Goal: Contribute content: Contribute content

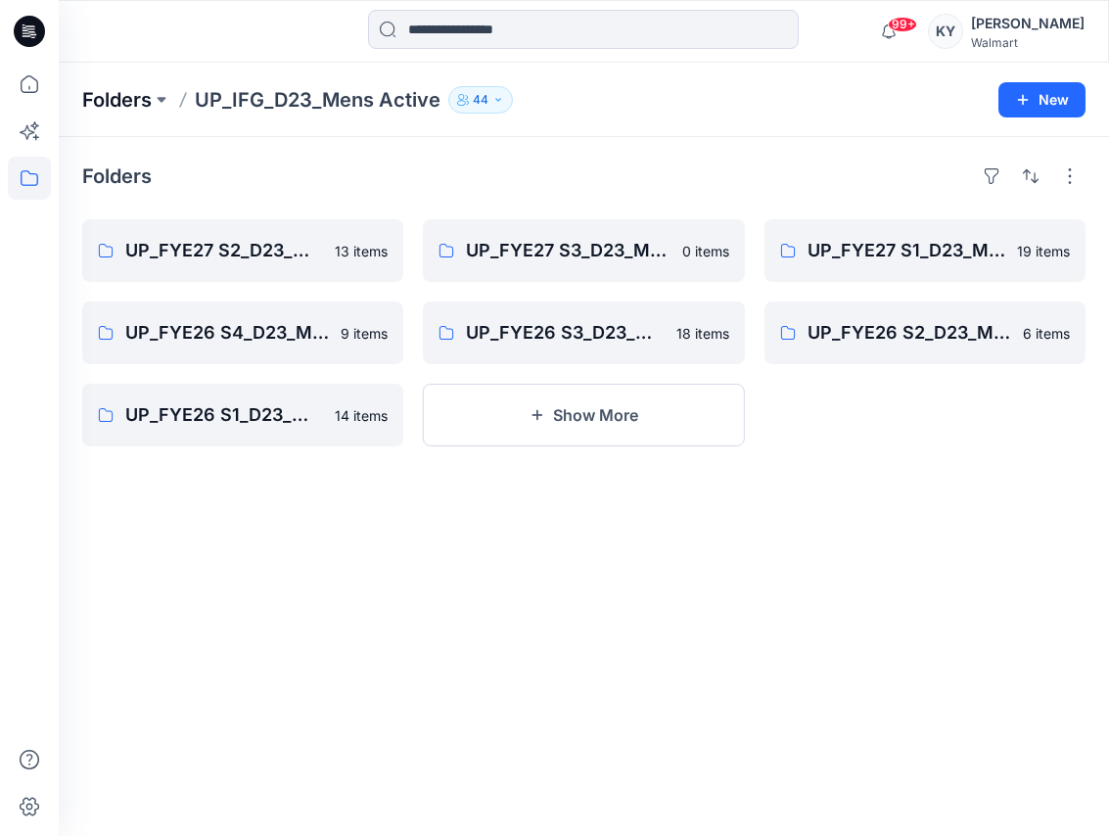
click at [141, 106] on p "Folders" at bounding box center [117, 99] width 70 height 27
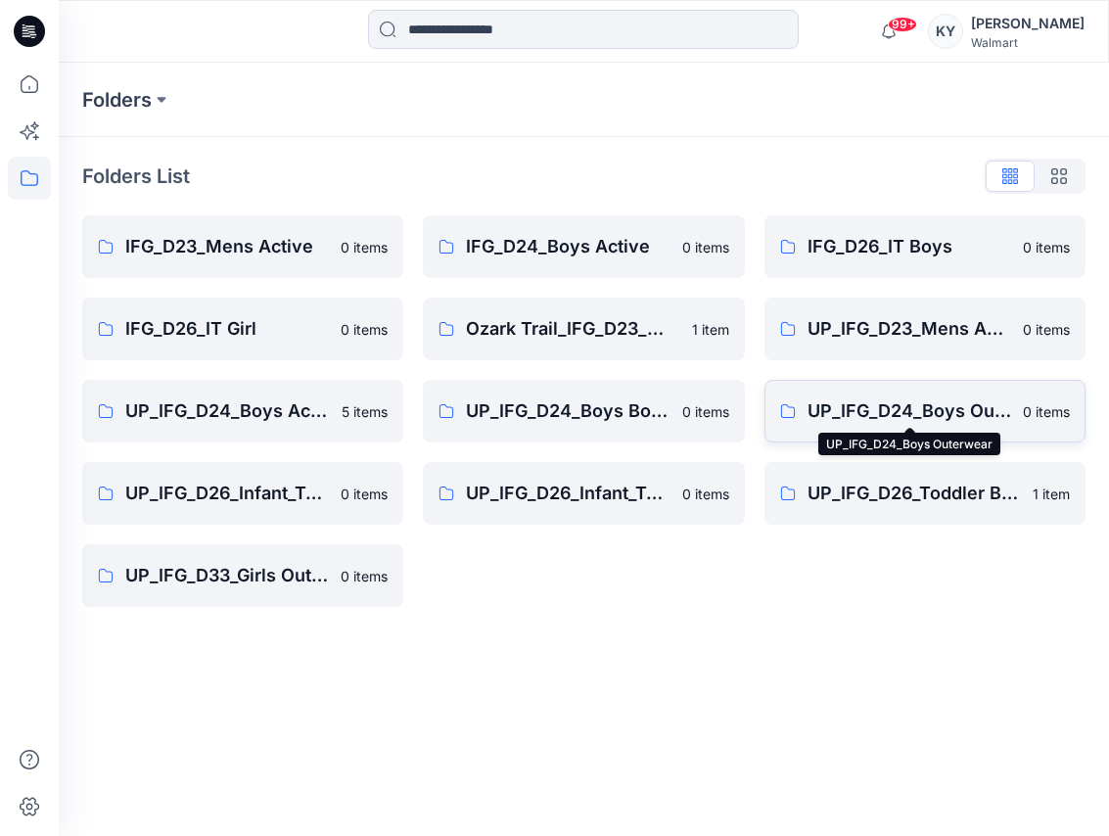
click at [927, 405] on p "UP_IFG_D24_Boys Outerwear" at bounding box center [910, 411] width 204 height 27
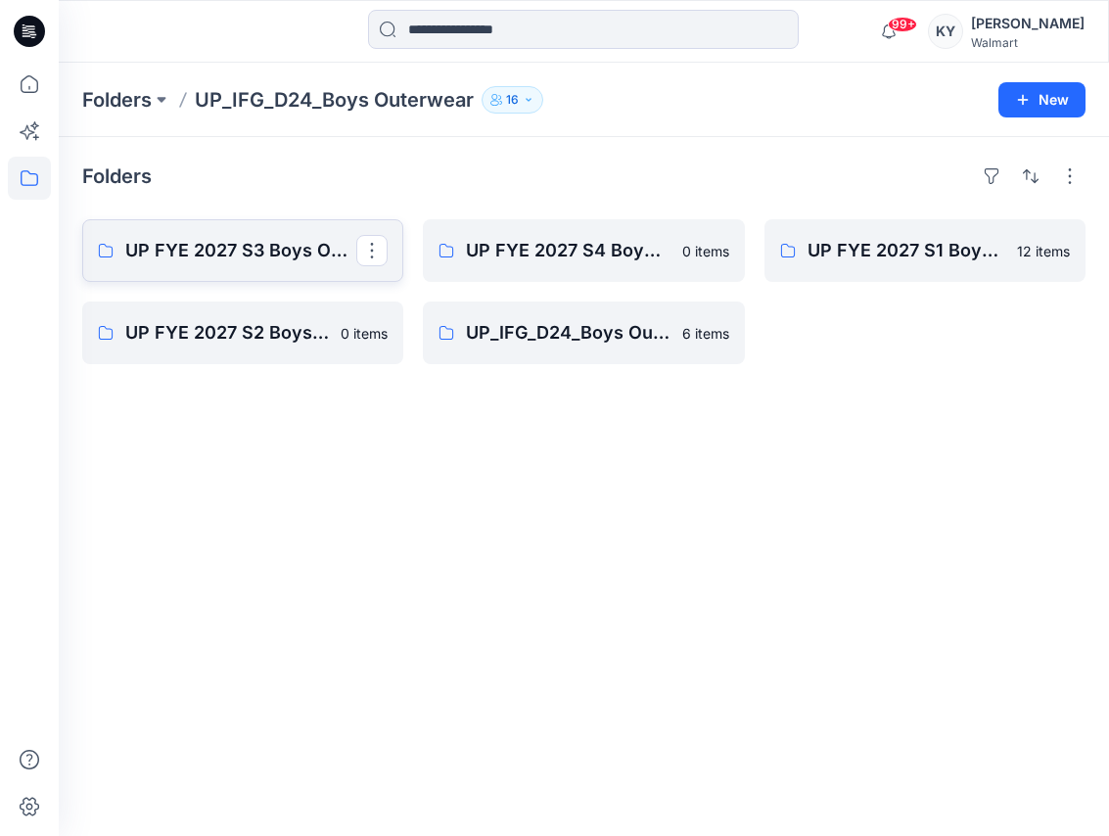
click at [272, 253] on p "UP FYE 2027 S3 Boys Outerwear" at bounding box center [240, 250] width 231 height 27
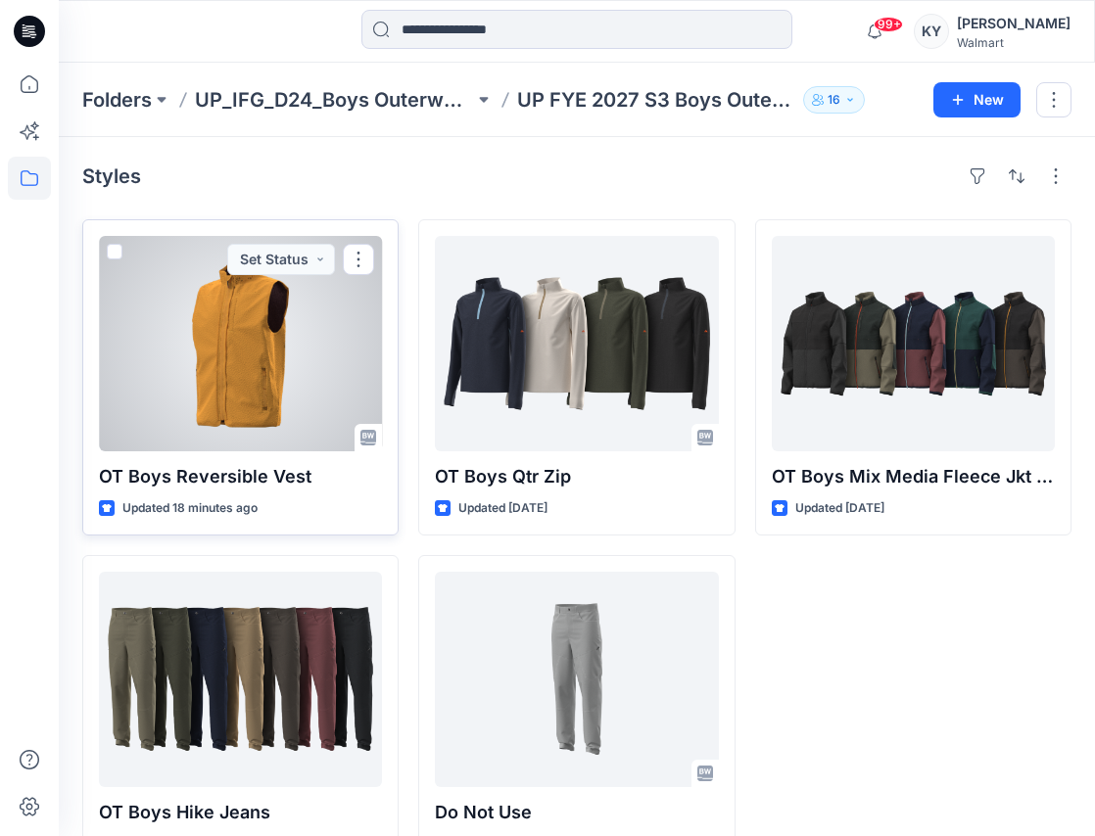
click at [260, 366] on div at bounding box center [240, 343] width 283 height 215
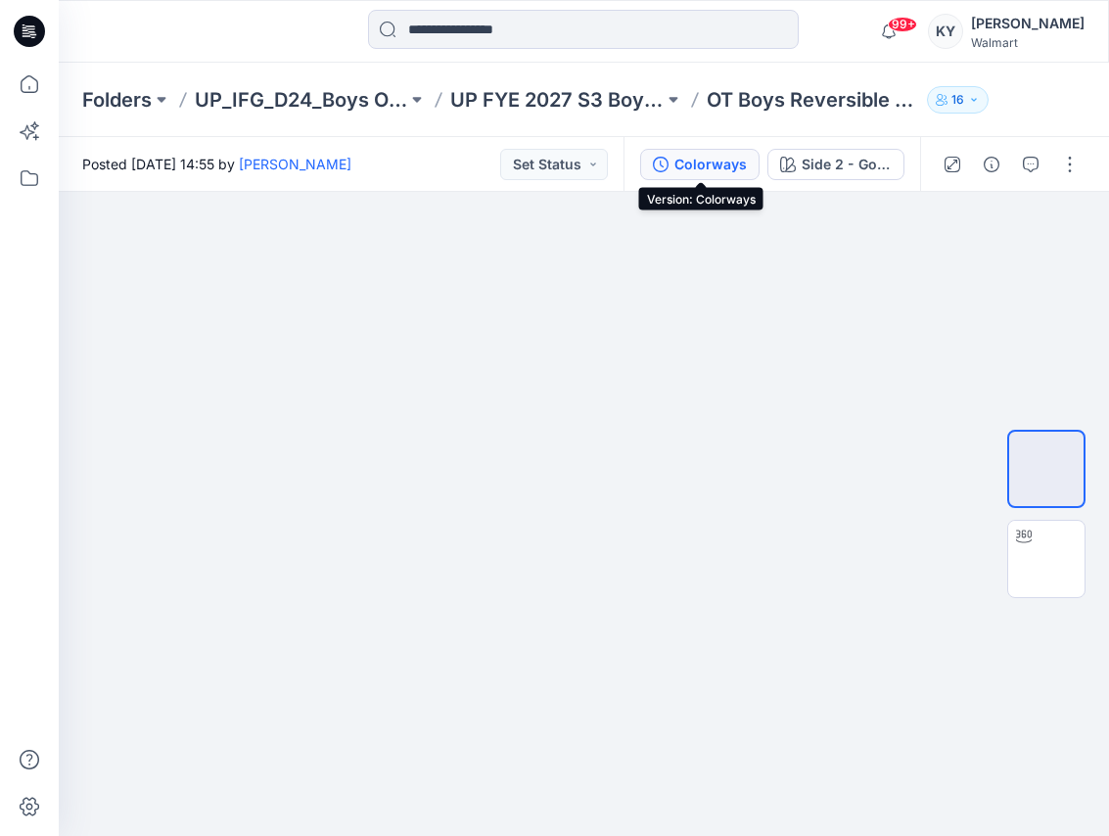
click at [708, 166] on div "Colorways" at bounding box center [711, 165] width 72 height 22
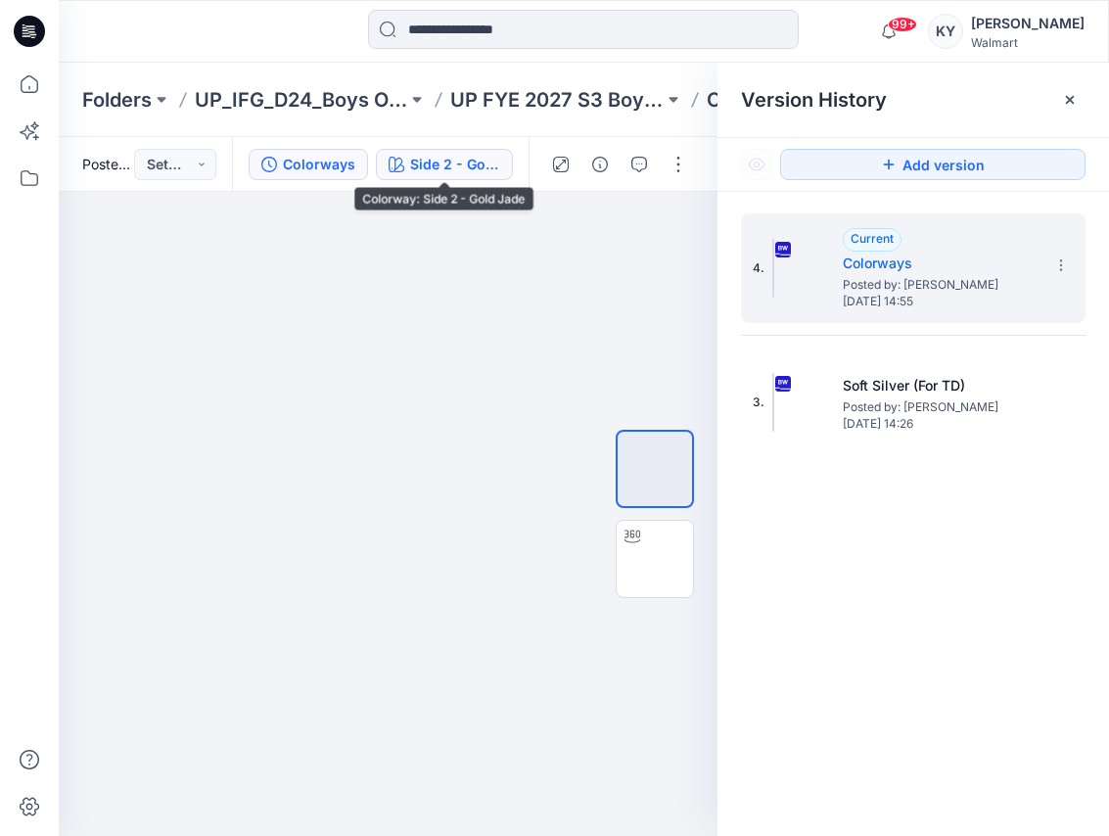
click at [483, 165] on div "Side 2 - Gold Jade" at bounding box center [455, 165] width 90 height 22
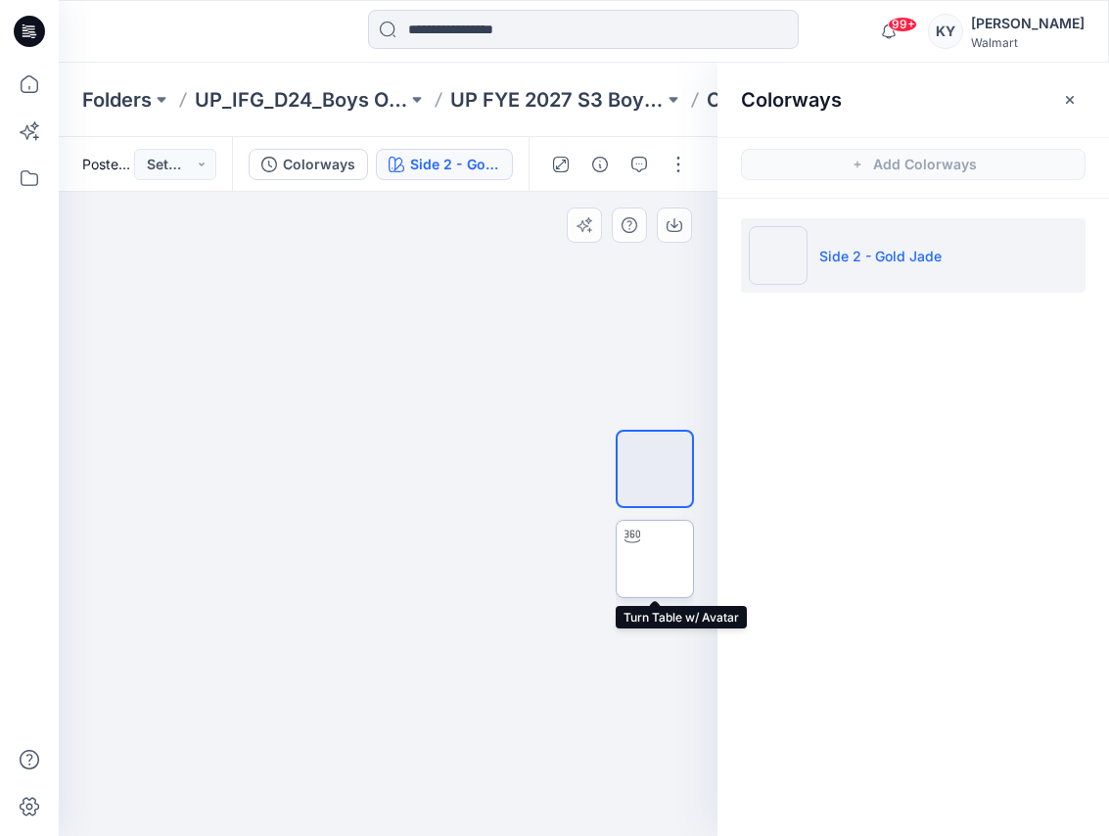
click at [655, 559] on img at bounding box center [655, 559] width 0 height 0
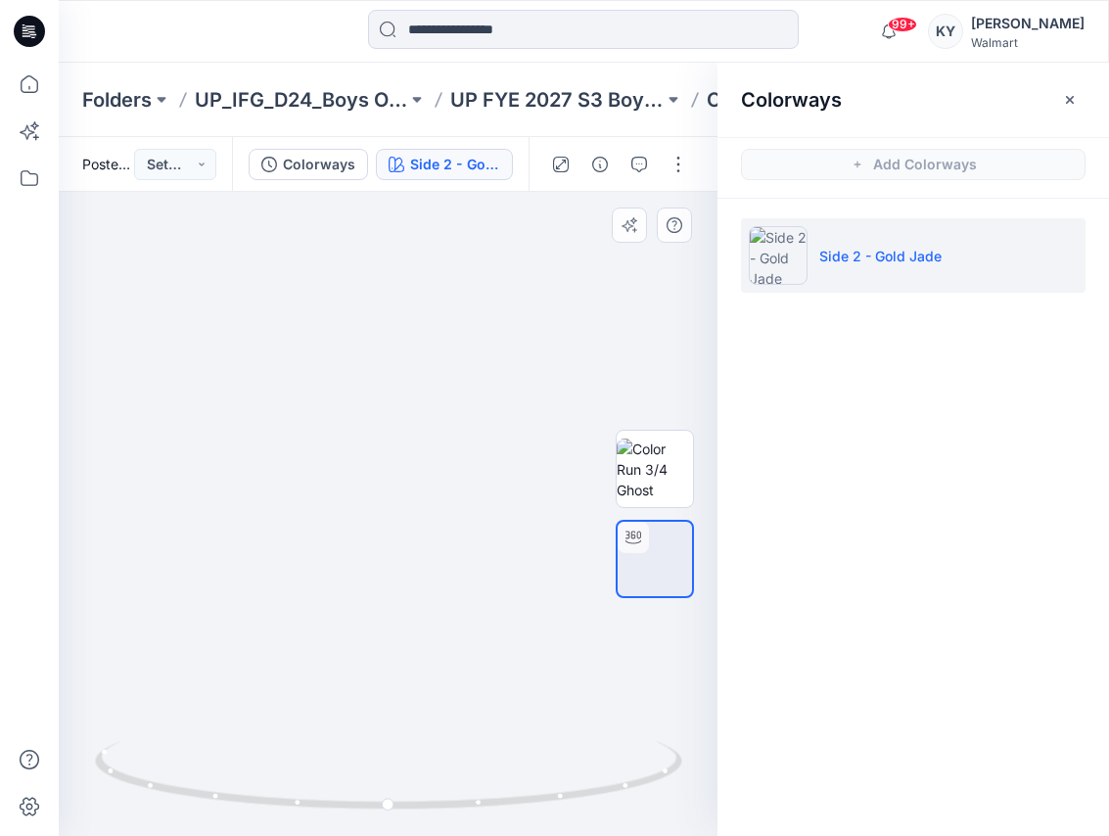
click at [641, 332] on div at bounding box center [655, 514] width 78 height 404
click at [648, 340] on div at bounding box center [655, 514] width 78 height 404
click at [444, 164] on div "Side 2 - Gold Jade" at bounding box center [455, 165] width 90 height 22
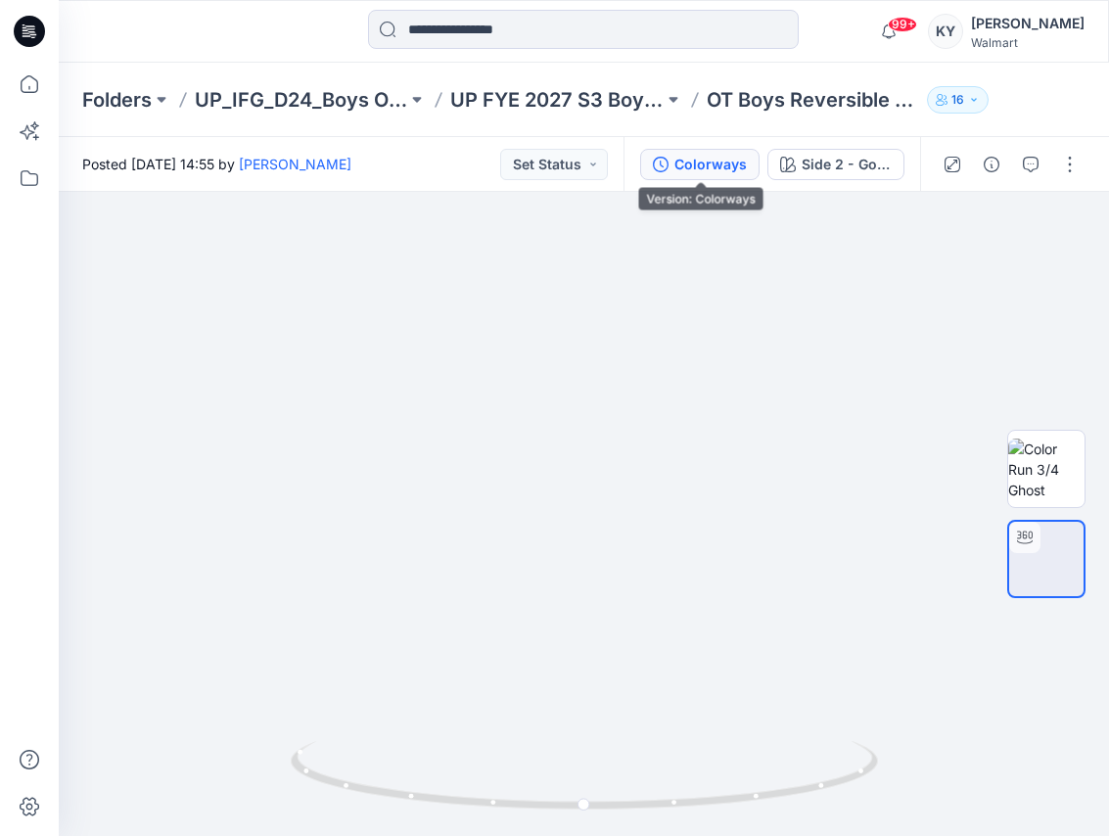
click at [728, 167] on div "Colorways" at bounding box center [711, 165] width 72 height 22
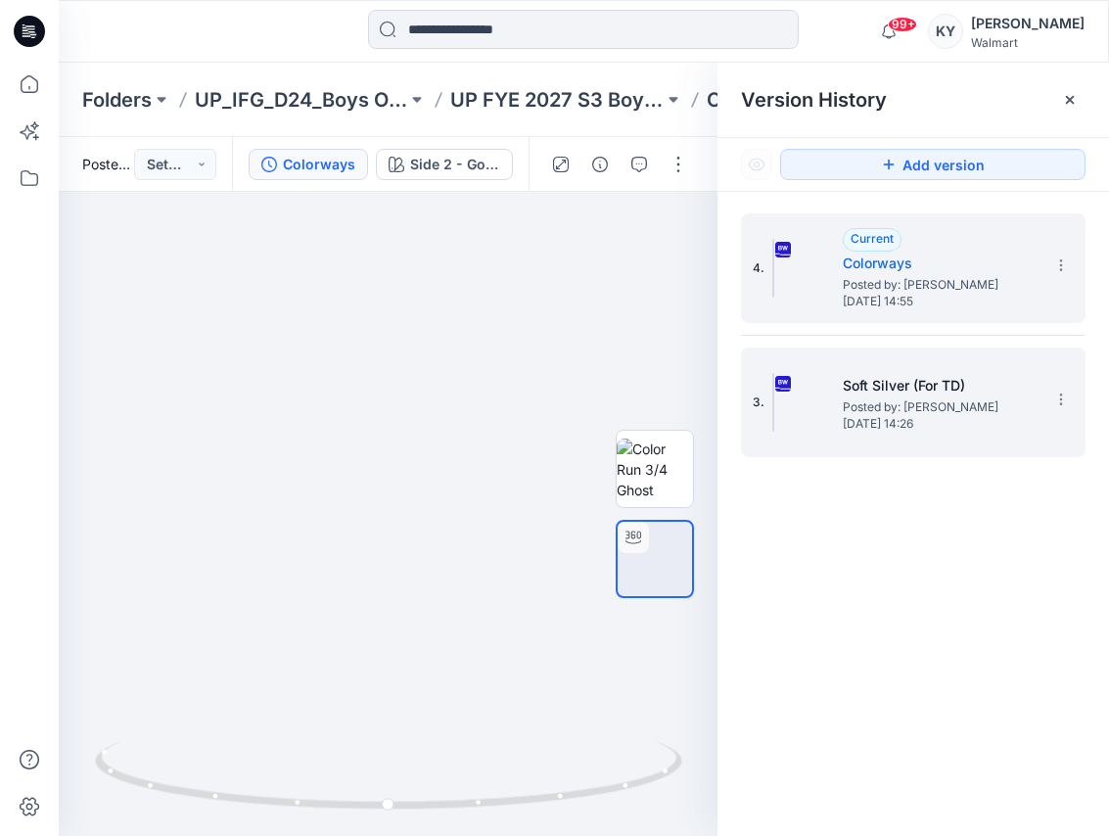
click at [774, 404] on img at bounding box center [774, 402] width 2 height 59
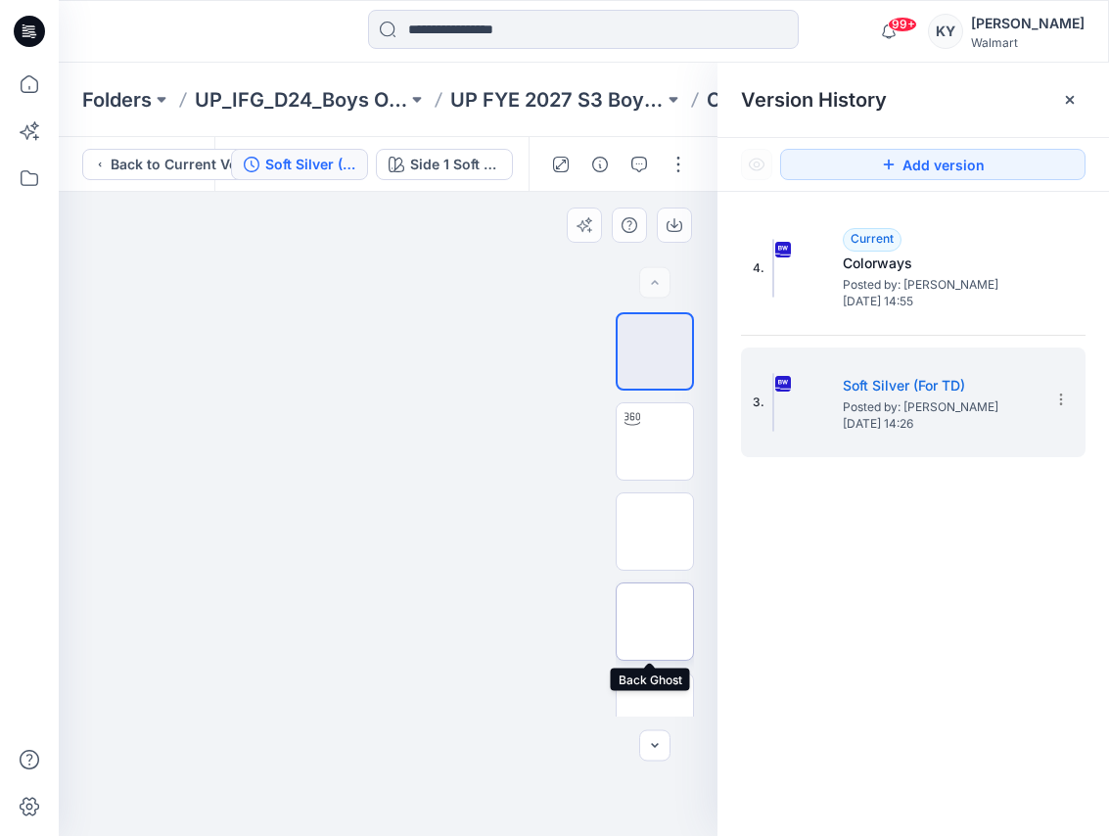
click at [655, 622] on img at bounding box center [655, 622] width 0 height 0
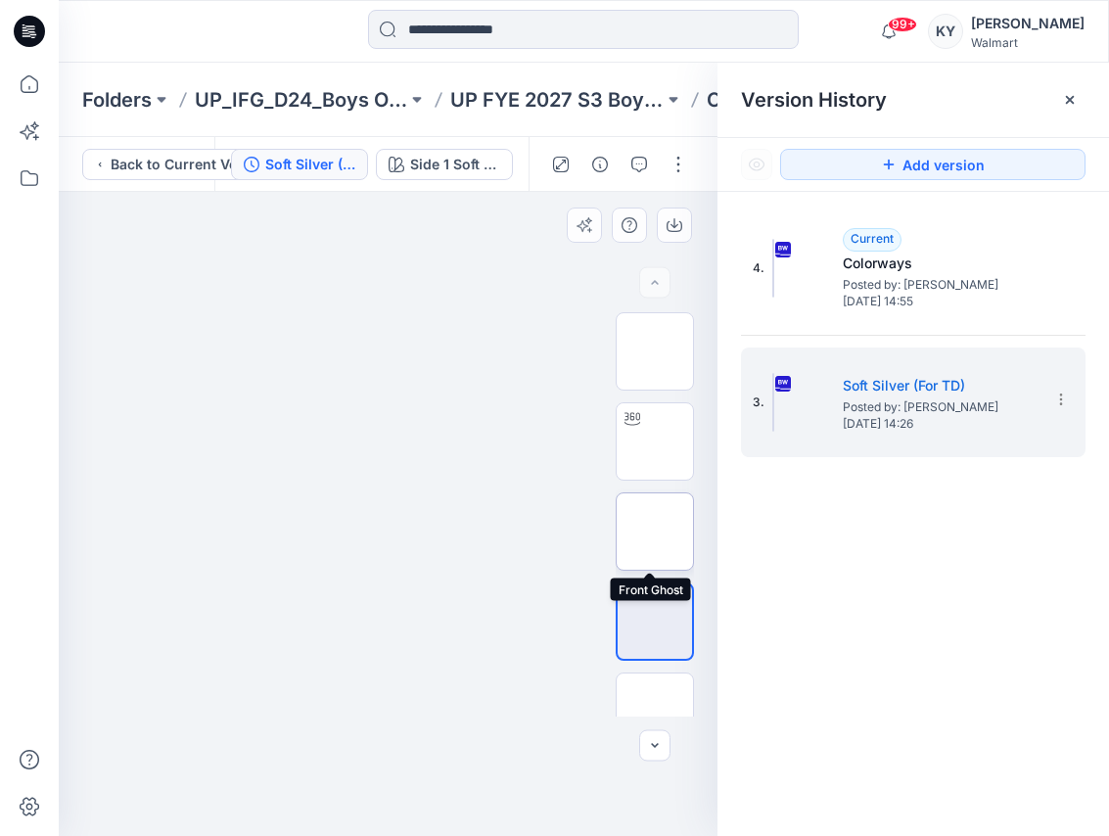
click at [655, 532] on img at bounding box center [655, 532] width 0 height 0
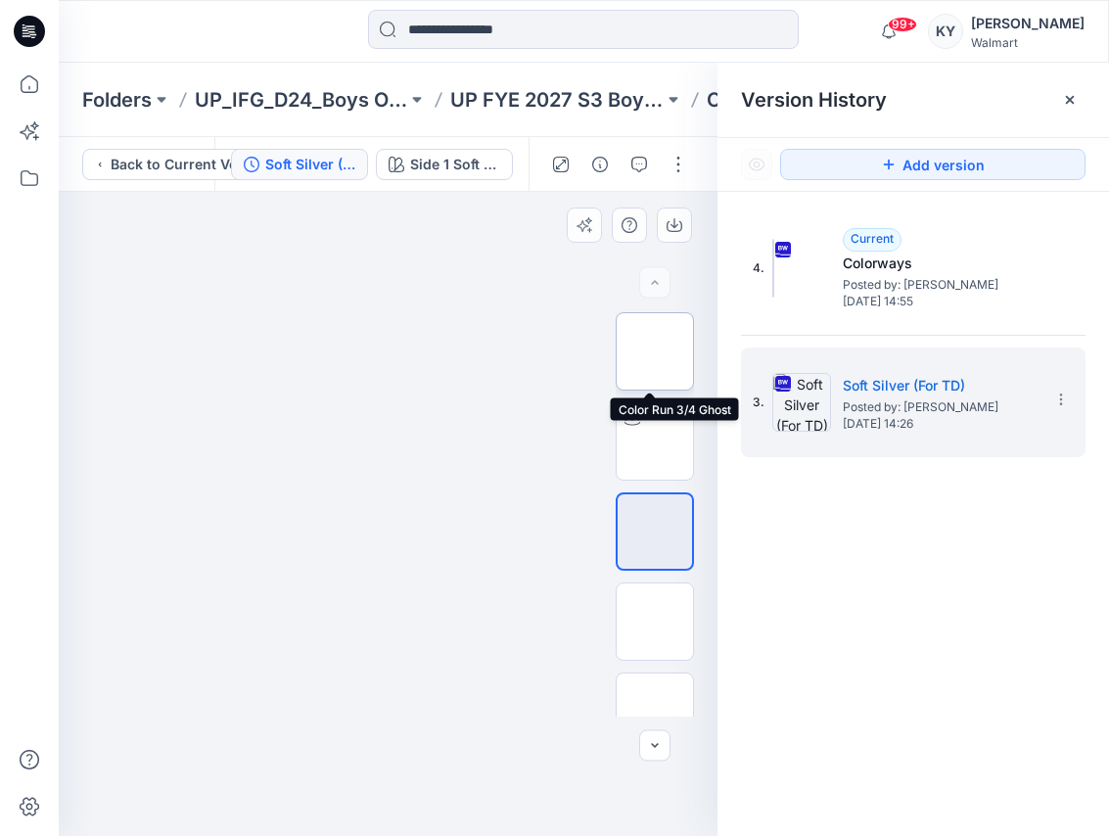
click at [655, 352] on img at bounding box center [655, 352] width 0 height 0
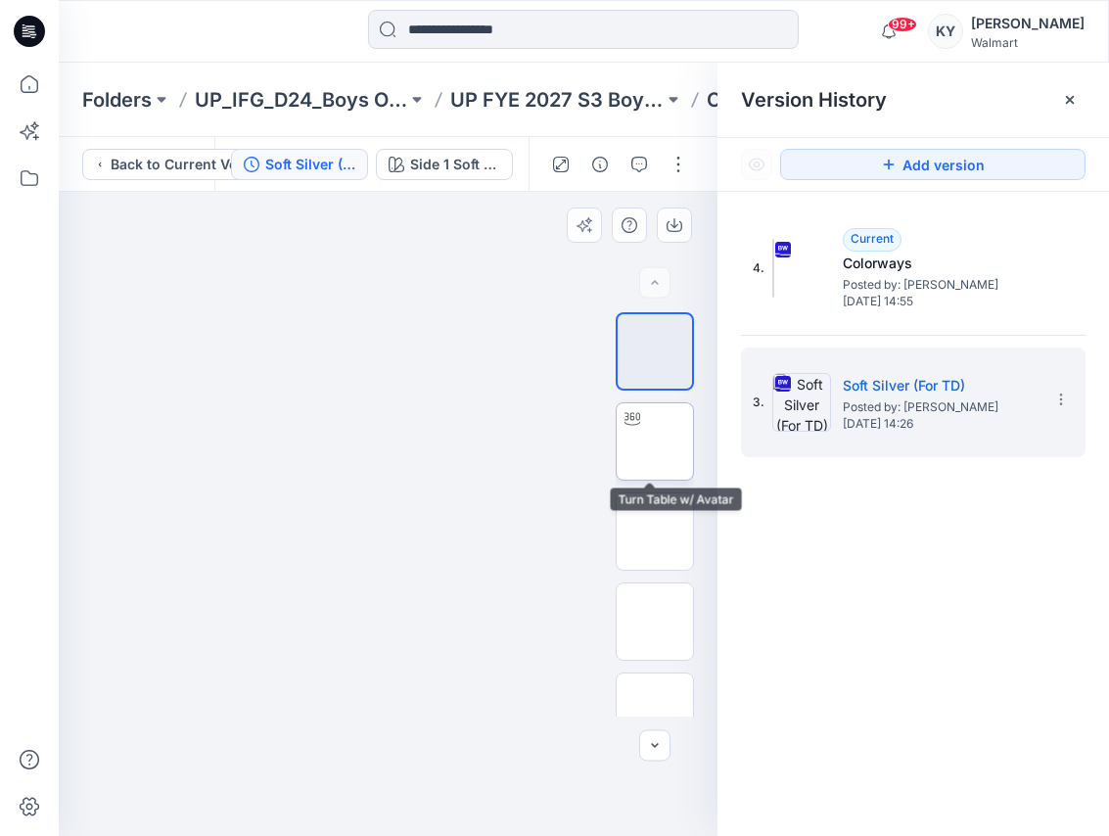
click at [655, 442] on img at bounding box center [655, 442] width 0 height 0
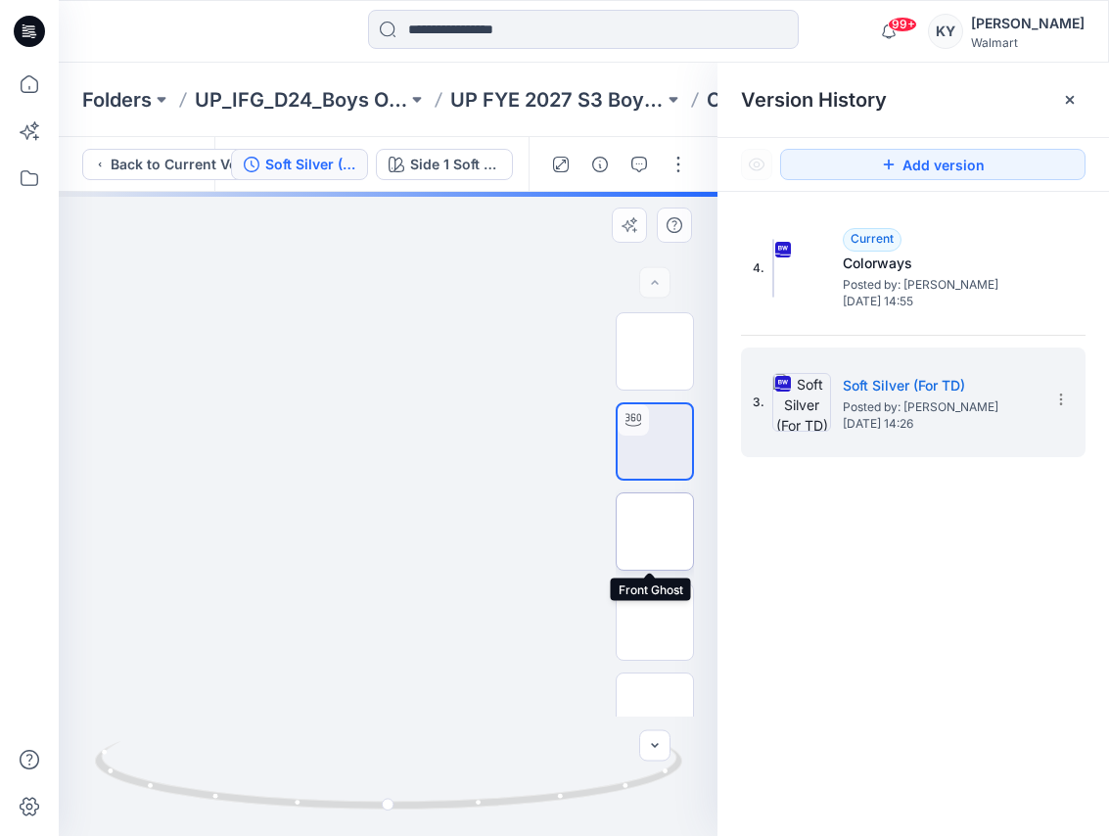
click at [655, 532] on img at bounding box center [655, 532] width 0 height 0
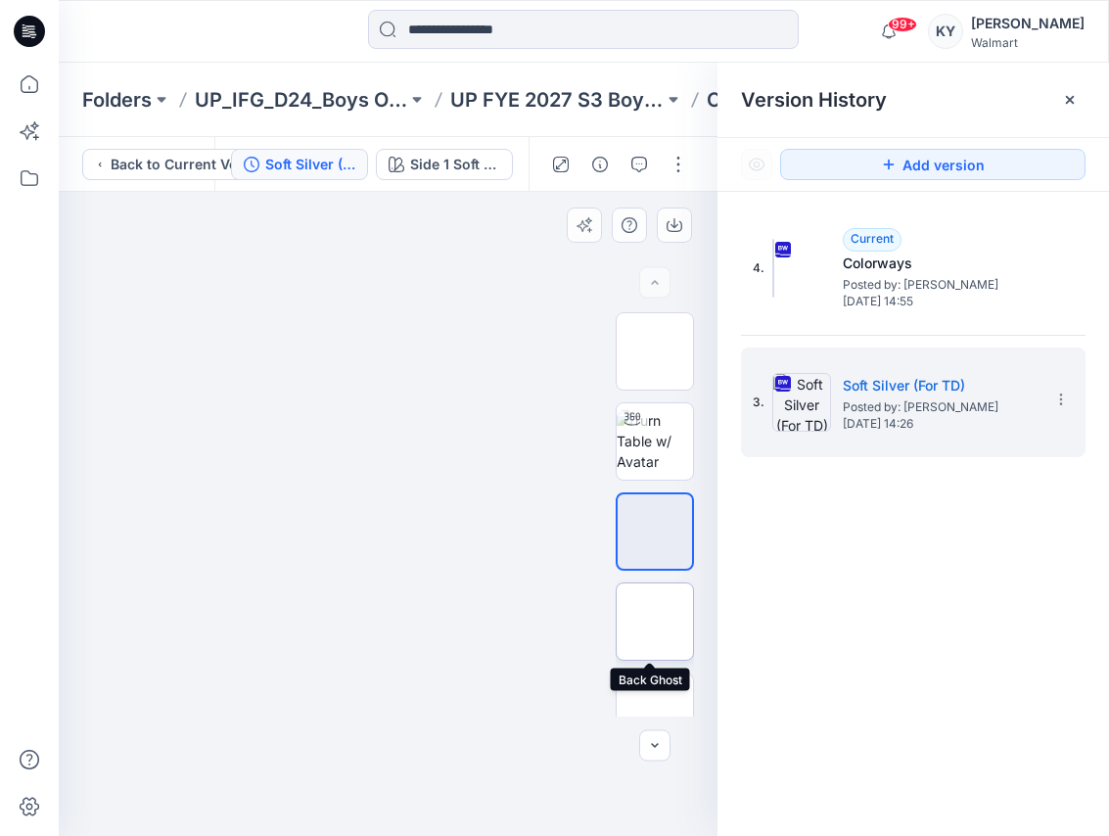
click at [655, 622] on img at bounding box center [655, 622] width 0 height 0
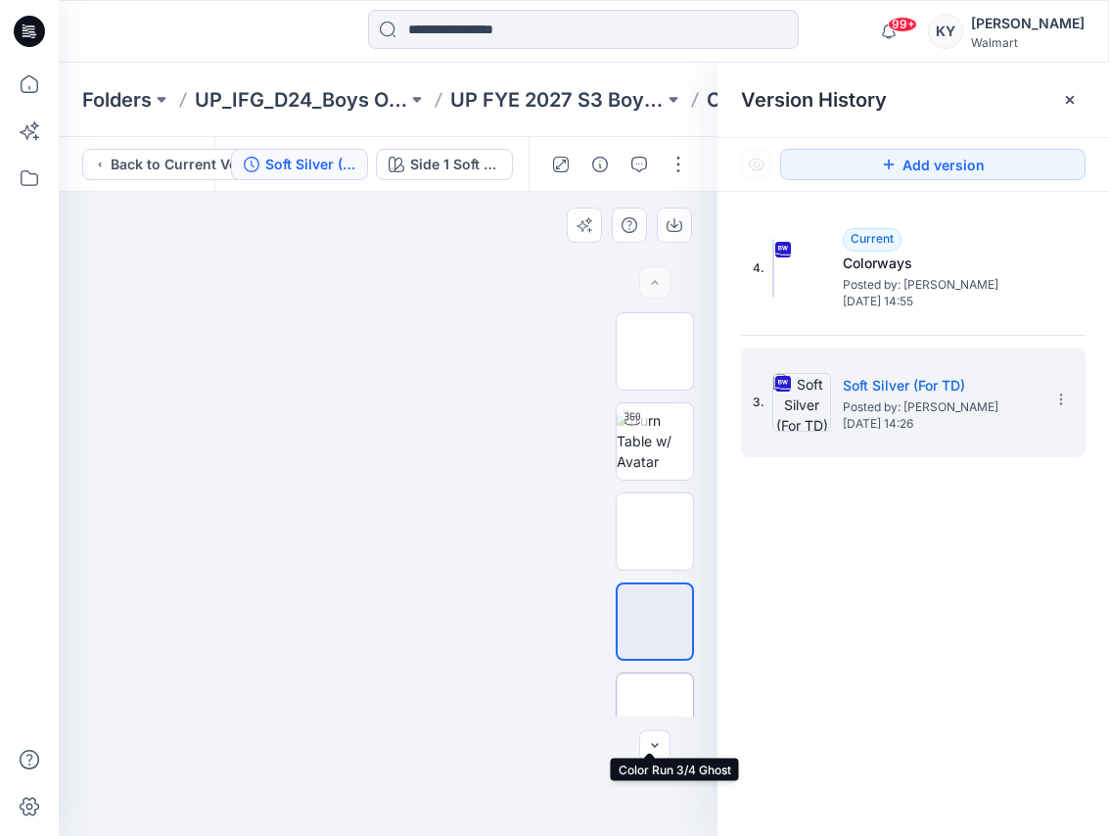
click at [655, 712] on img at bounding box center [655, 712] width 0 height 0
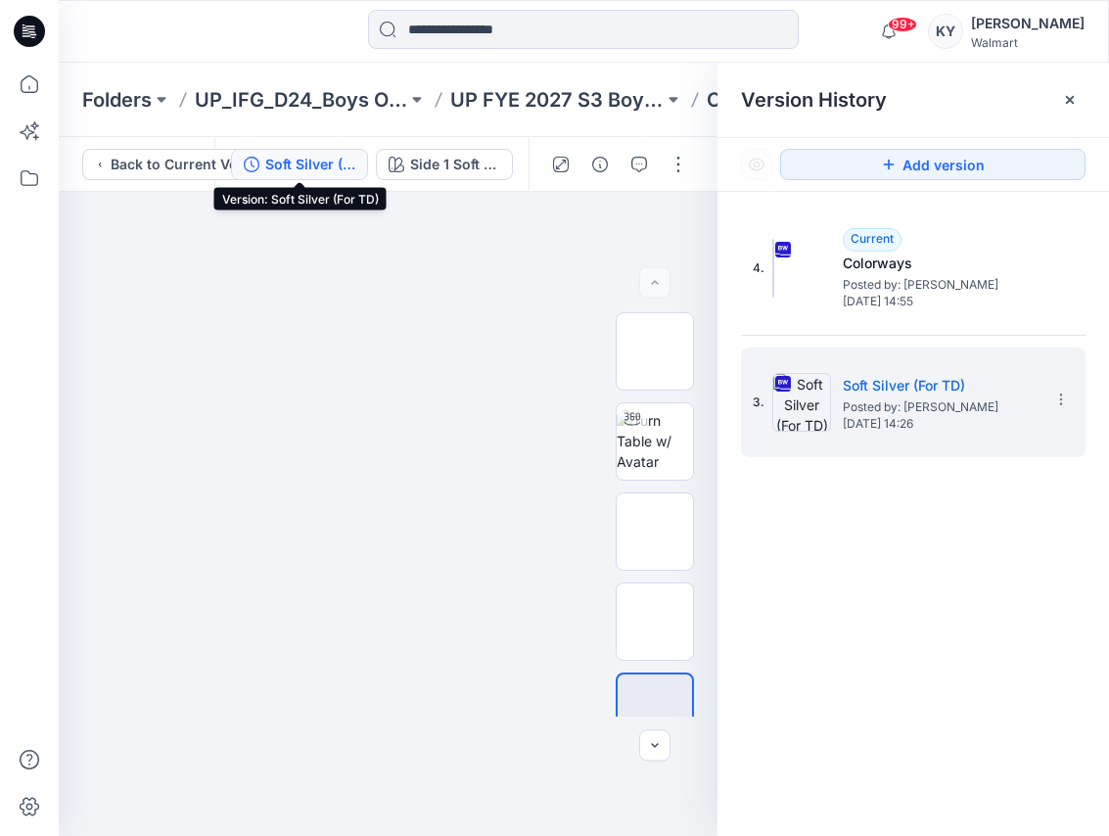
click at [324, 163] on div "Soft Silver (For TD)" at bounding box center [310, 165] width 90 height 22
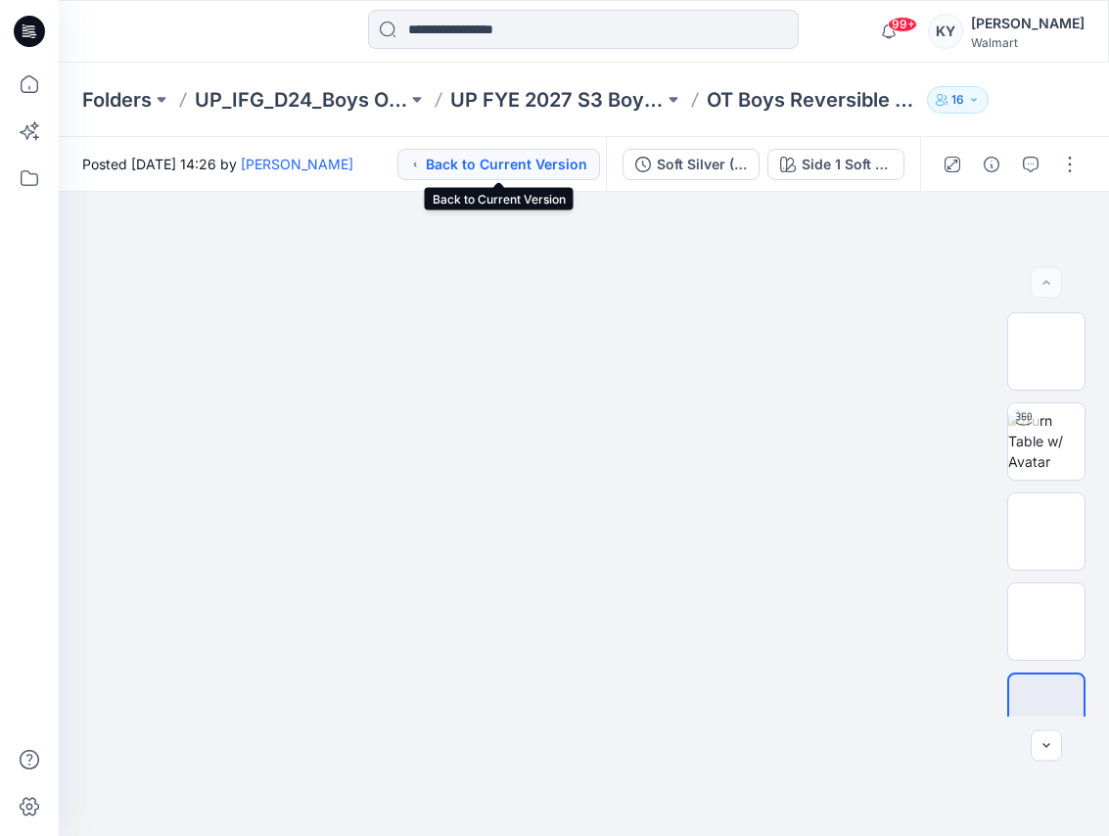
click at [541, 166] on button "Back to Current Version" at bounding box center [499, 164] width 203 height 31
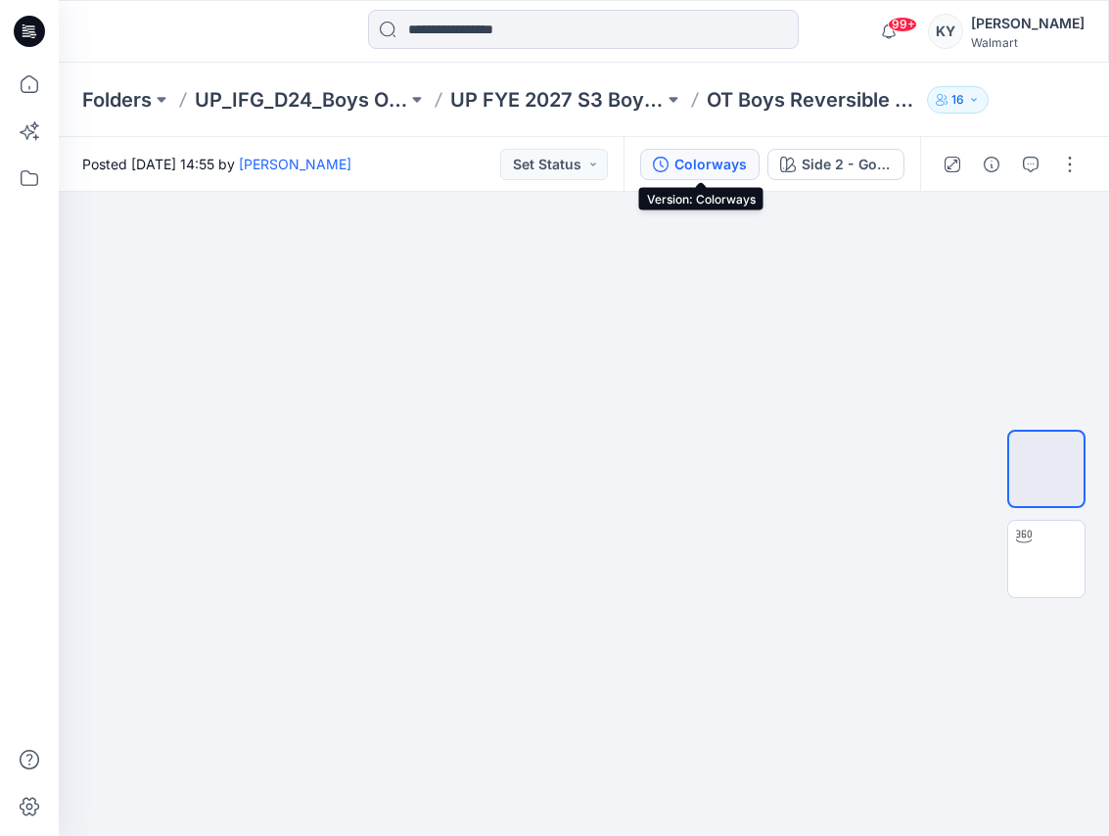
click at [720, 163] on div "Colorways" at bounding box center [711, 165] width 72 height 22
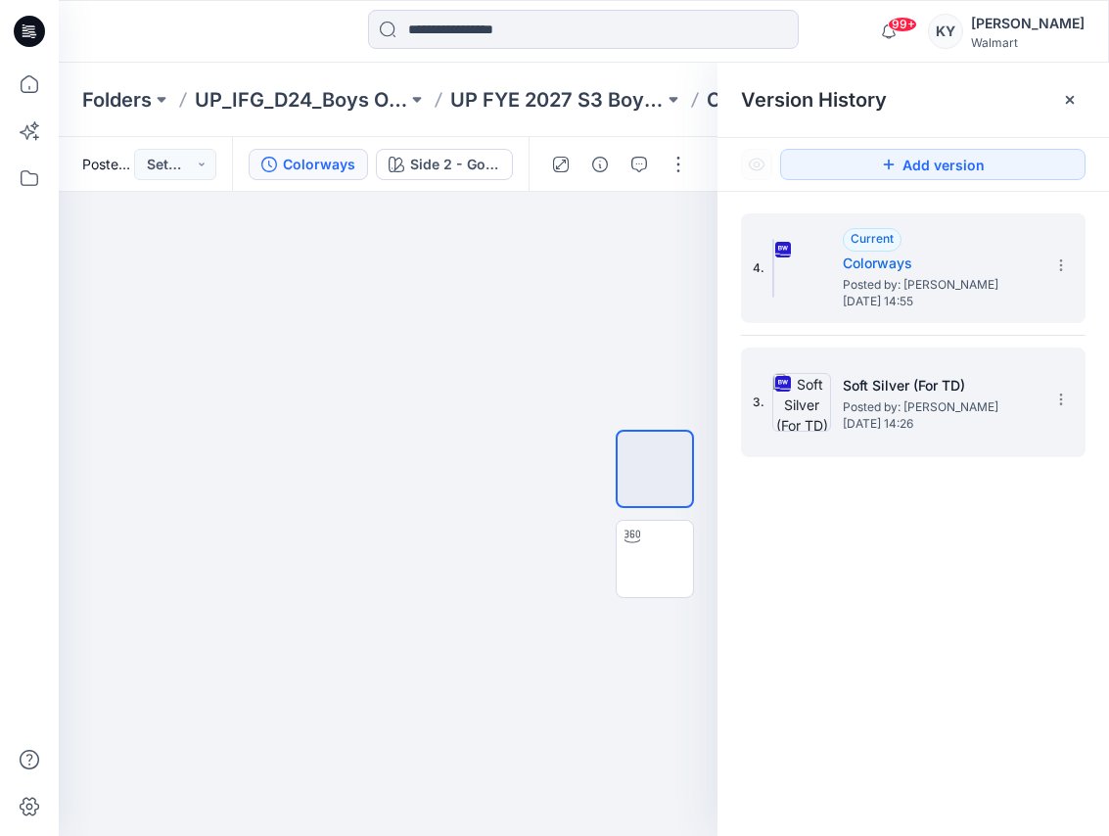
click at [890, 413] on span "Posted by: [PERSON_NAME]" at bounding box center [941, 408] width 196 height 20
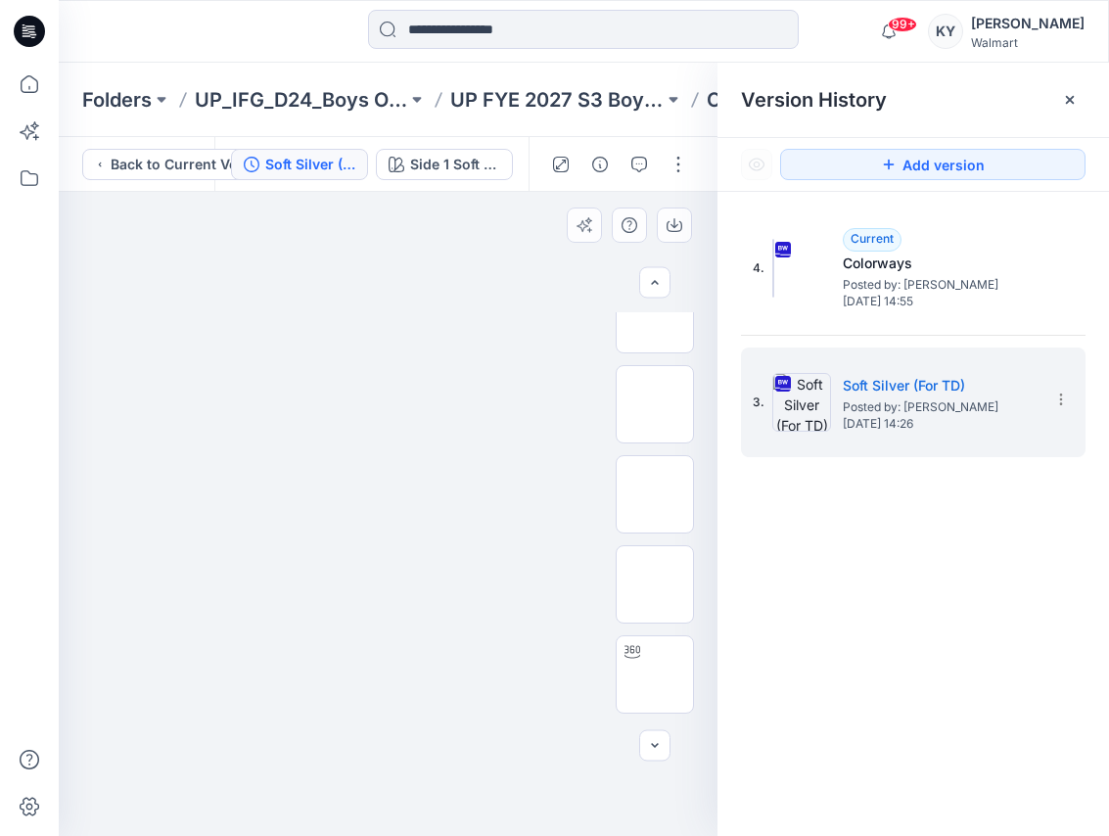
scroll to position [153, 0]
click at [1063, 400] on icon at bounding box center [1062, 400] width 16 height 16
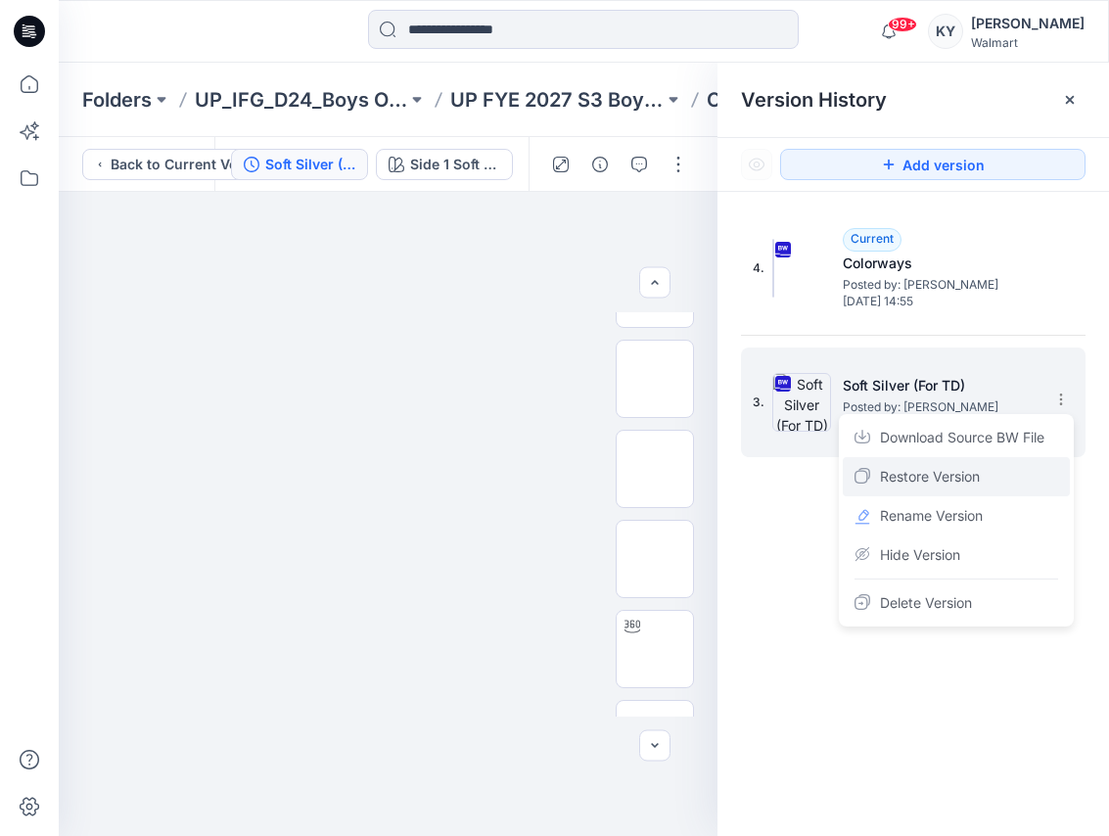
click at [951, 479] on span "Restore Version" at bounding box center [930, 476] width 100 height 23
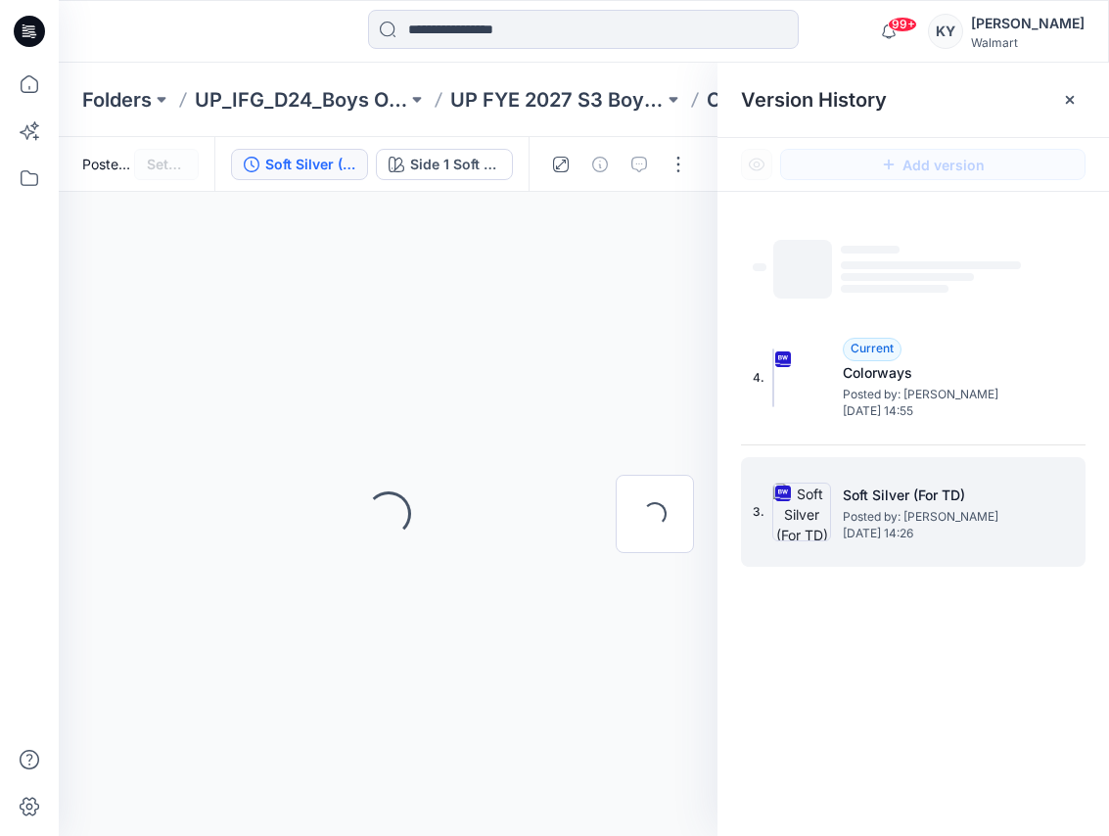
scroll to position [0, 0]
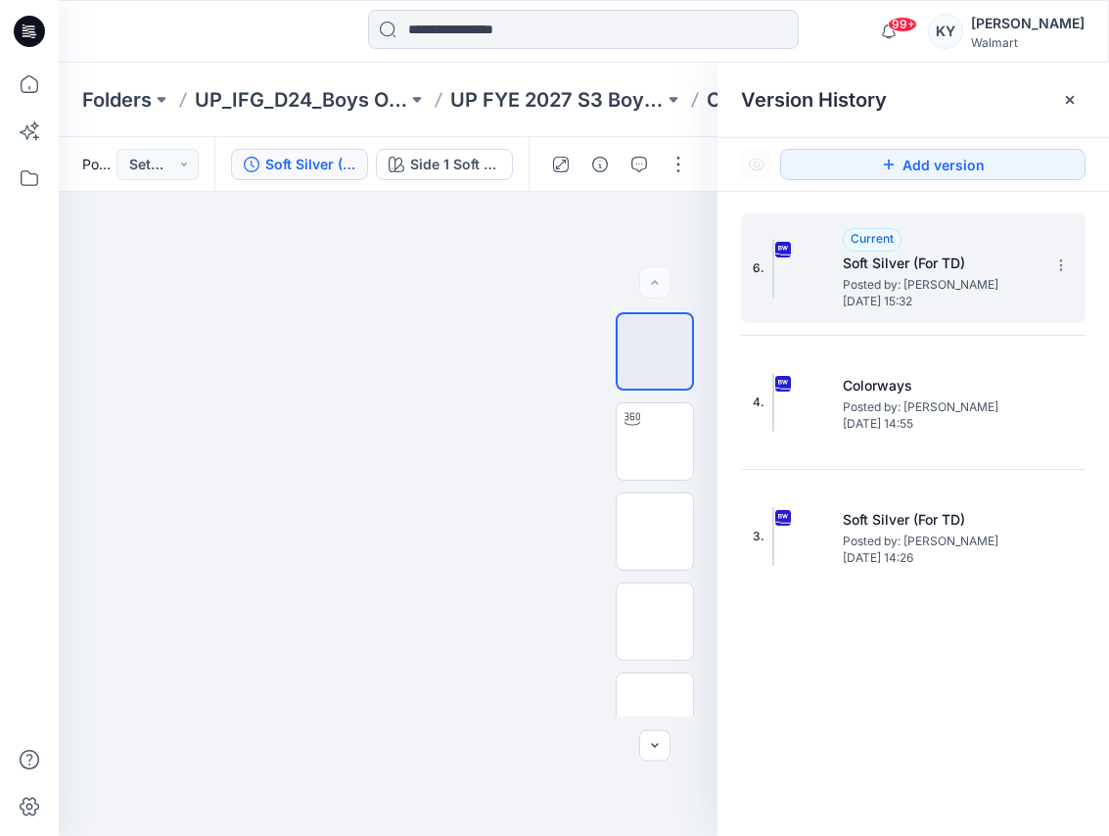
click at [955, 289] on span "Posted by: [PERSON_NAME]" at bounding box center [941, 285] width 196 height 20
click at [1060, 266] on icon at bounding box center [1060, 265] width 1 height 1
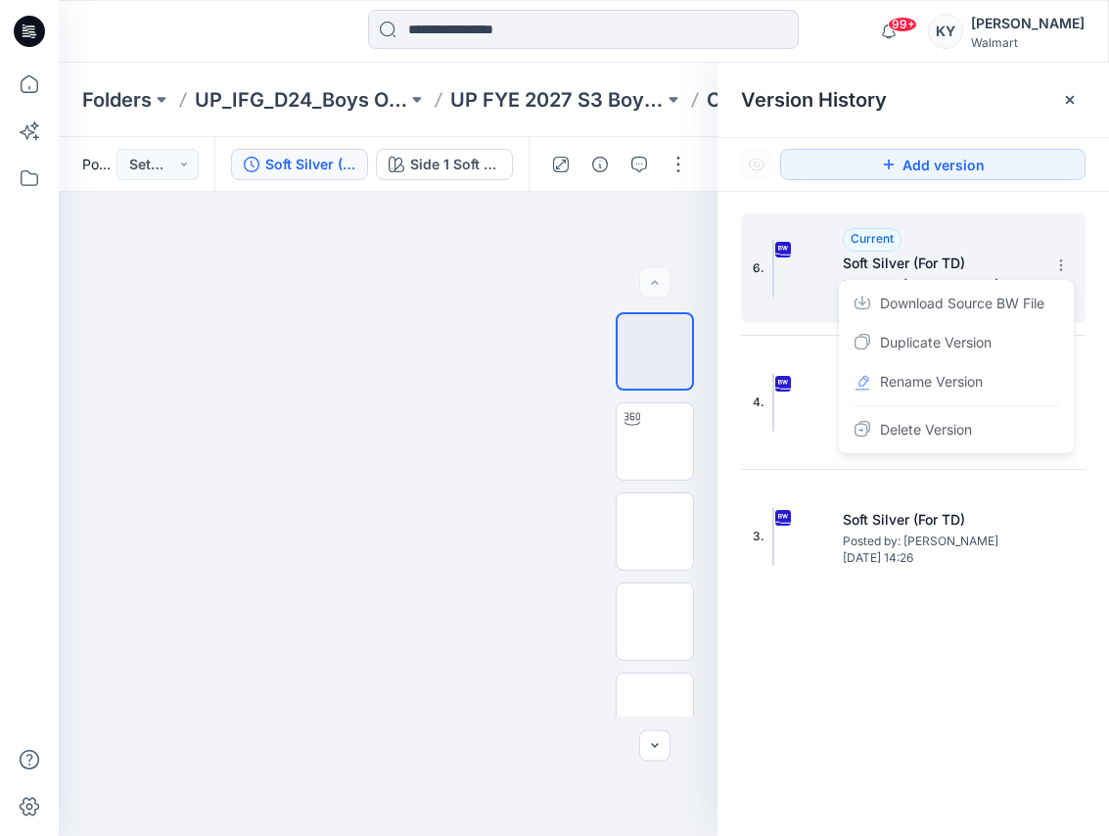
click at [1011, 243] on div "Current Soft Silver (For TD) Posted by: Kei Yip Wednesday, October 01, 2025 15:…" at bounding box center [941, 268] width 196 height 80
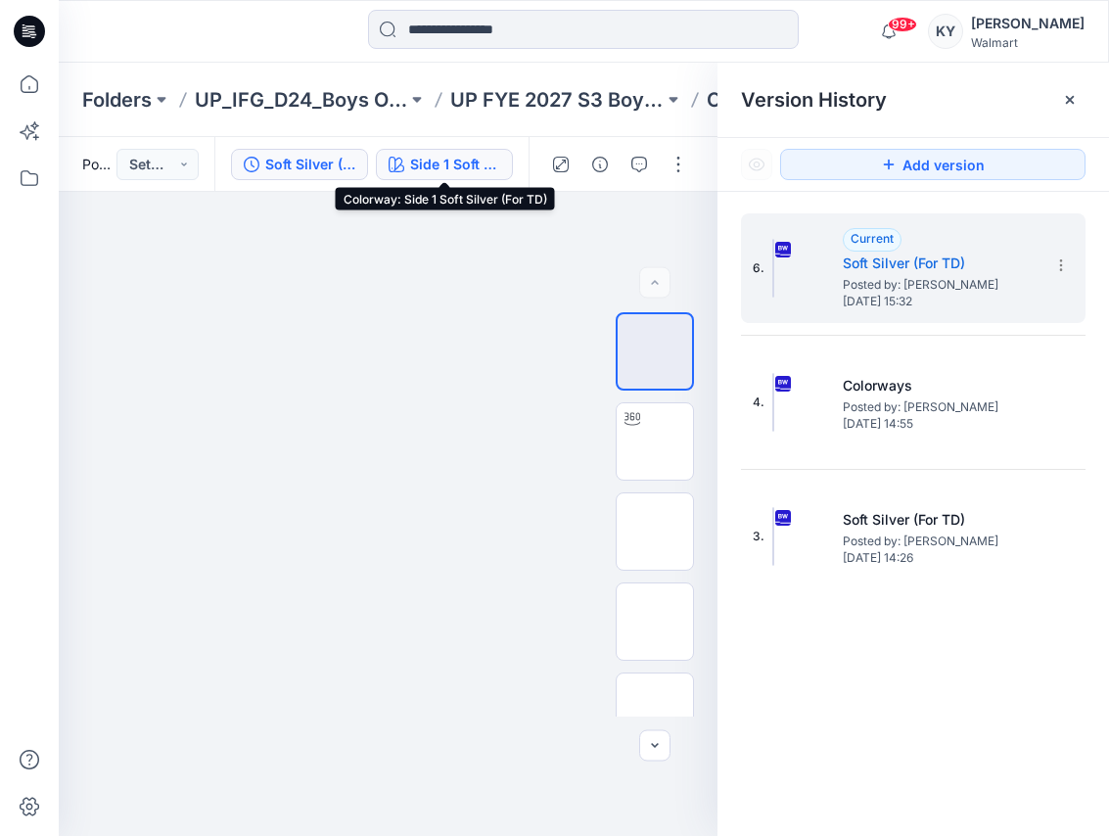
click at [457, 165] on div "Side 1 Soft Silver (For TD)" at bounding box center [455, 165] width 90 height 22
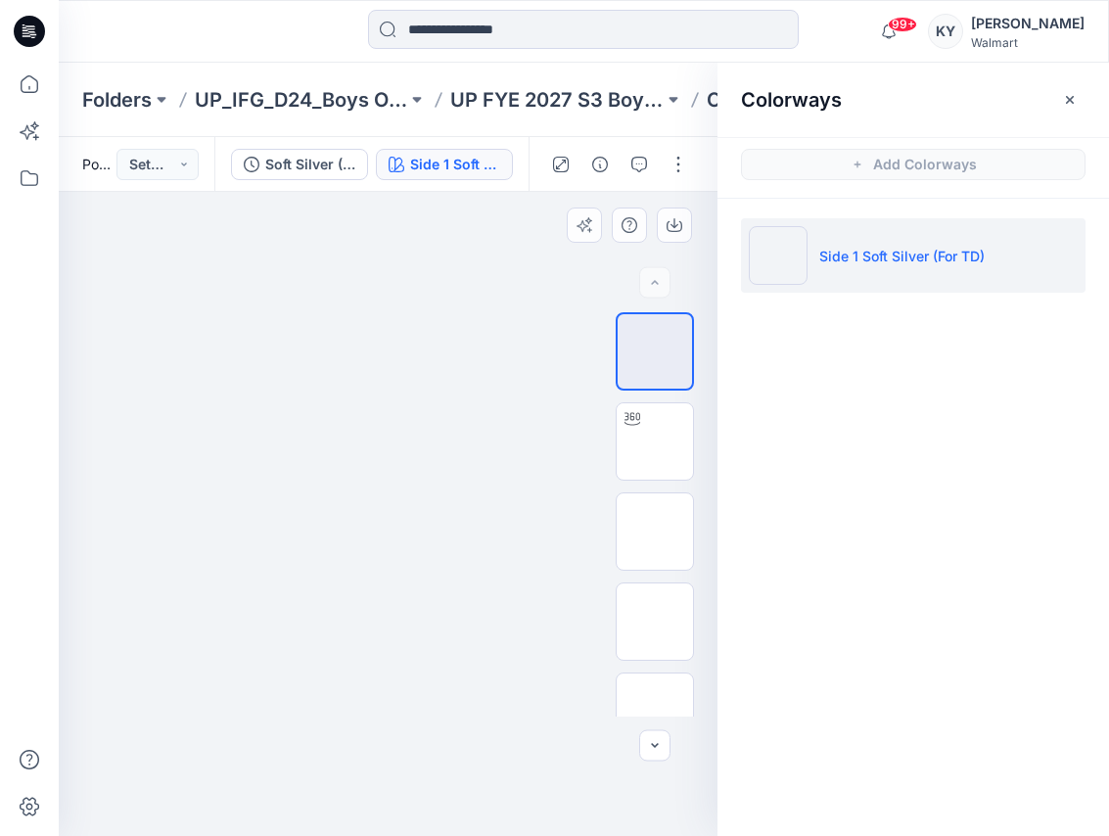
click at [648, 254] on div at bounding box center [388, 514] width 659 height 644
click at [559, 280] on div at bounding box center [388, 514] width 659 height 644
click at [1059, 94] on button "button" at bounding box center [1070, 99] width 31 height 31
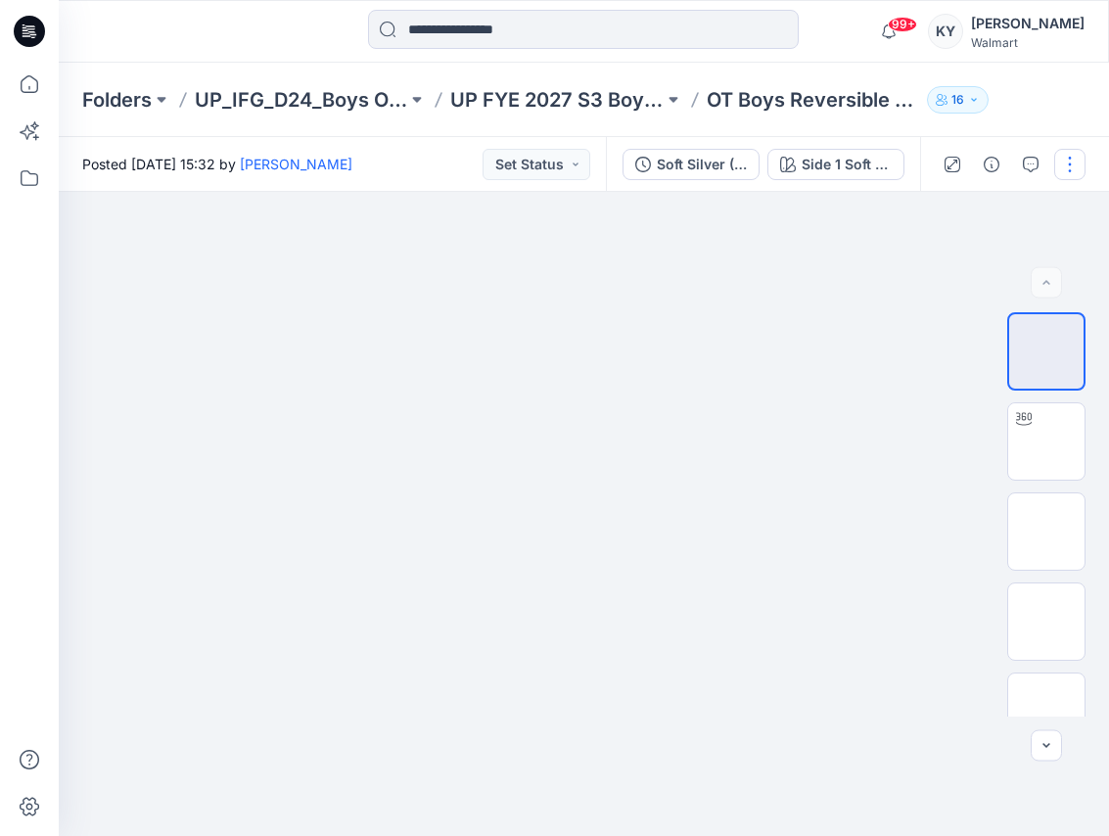
click at [1073, 168] on button "button" at bounding box center [1070, 164] width 31 height 31
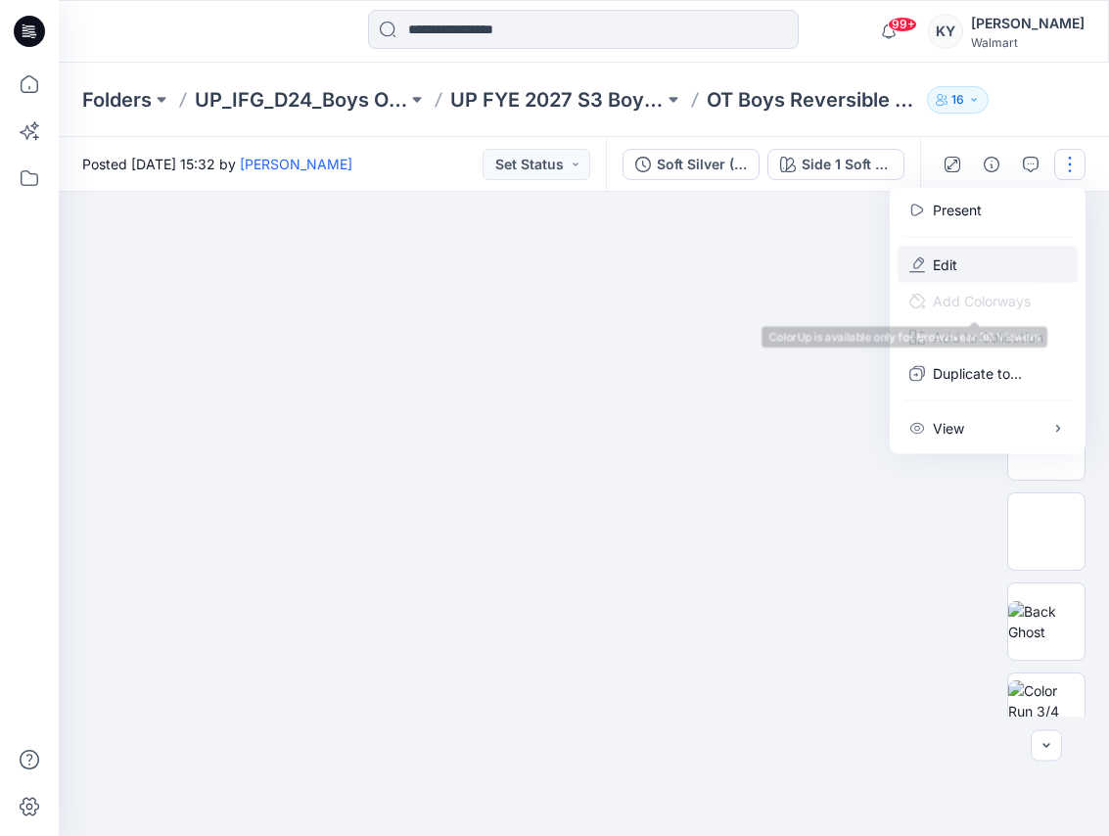
click at [974, 269] on button "Edit" at bounding box center [988, 265] width 180 height 36
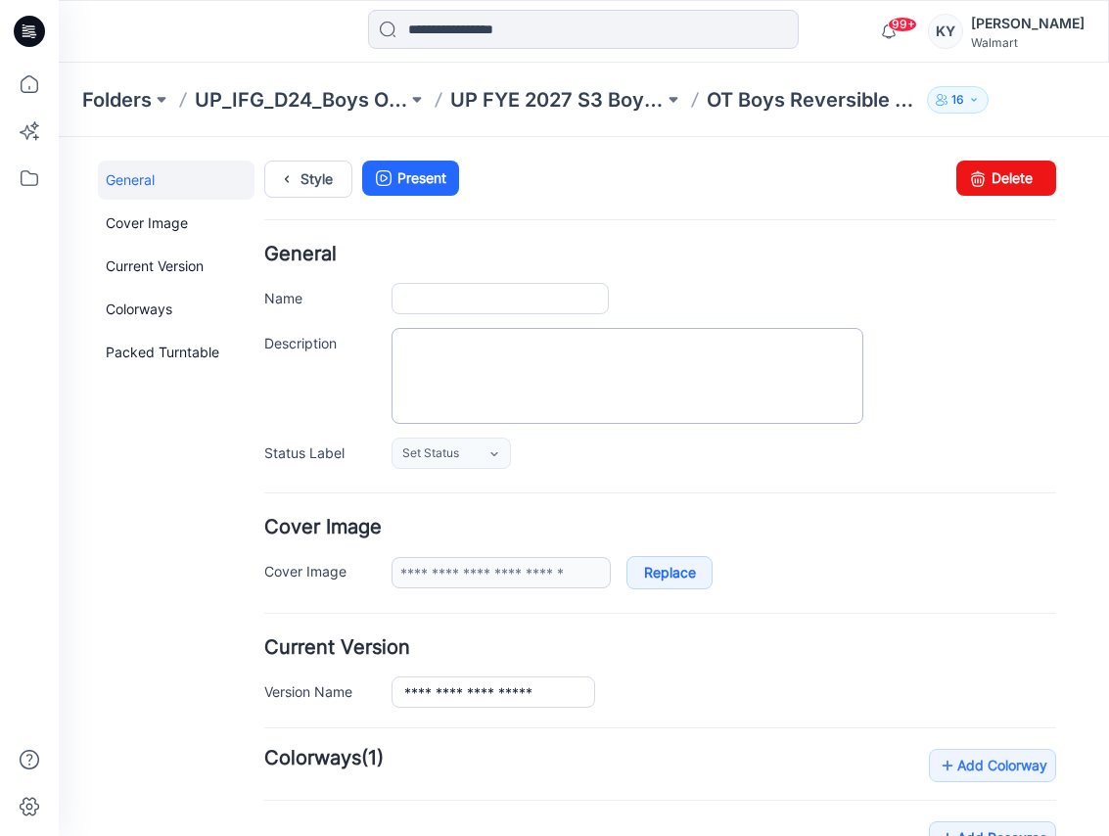
type input "**********"
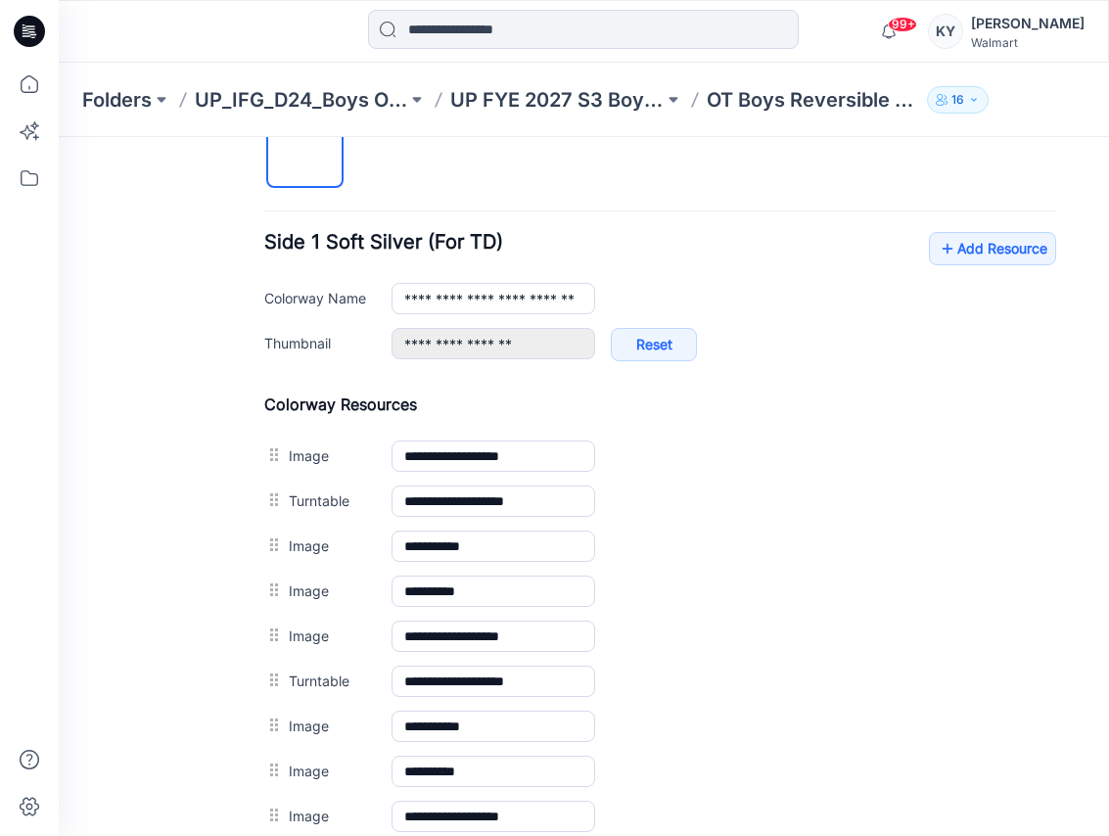
scroll to position [690, 0]
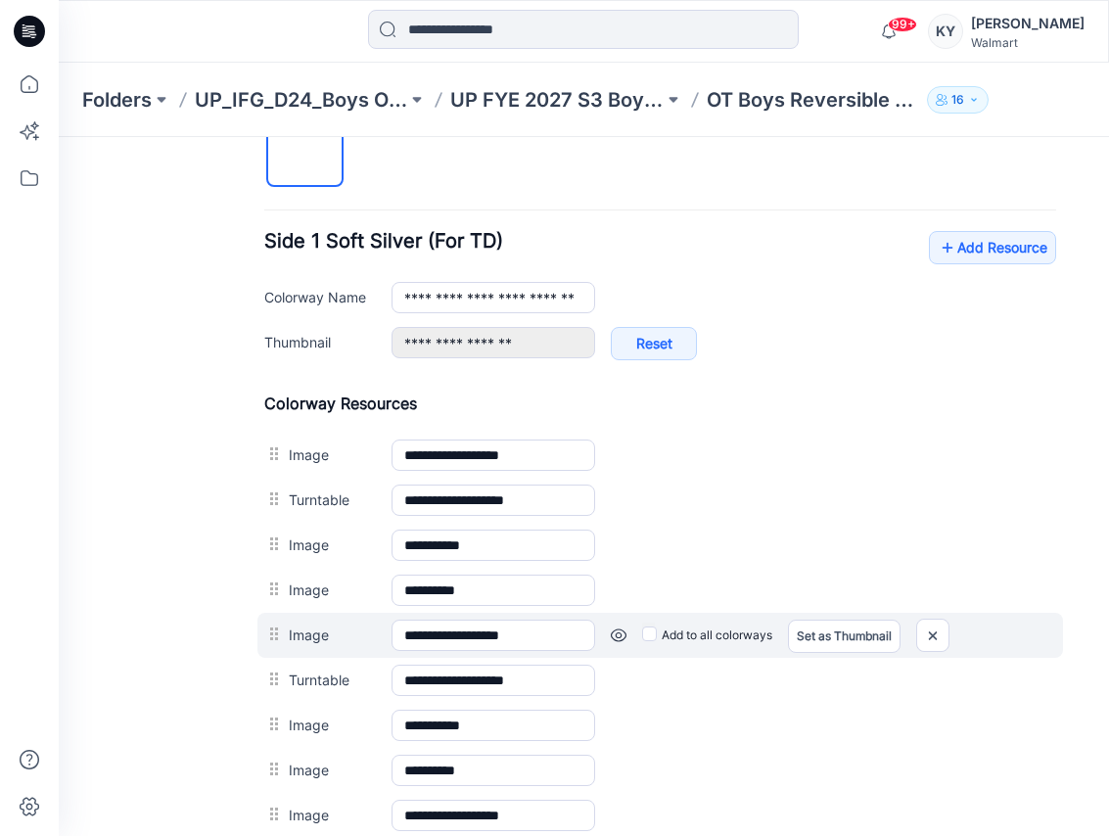
click at [319, 635] on label "Image" at bounding box center [330, 635] width 83 height 22
click at [392, 635] on input "**********" at bounding box center [494, 635] width 204 height 31
click at [621, 637] on link at bounding box center [619, 636] width 16 height 16
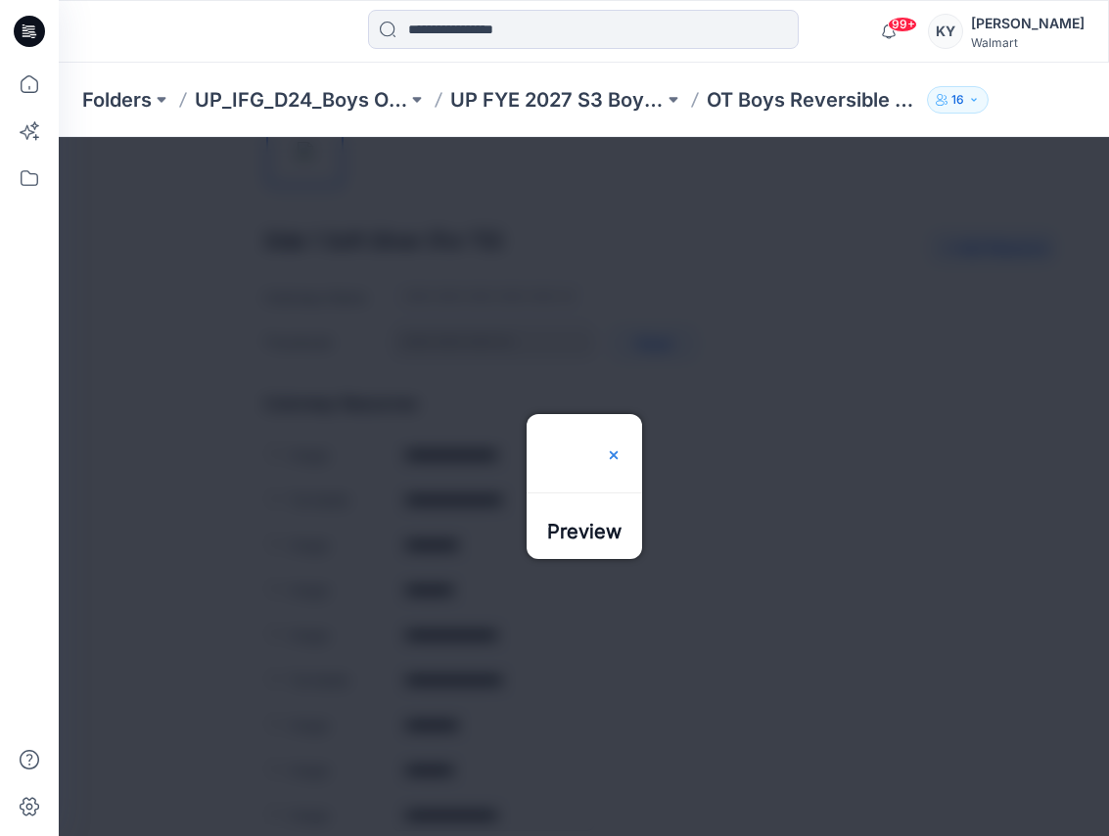
click at [622, 447] on img at bounding box center [614, 455] width 16 height 16
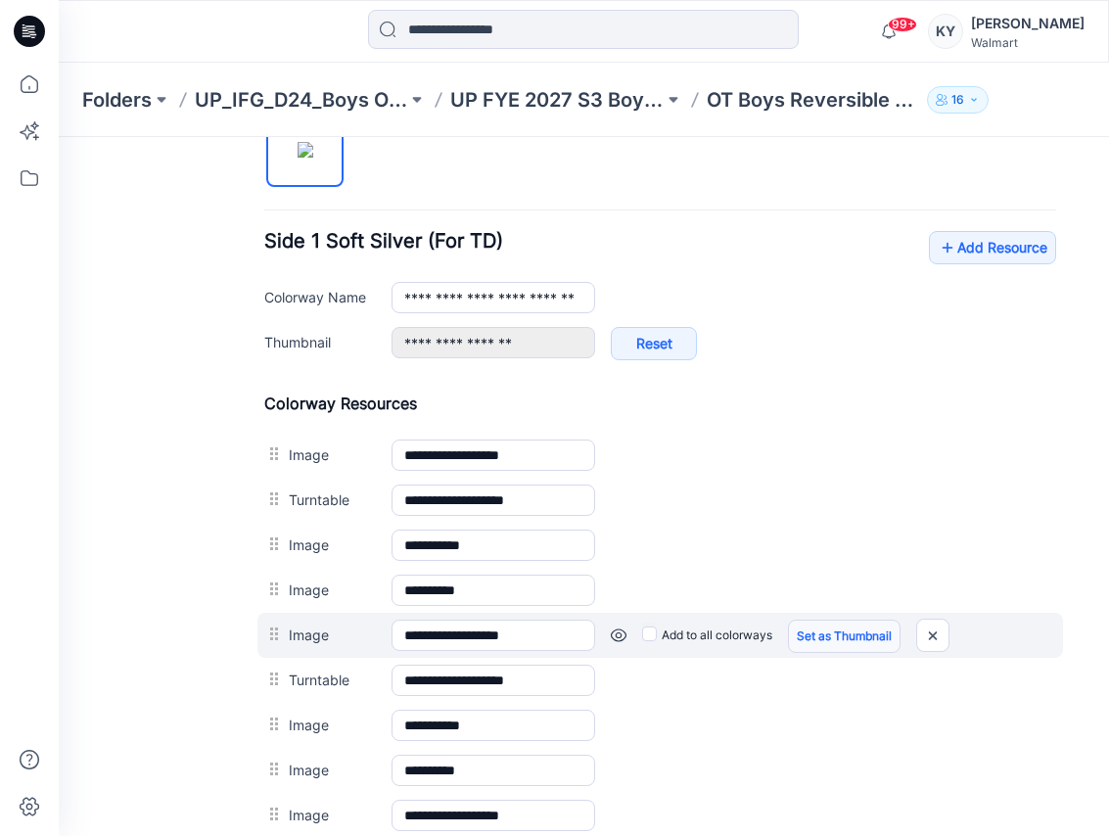
click at [842, 636] on link "Set as Thumbnail" at bounding box center [844, 636] width 113 height 33
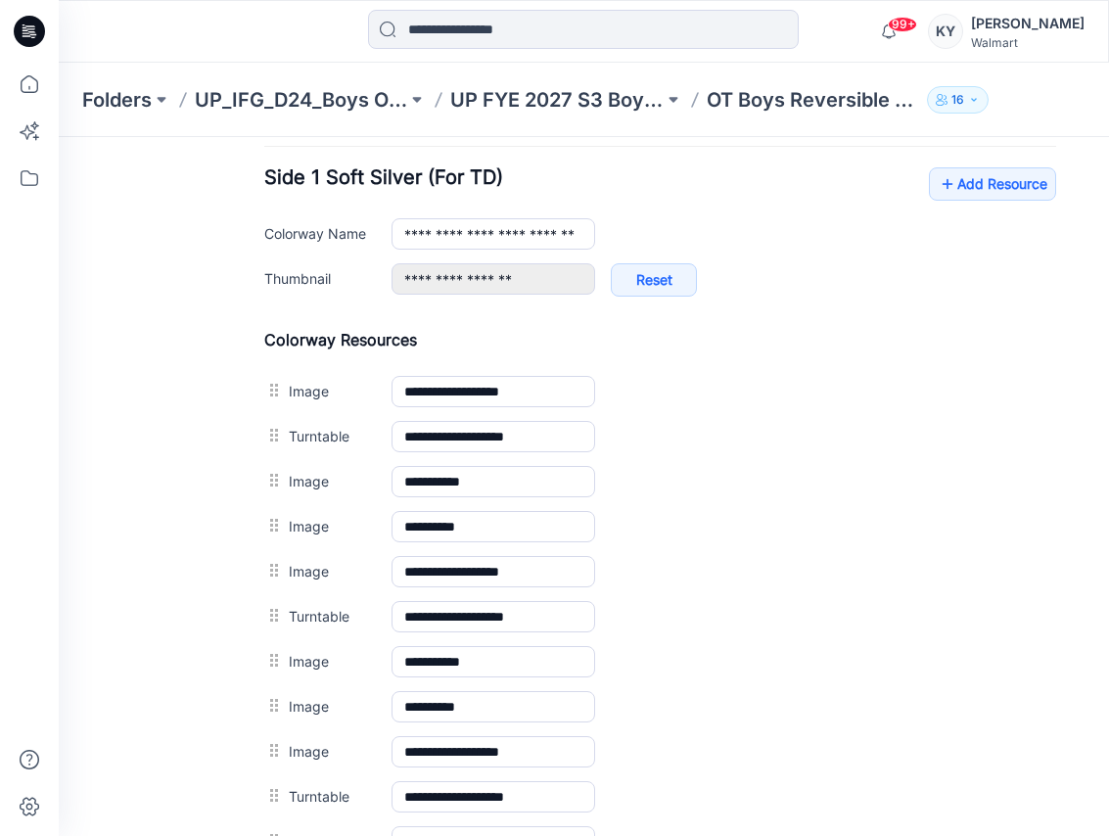
scroll to position [770, 0]
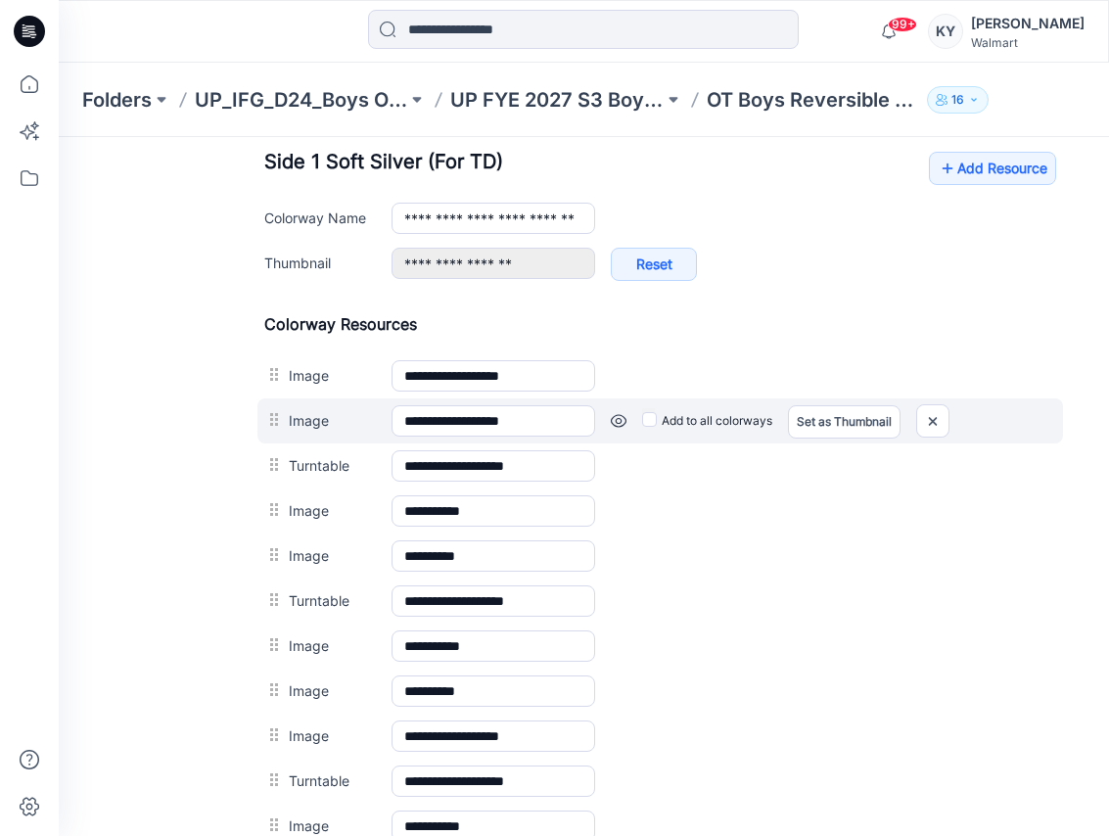
click at [621, 422] on link at bounding box center [619, 421] width 16 height 16
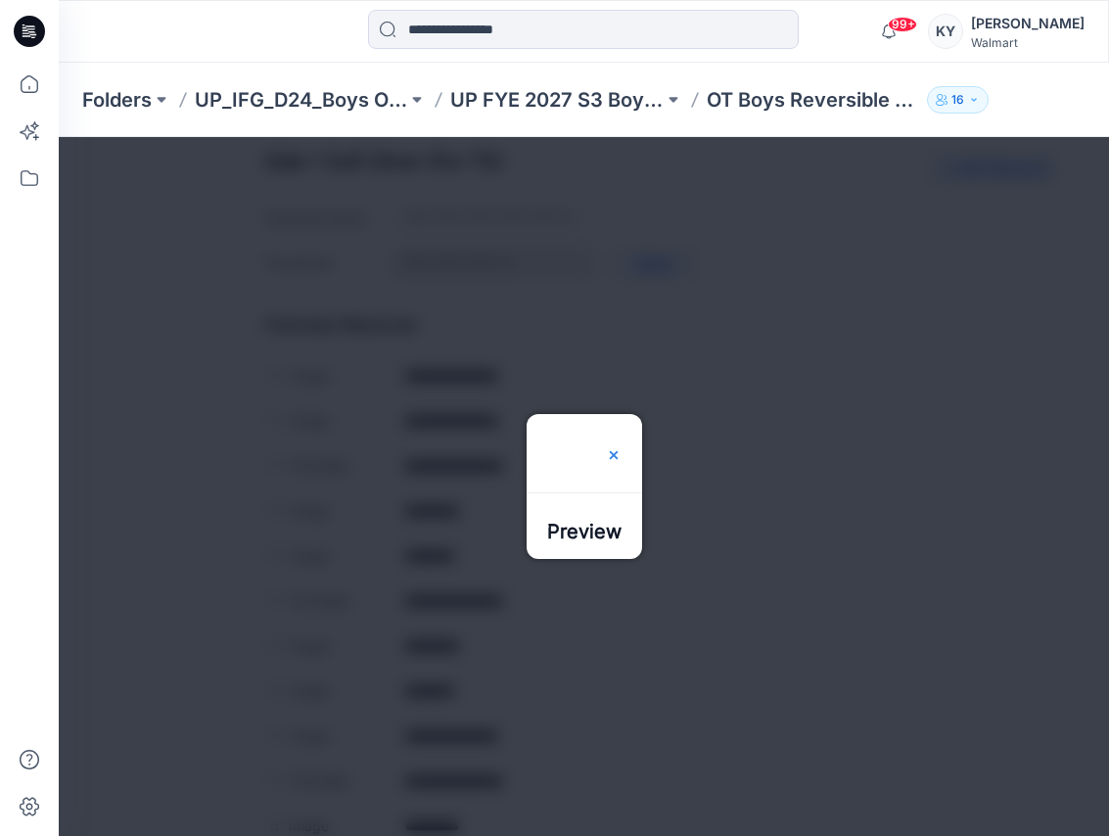
click at [622, 447] on img at bounding box center [614, 455] width 16 height 16
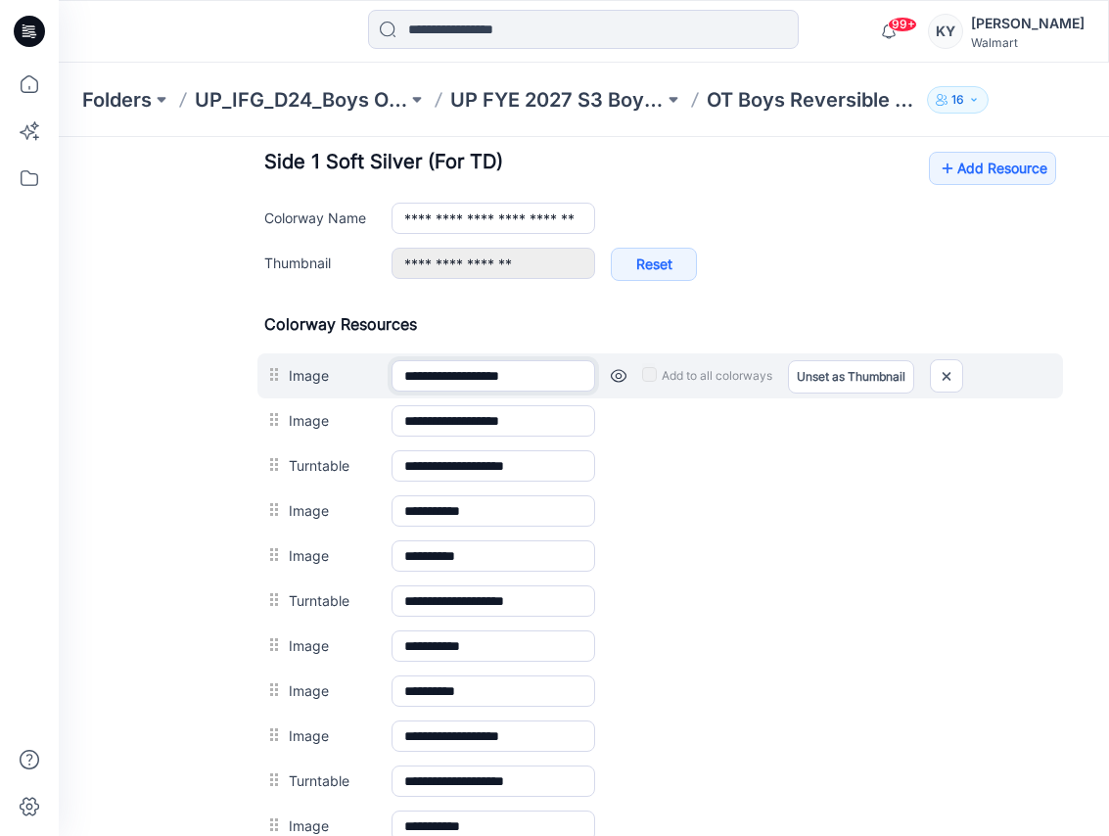
drag, startPoint x: 542, startPoint y: 383, endPoint x: 395, endPoint y: 366, distance: 148.8
click at [395, 366] on input "**********" at bounding box center [494, 375] width 204 height 31
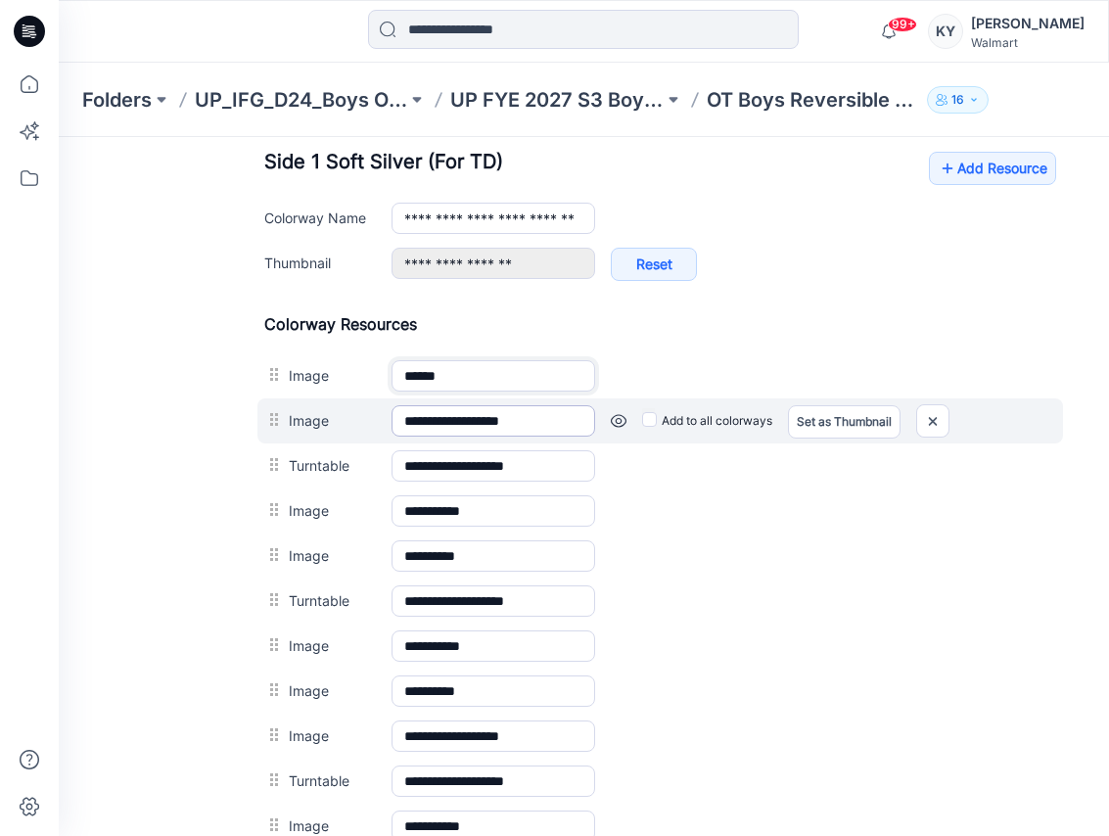
type input "******"
click at [543, 421] on input "**********" at bounding box center [494, 420] width 204 height 31
drag, startPoint x: 543, startPoint y: 421, endPoint x: 395, endPoint y: 425, distance: 148.9
click at [396, 425] on input "**********" at bounding box center [494, 420] width 204 height 31
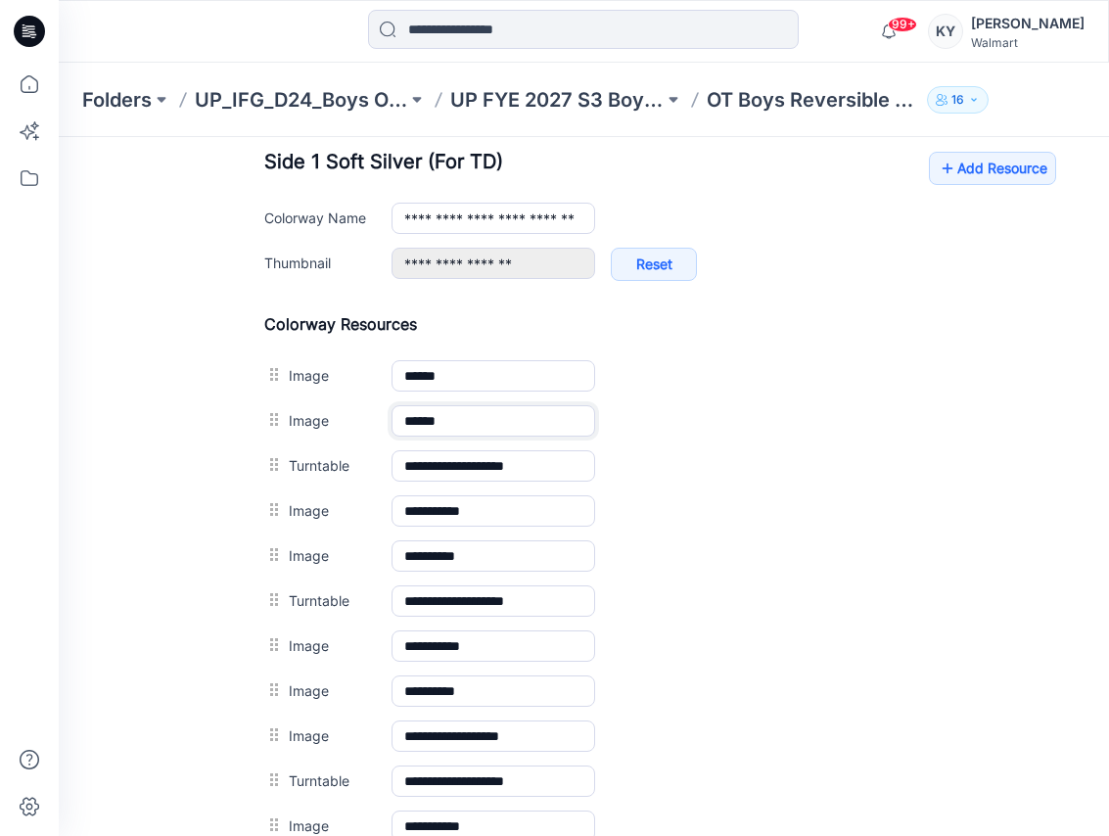
type input "******"
click at [784, 325] on h4 "Colorway Resources" at bounding box center [660, 324] width 792 height 20
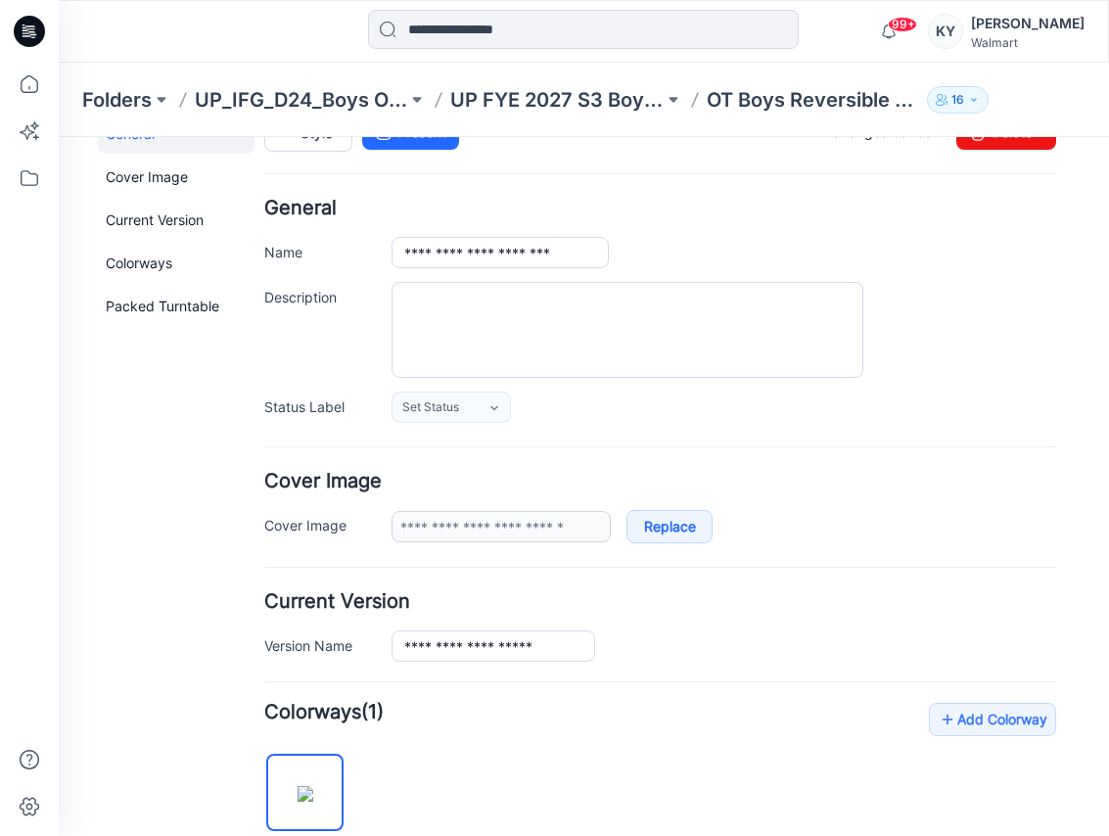
scroll to position [0, 0]
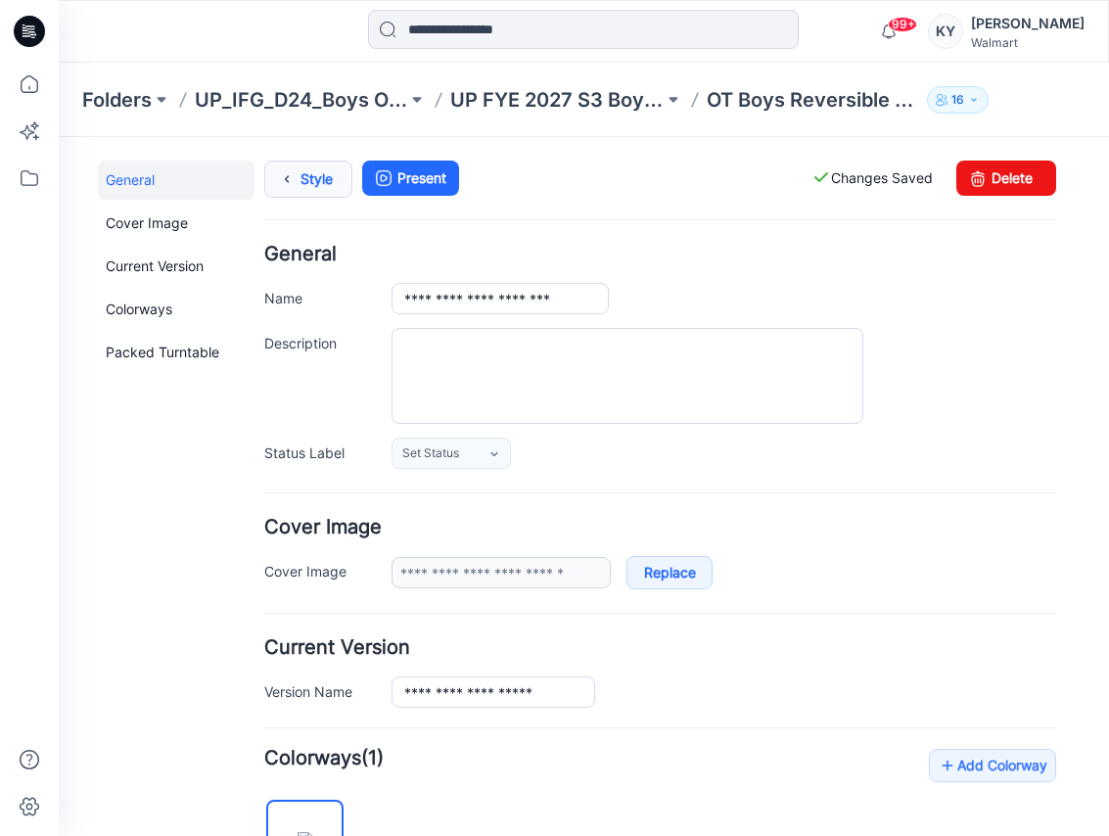
click at [302, 184] on link "Style" at bounding box center [308, 179] width 88 height 37
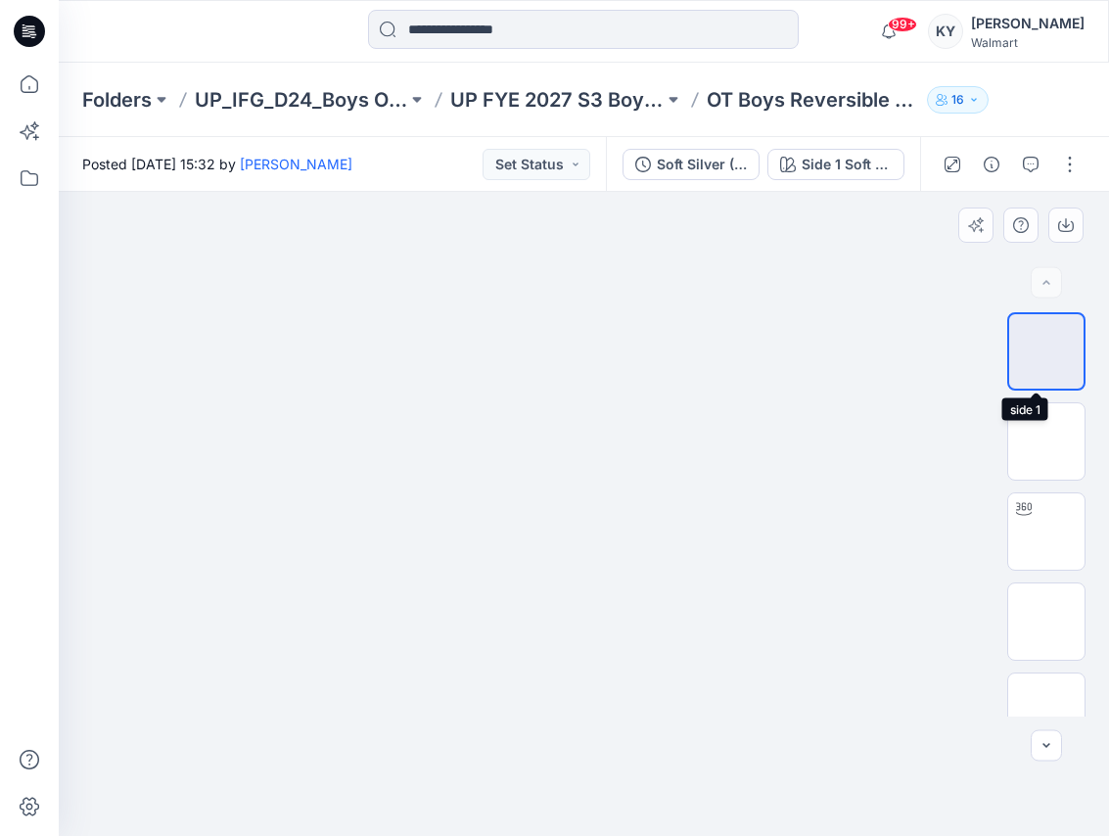
click at [1047, 352] on img at bounding box center [1047, 352] width 0 height 0
click at [1046, 355] on img at bounding box center [1047, 351] width 52 height 21
click at [1047, 442] on img at bounding box center [1047, 442] width 0 height 0
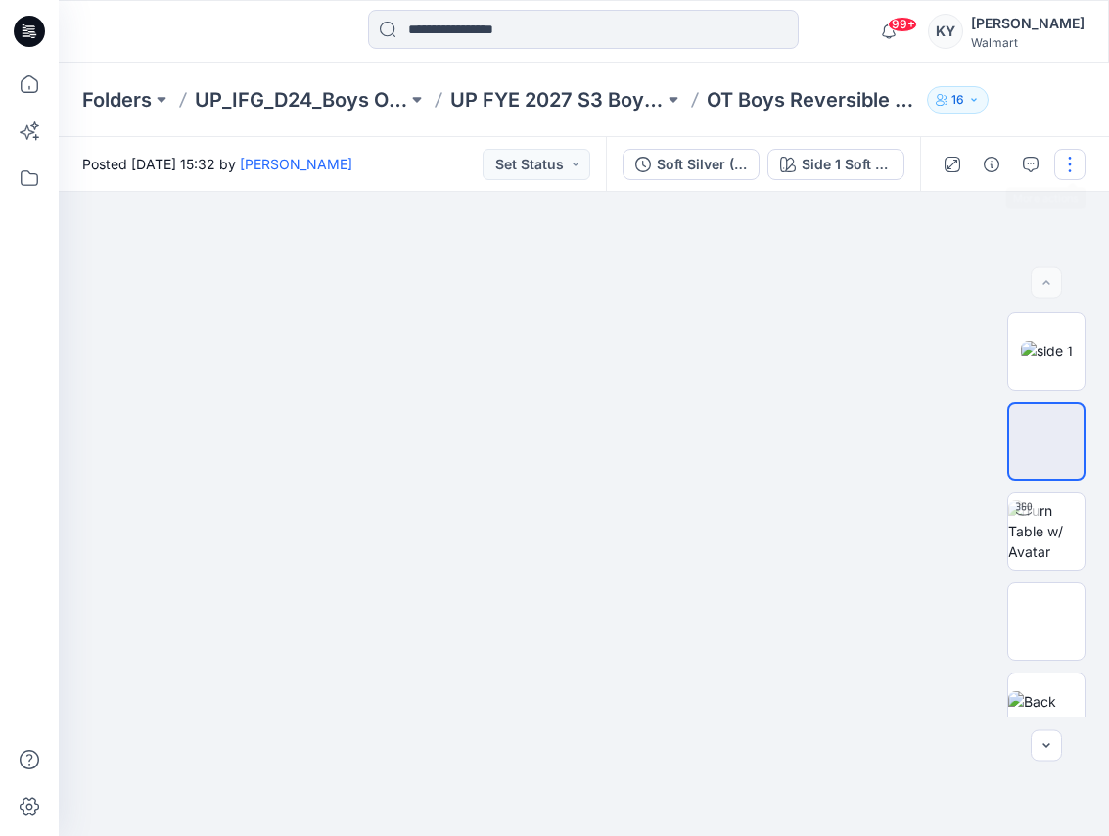
click at [1067, 164] on button "button" at bounding box center [1070, 164] width 31 height 31
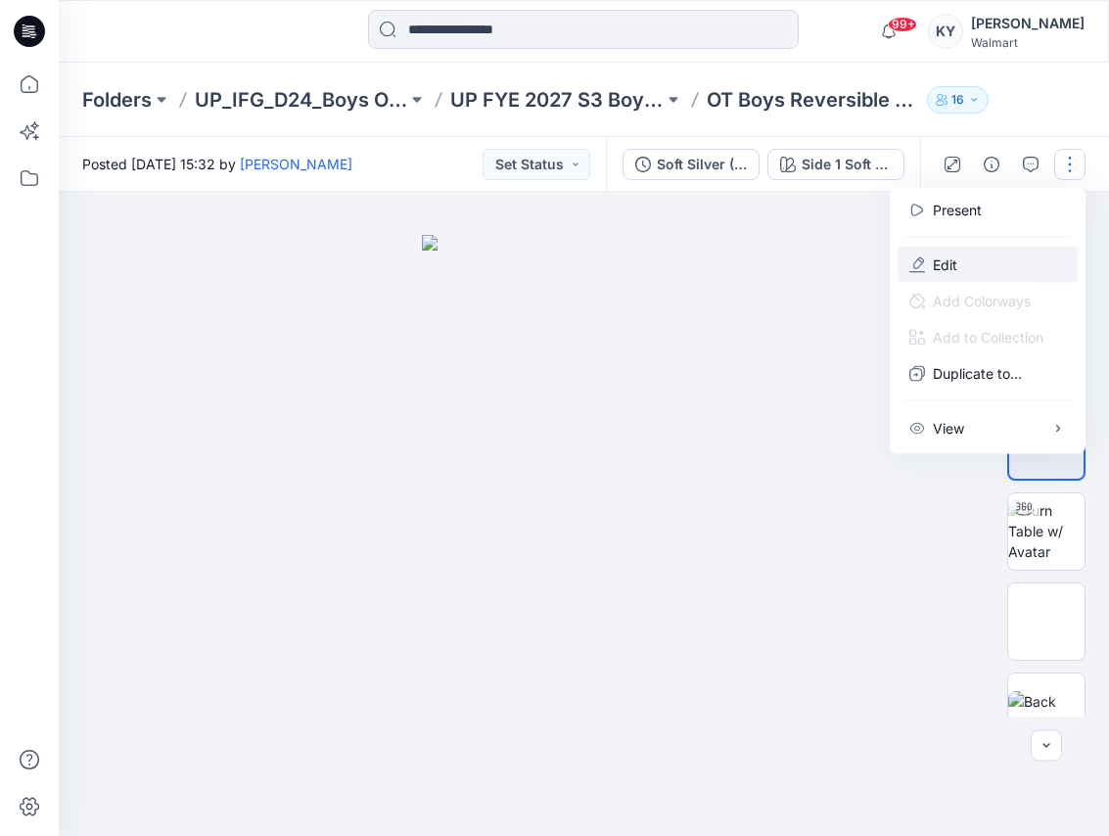
click at [973, 266] on button "Edit" at bounding box center [988, 265] width 180 height 36
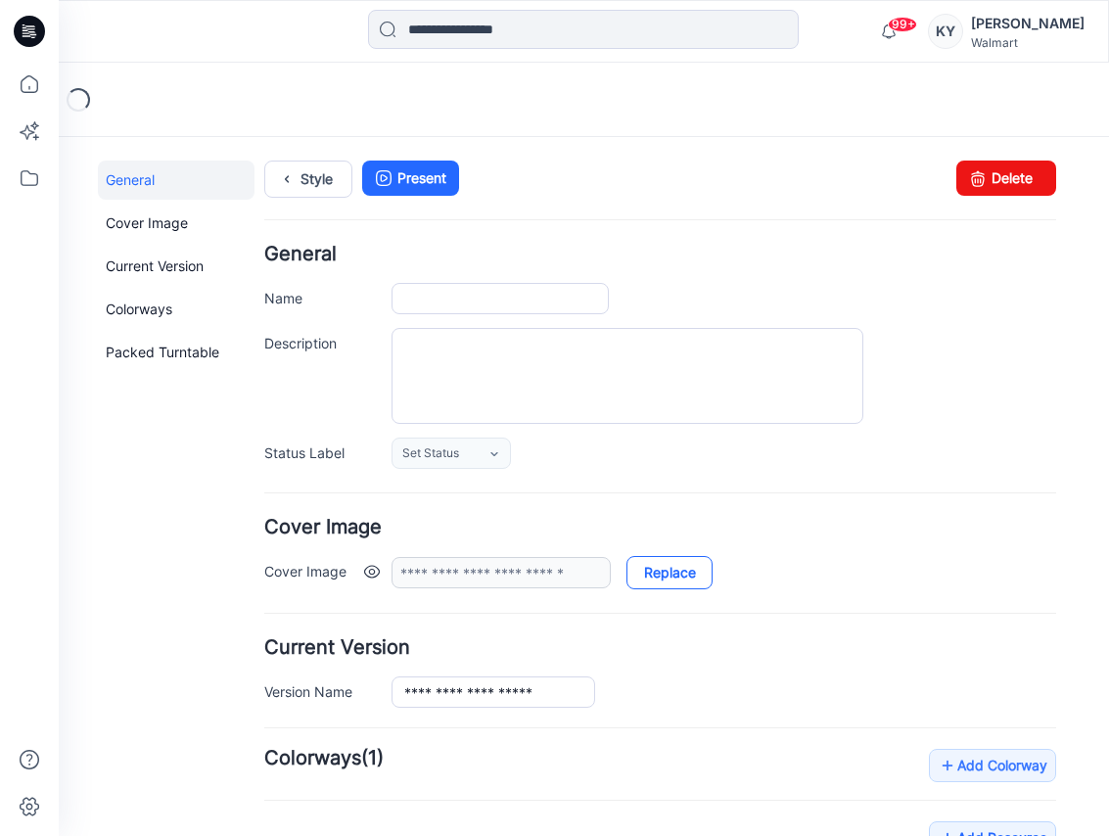
type input "**********"
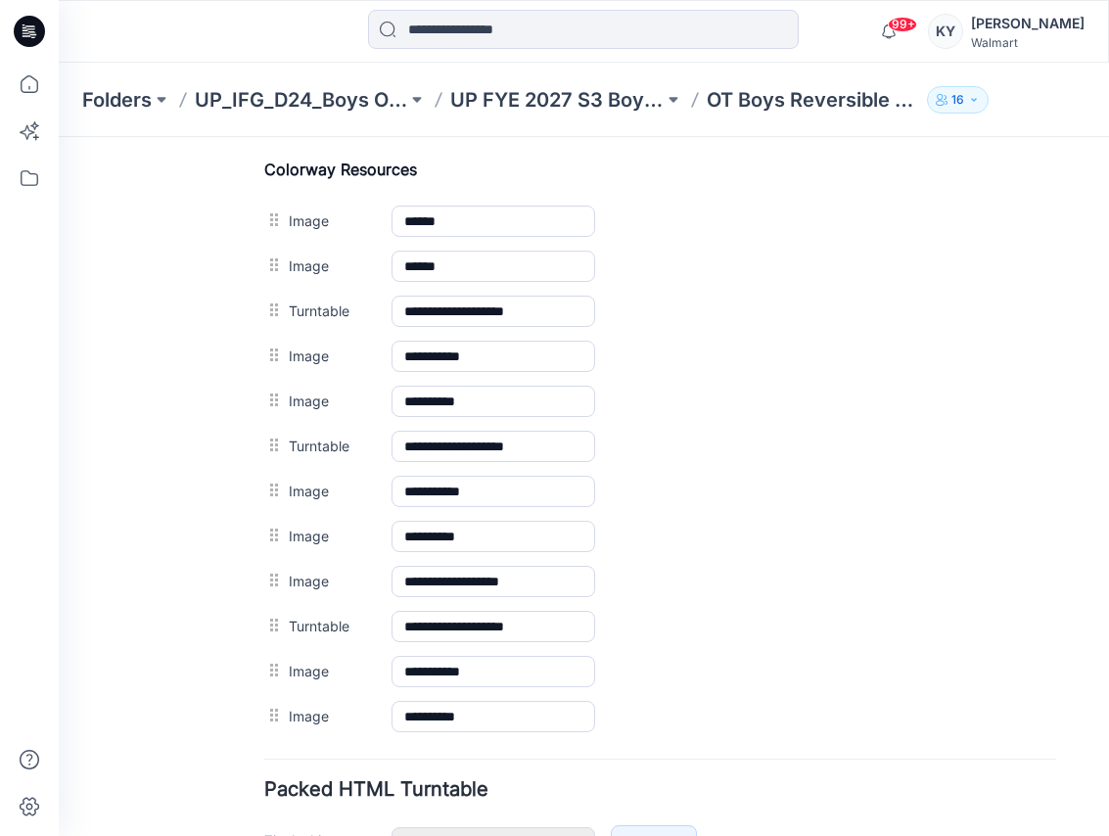
scroll to position [942, 0]
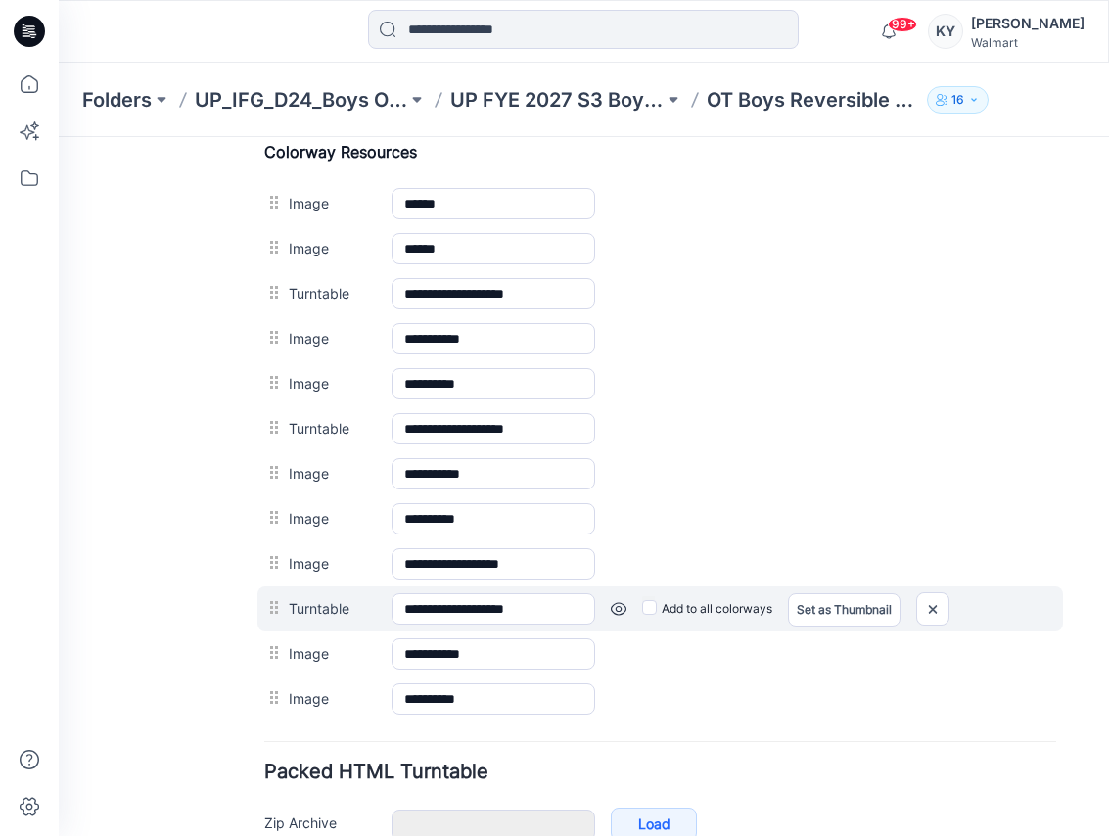
click at [618, 610] on link at bounding box center [619, 609] width 16 height 16
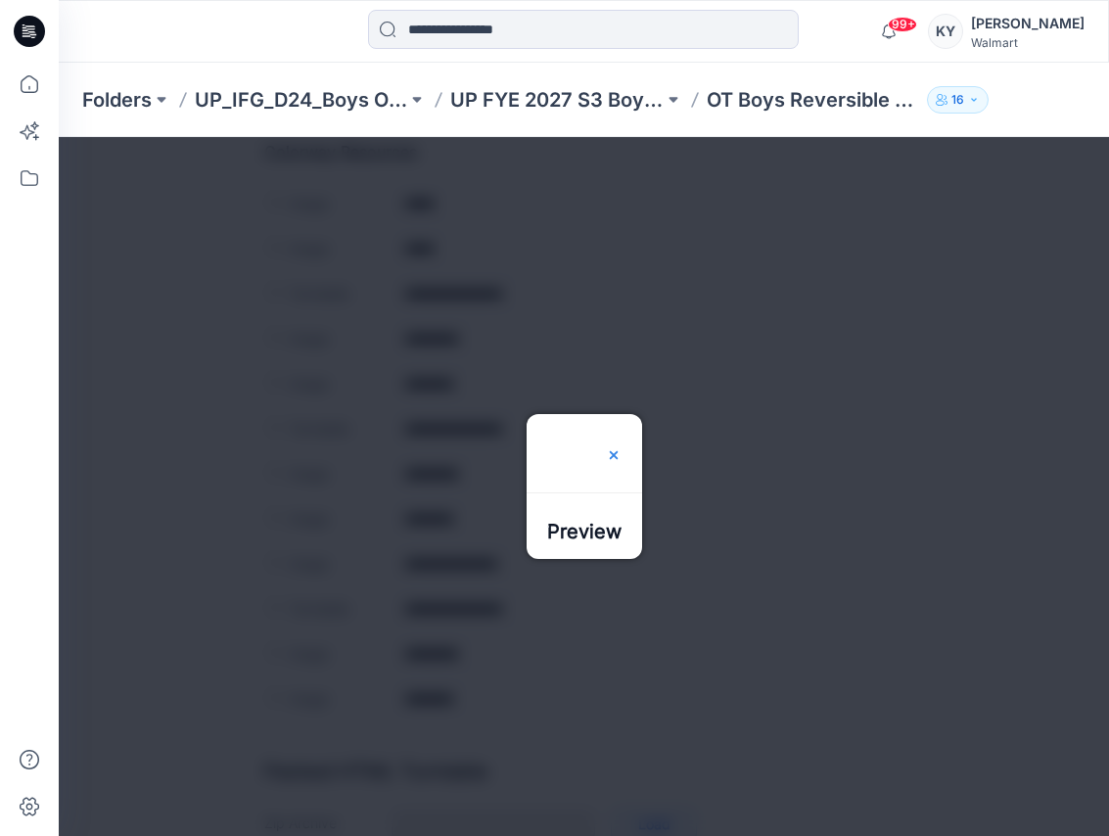
click at [622, 447] on img at bounding box center [614, 455] width 16 height 16
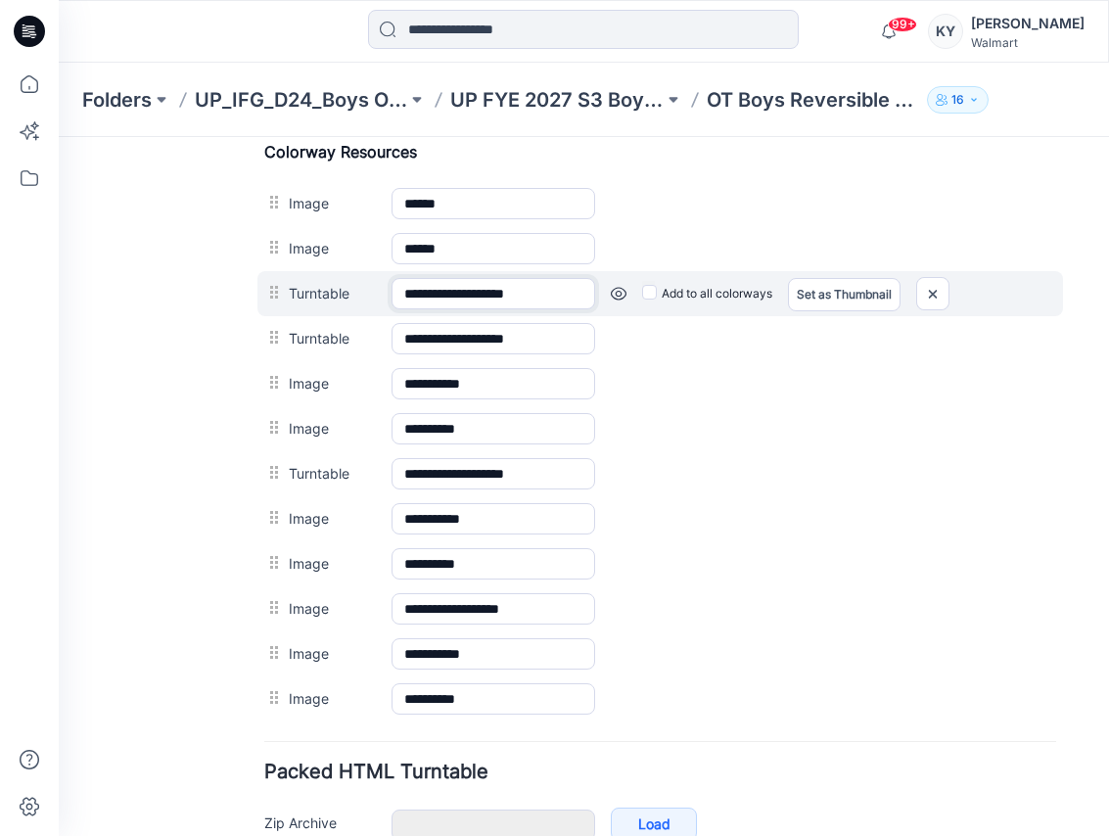
drag, startPoint x: 401, startPoint y: 294, endPoint x: 471, endPoint y: 296, distance: 69.5
click at [471, 296] on input "**********" at bounding box center [494, 293] width 204 height 31
drag, startPoint x: 575, startPoint y: 301, endPoint x: 373, endPoint y: 301, distance: 201.7
click at [373, 301] on div "**********" at bounding box center [661, 293] width 806 height 45
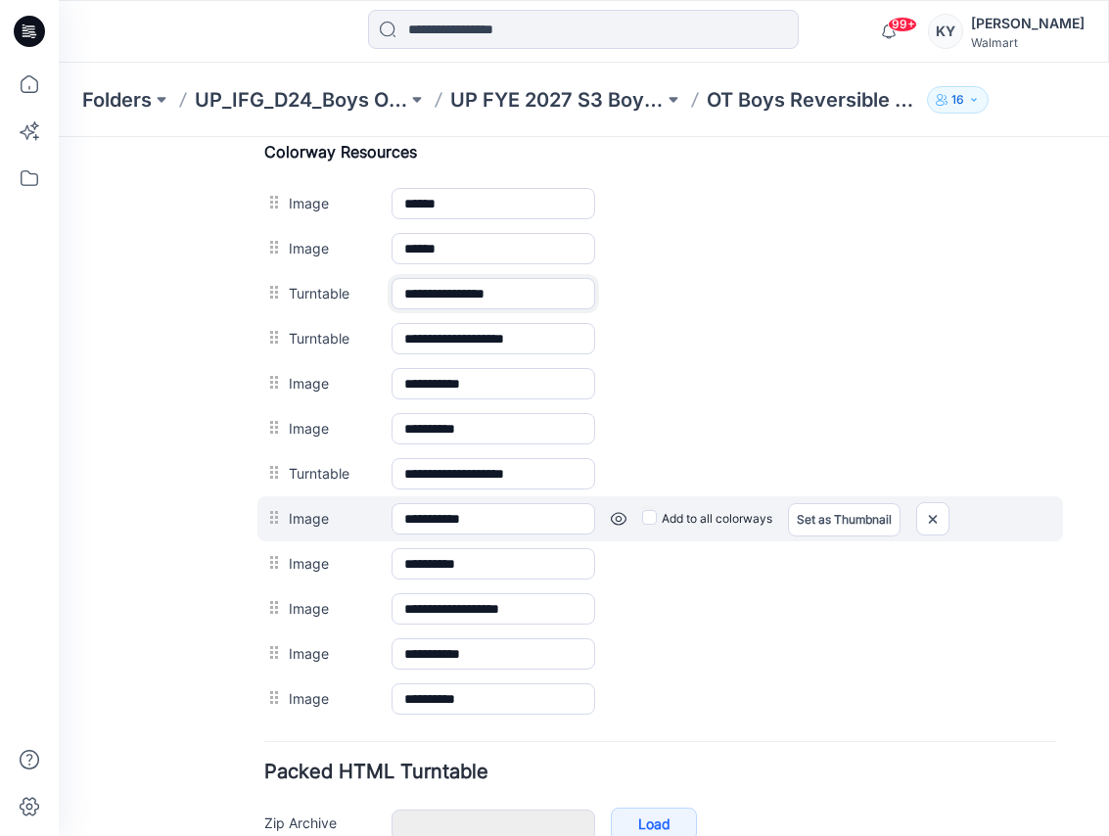
type input "**********"
click at [705, 515] on label "Add to all colorways" at bounding box center [707, 518] width 130 height 31
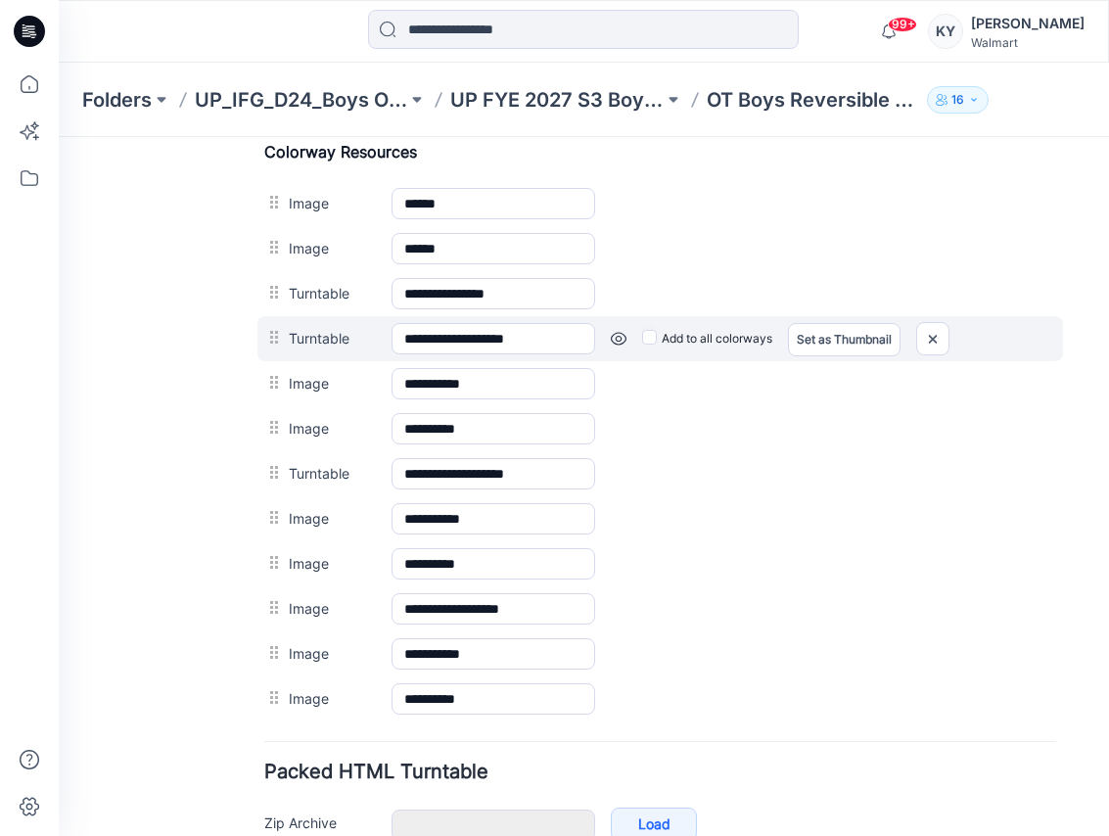
click at [713, 343] on label "Add to all colorways" at bounding box center [707, 338] width 130 height 31
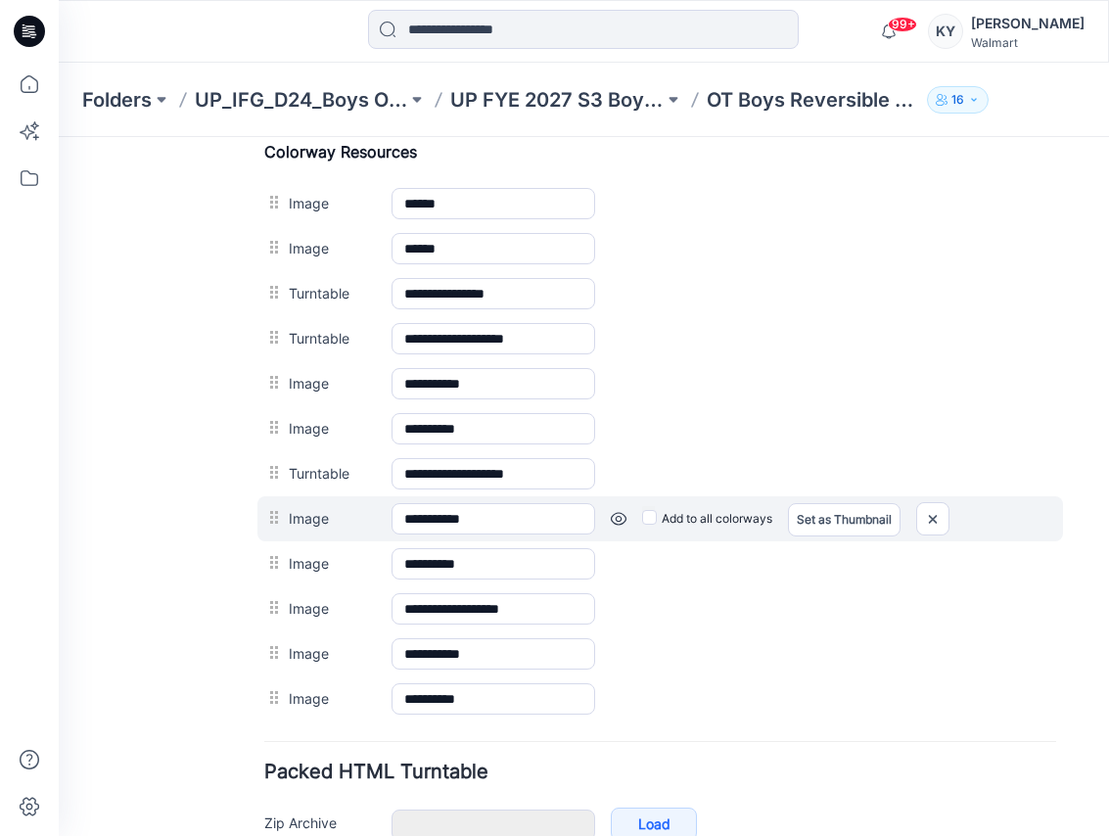
drag, startPoint x: 773, startPoint y: 240, endPoint x: 769, endPoint y: 513, distance: 273.2
click at [766, 507] on div "**********" at bounding box center [660, 432] width 792 height 580
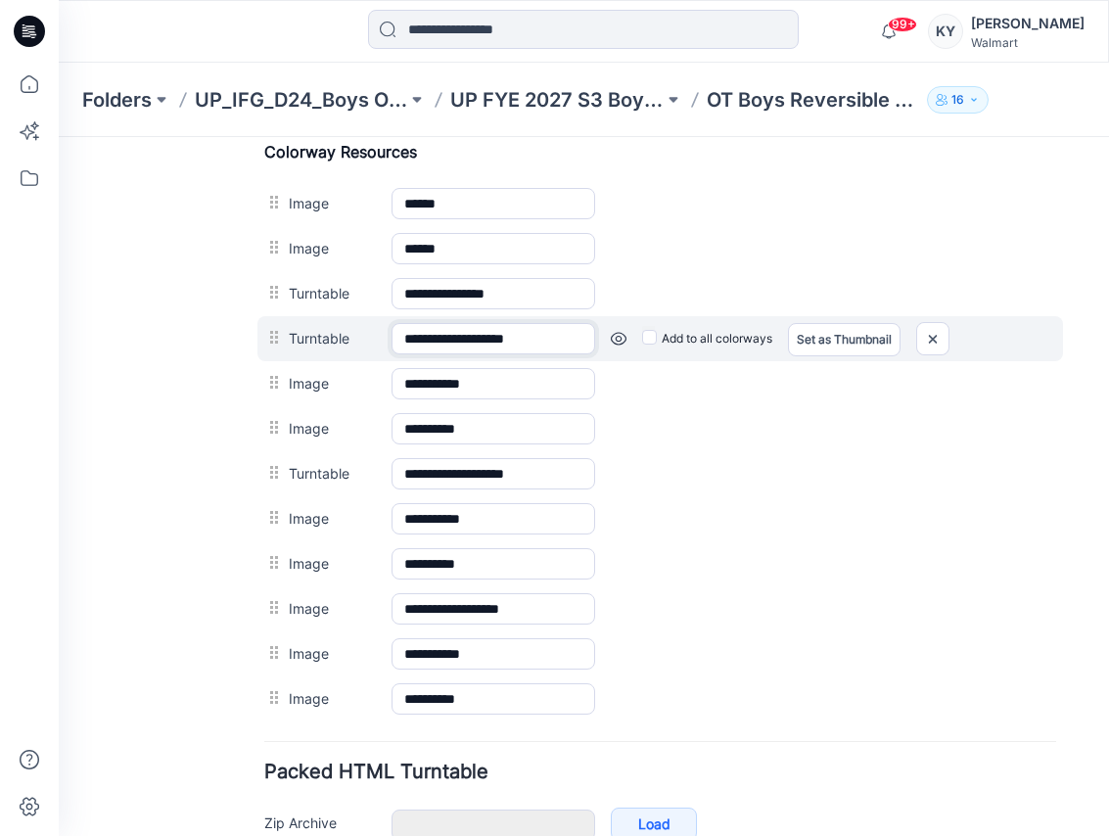
click at [482, 344] on input "**********" at bounding box center [494, 338] width 204 height 31
drag, startPoint x: 541, startPoint y: 337, endPoint x: 391, endPoint y: 340, distance: 150.8
click at [392, 340] on input "**********" at bounding box center [494, 338] width 204 height 31
click at [619, 341] on link at bounding box center [619, 339] width 16 height 16
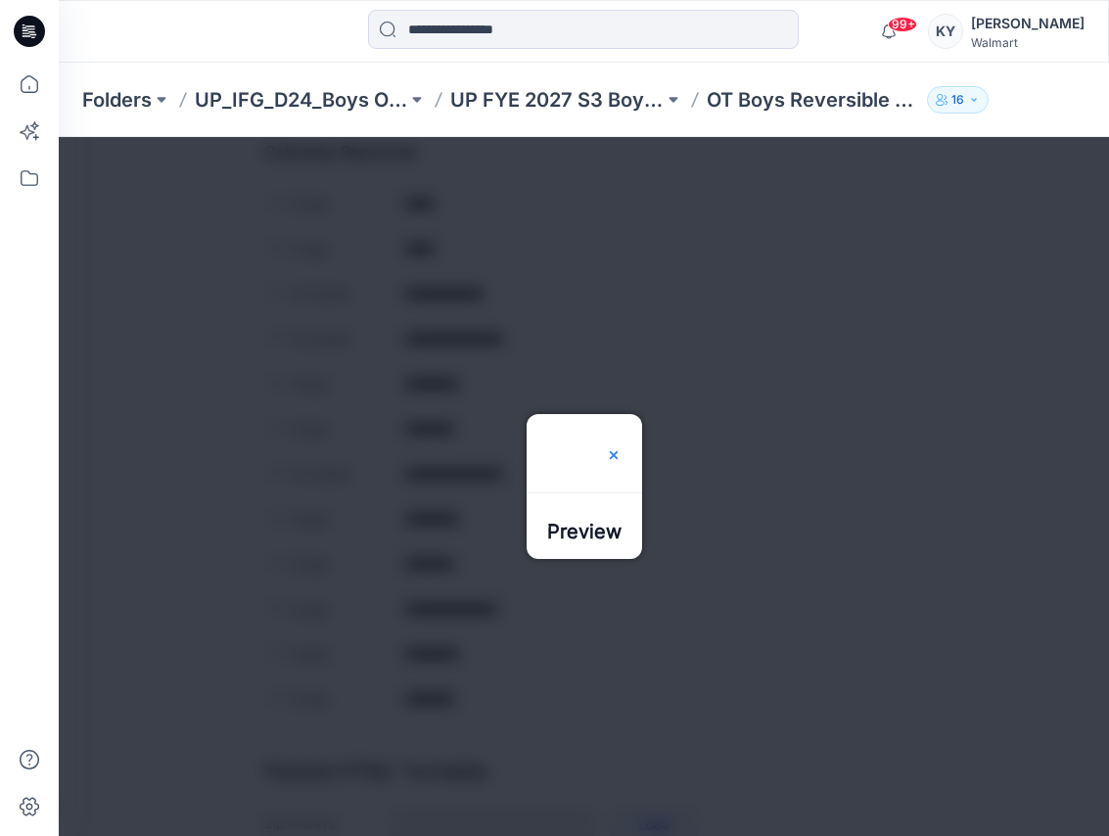
click at [622, 447] on img at bounding box center [614, 455] width 16 height 16
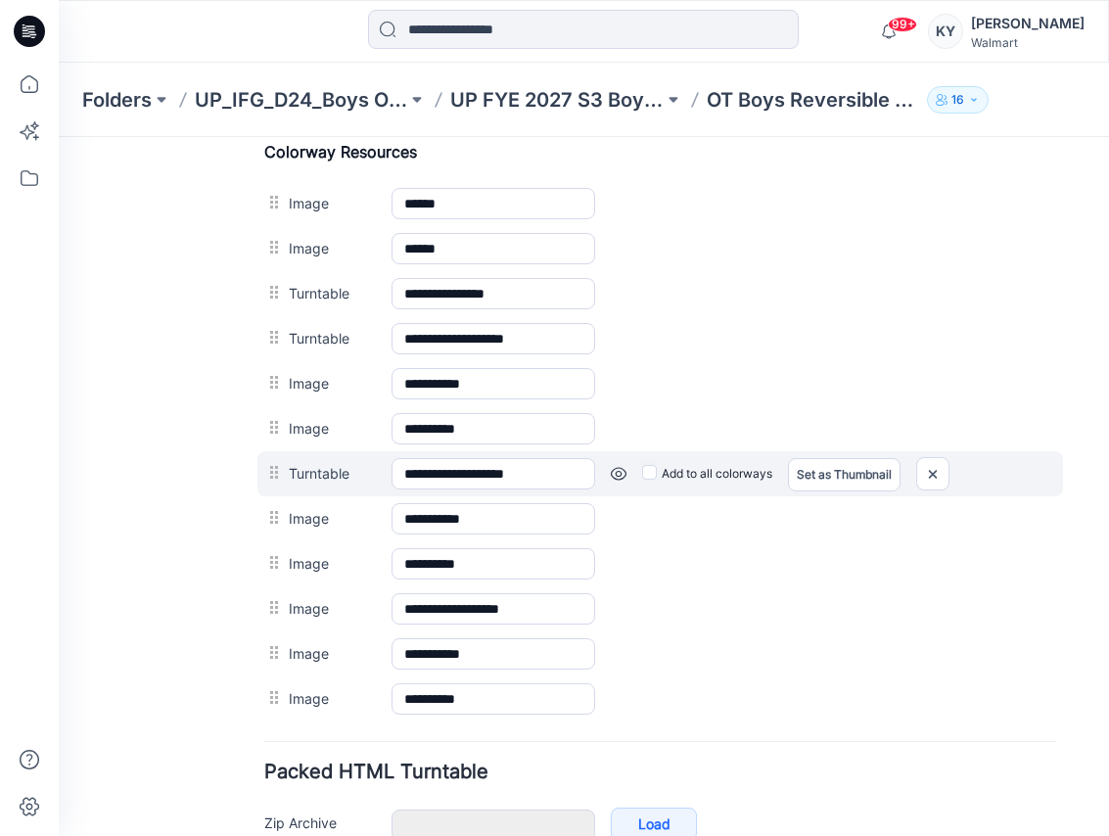
click at [622, 472] on link at bounding box center [619, 474] width 16 height 16
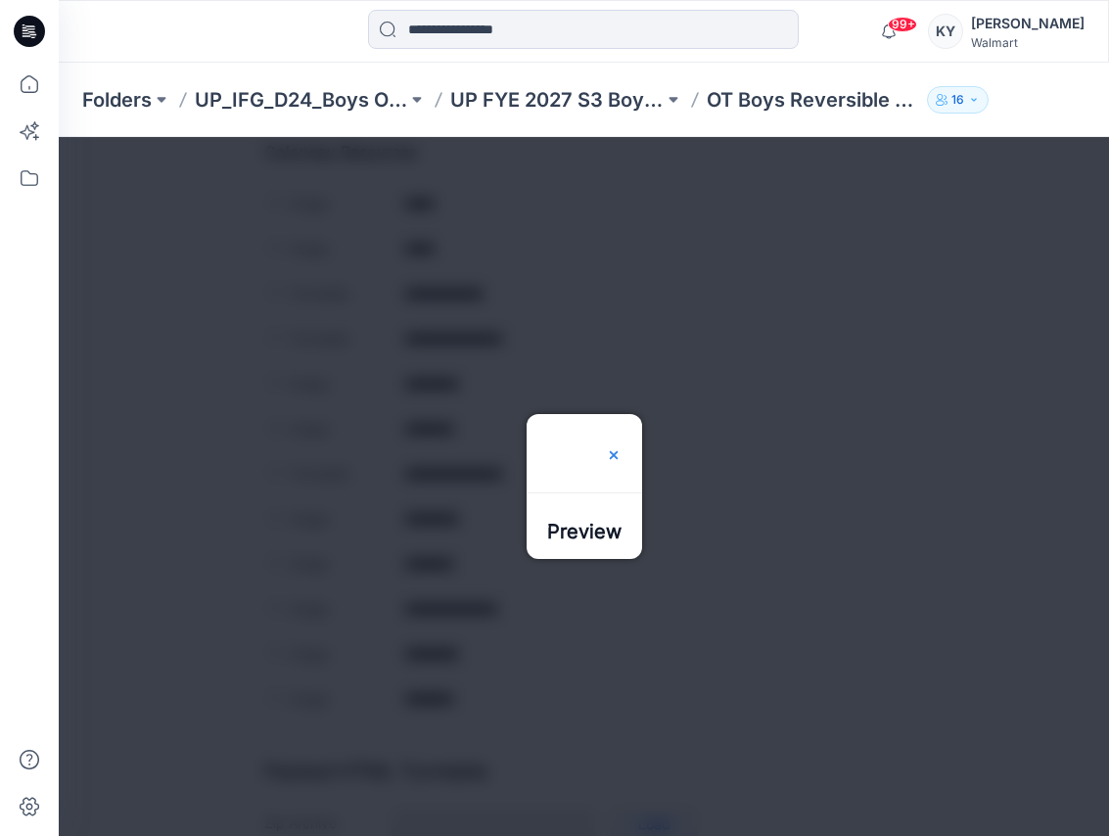
click at [622, 447] on img at bounding box center [614, 455] width 16 height 16
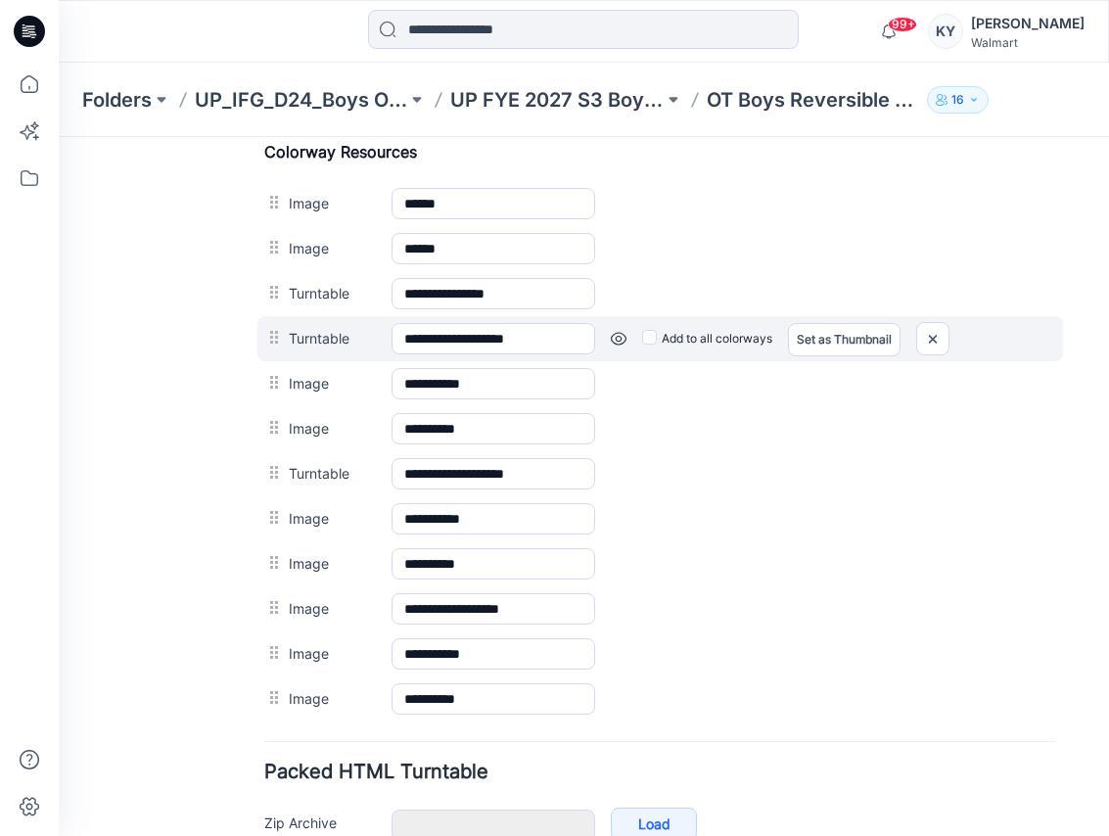
click at [618, 337] on link at bounding box center [619, 339] width 16 height 16
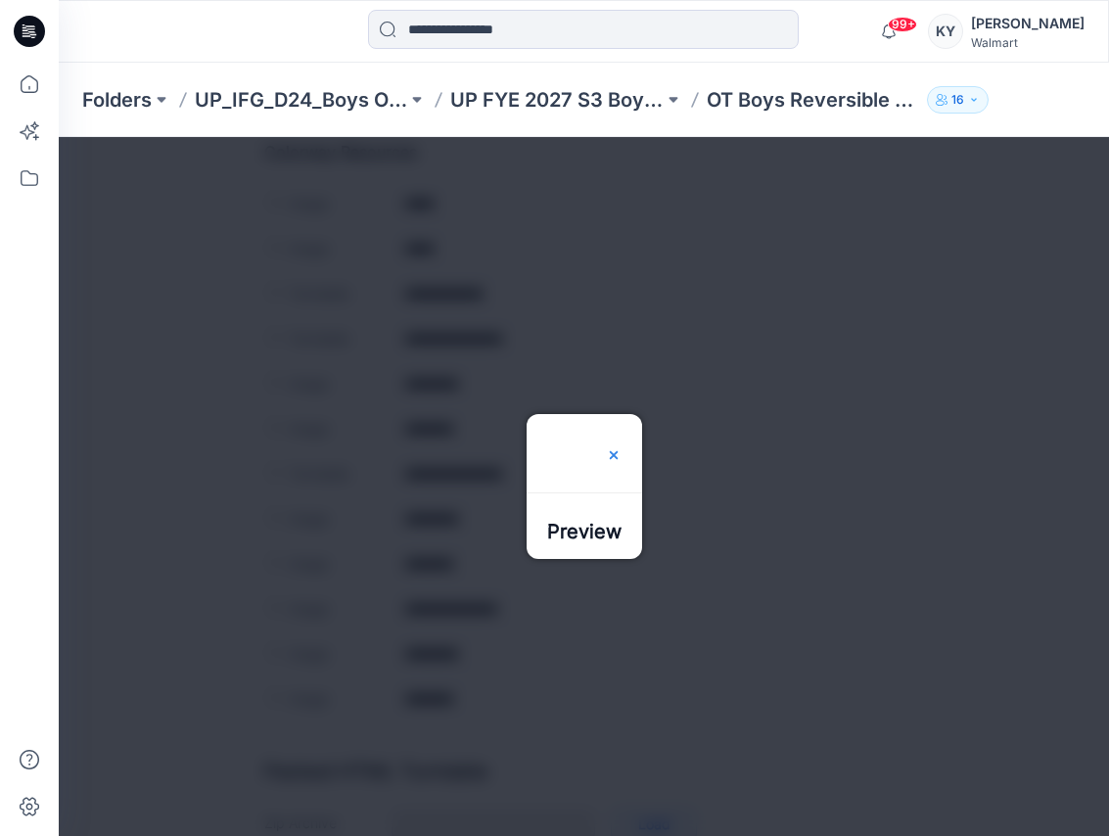
click at [622, 447] on img at bounding box center [614, 455] width 16 height 16
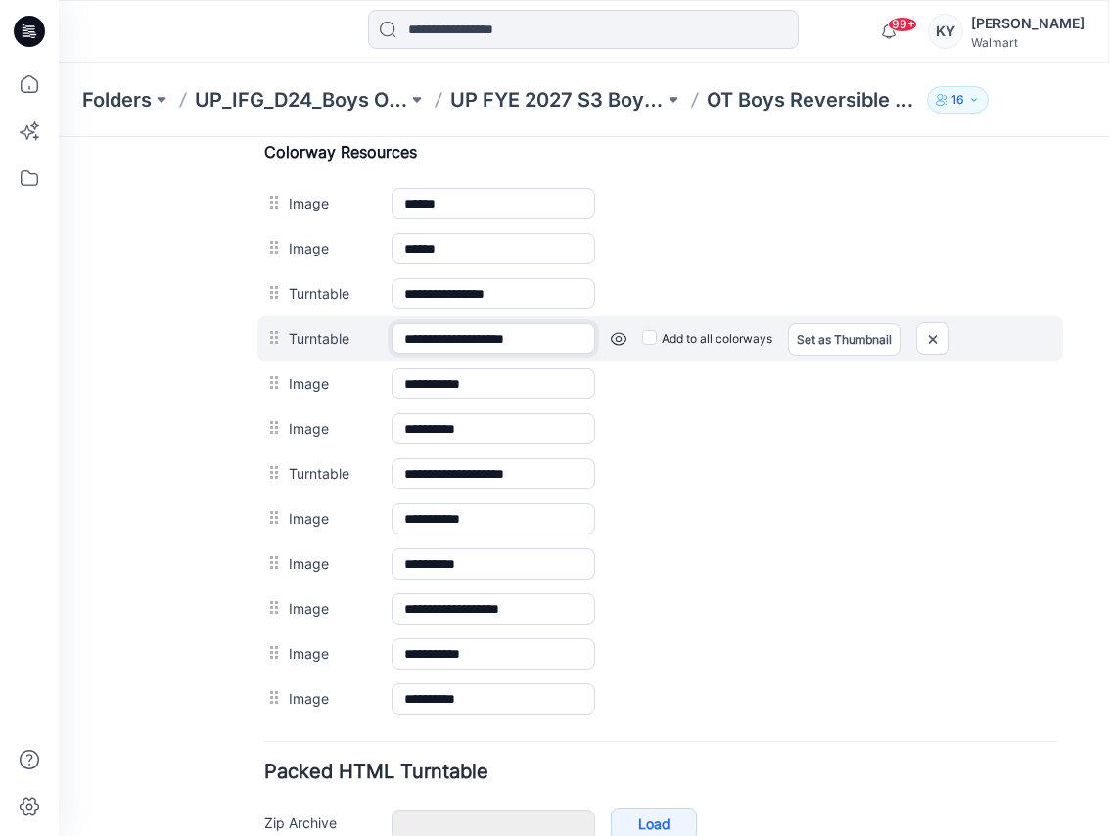
drag, startPoint x: 541, startPoint y: 340, endPoint x: 389, endPoint y: 331, distance: 153.0
click at [389, 331] on div "**********" at bounding box center [661, 338] width 806 height 45
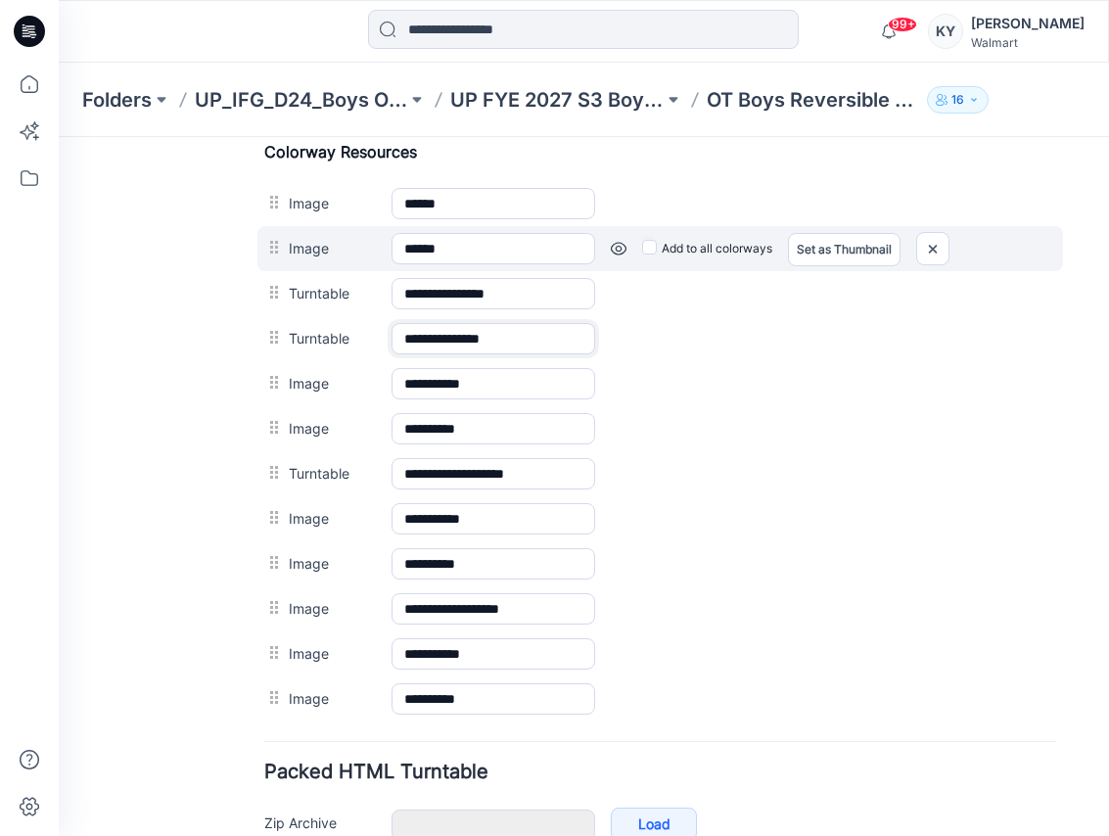
type input "**********"
click at [778, 229] on div "Image ****** Cancel Add to all colorways Set as Thumbnail Unset as Thumbnail" at bounding box center [661, 248] width 806 height 45
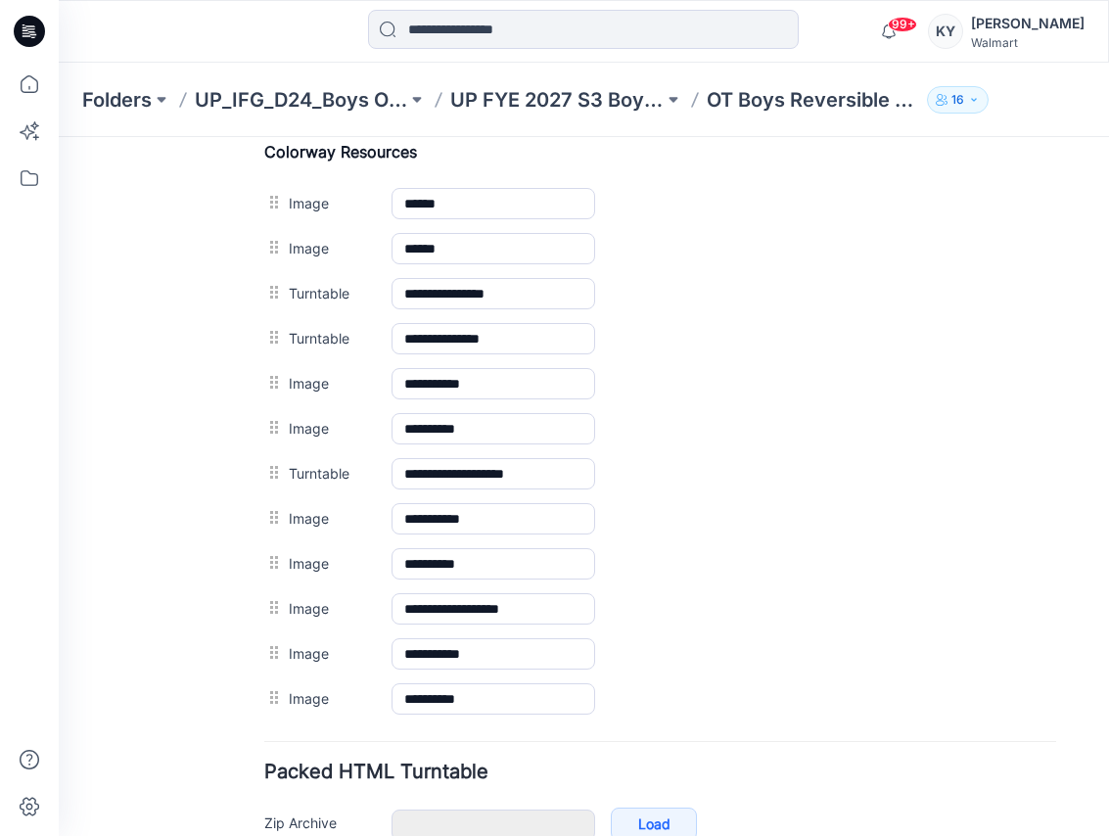
click at [1003, 759] on form "**********" at bounding box center [660, 124] width 792 height 1643
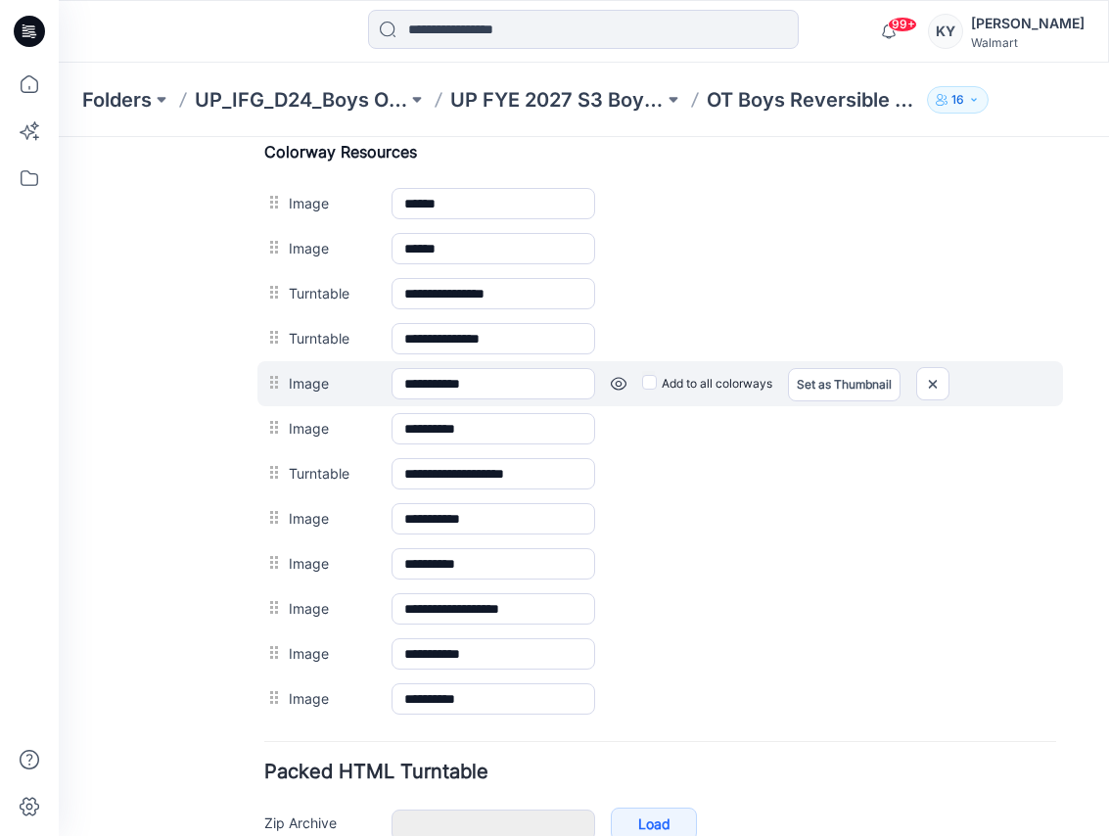
click at [625, 382] on link at bounding box center [619, 384] width 16 height 16
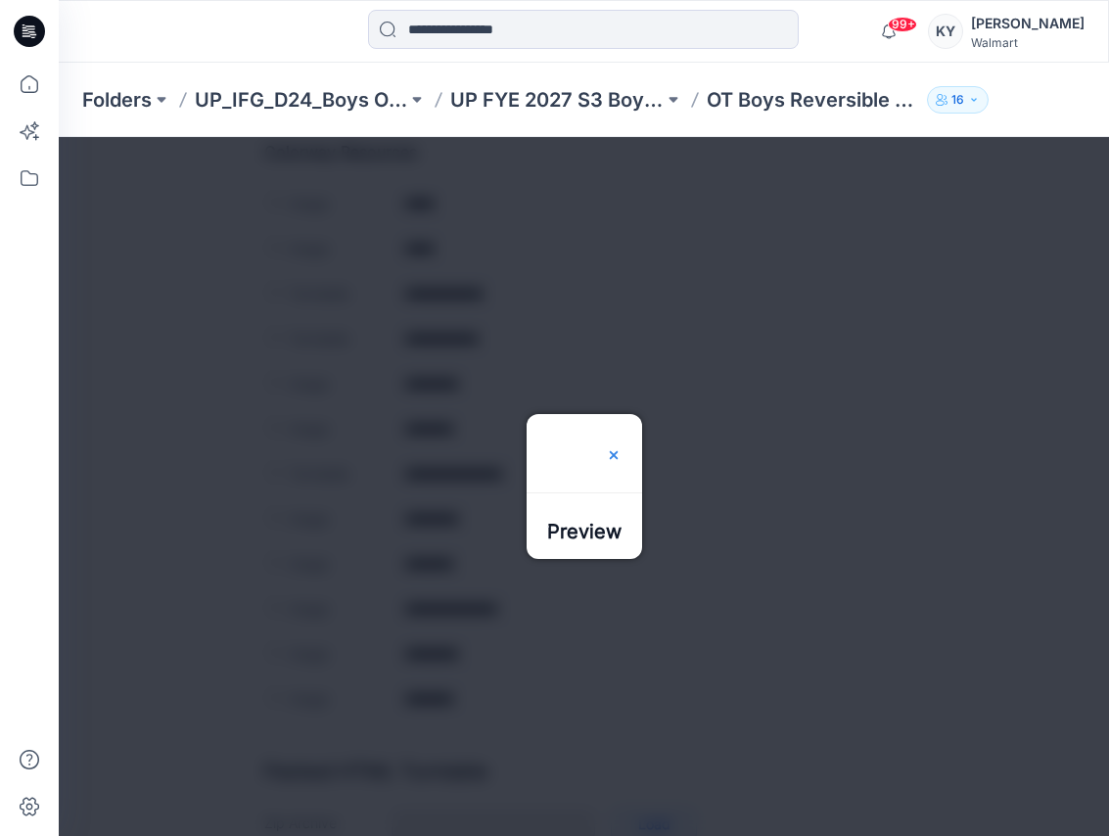
click at [622, 447] on img at bounding box center [614, 455] width 16 height 16
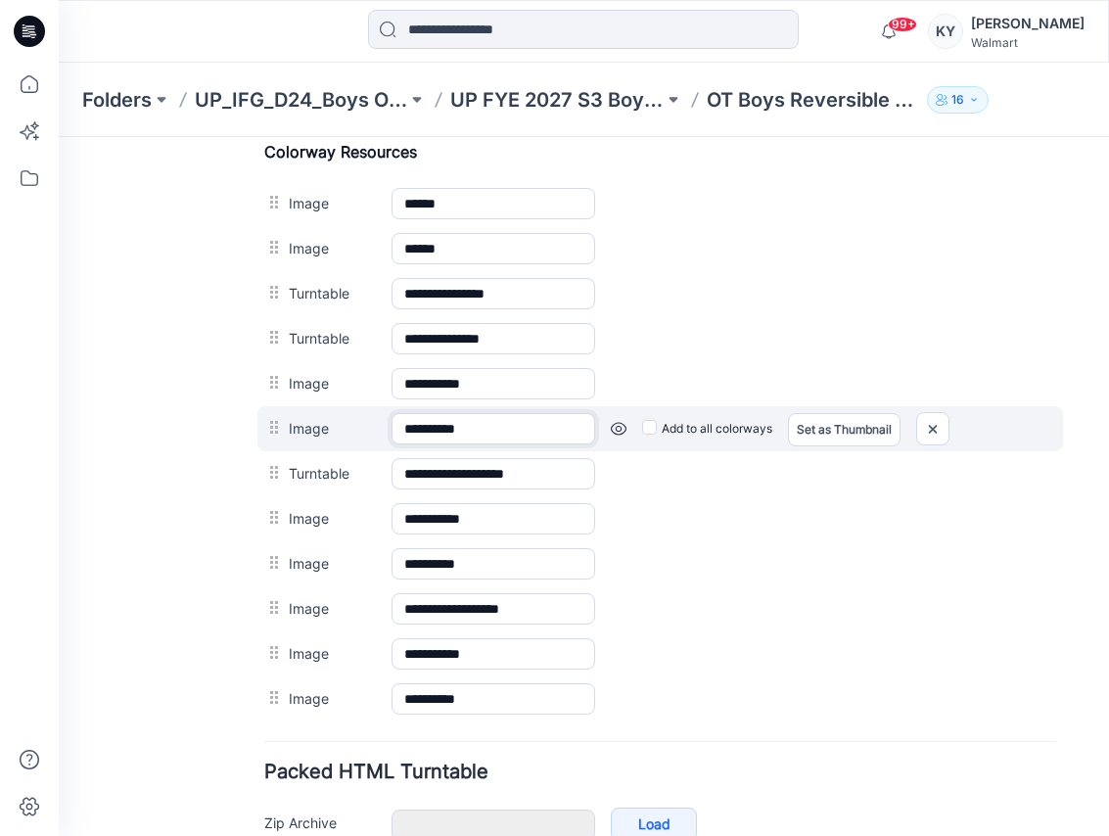
click at [501, 439] on input "**********" at bounding box center [494, 428] width 204 height 31
click at [620, 428] on link at bounding box center [619, 429] width 16 height 16
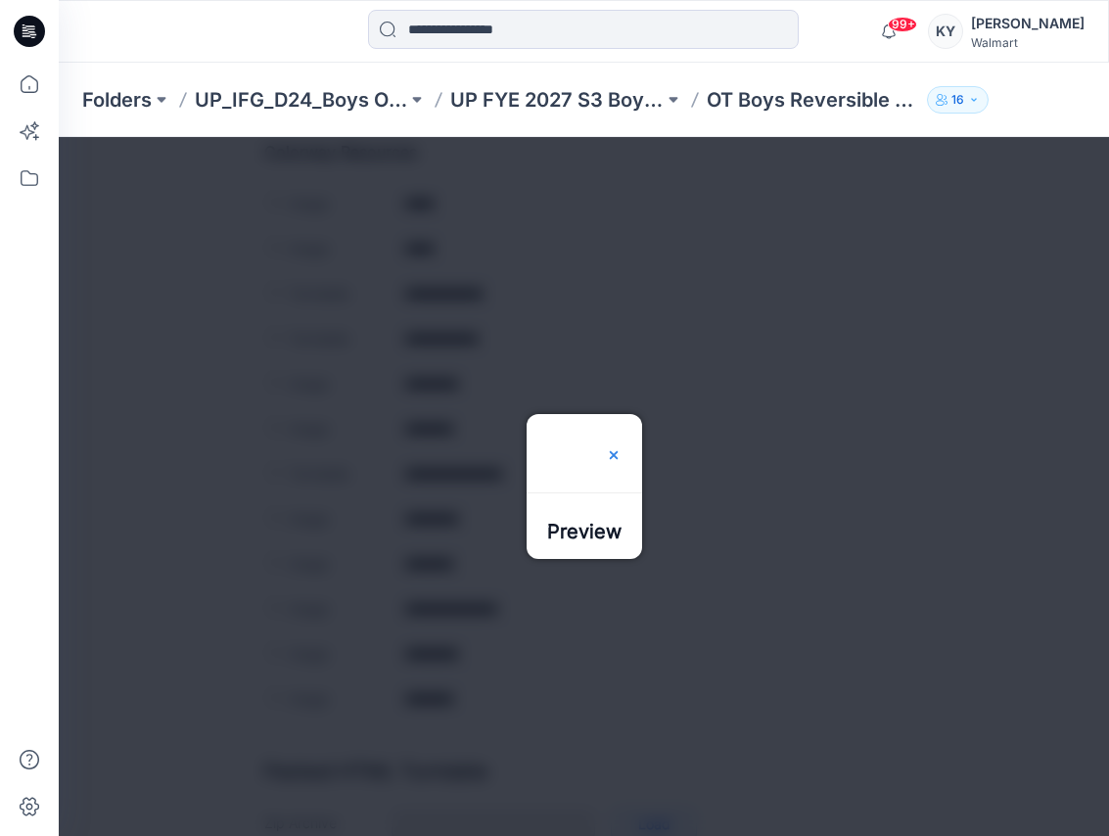
click at [622, 447] on img at bounding box center [614, 455] width 16 height 16
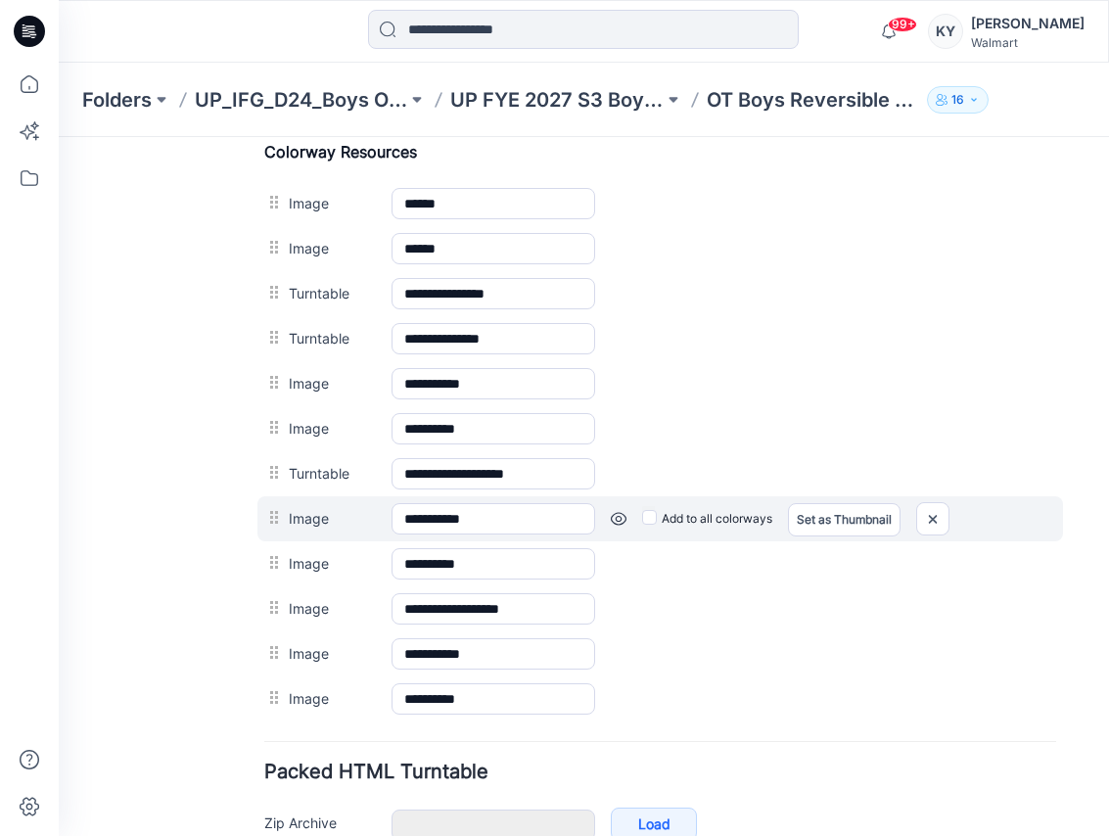
click at [617, 519] on link at bounding box center [619, 519] width 16 height 16
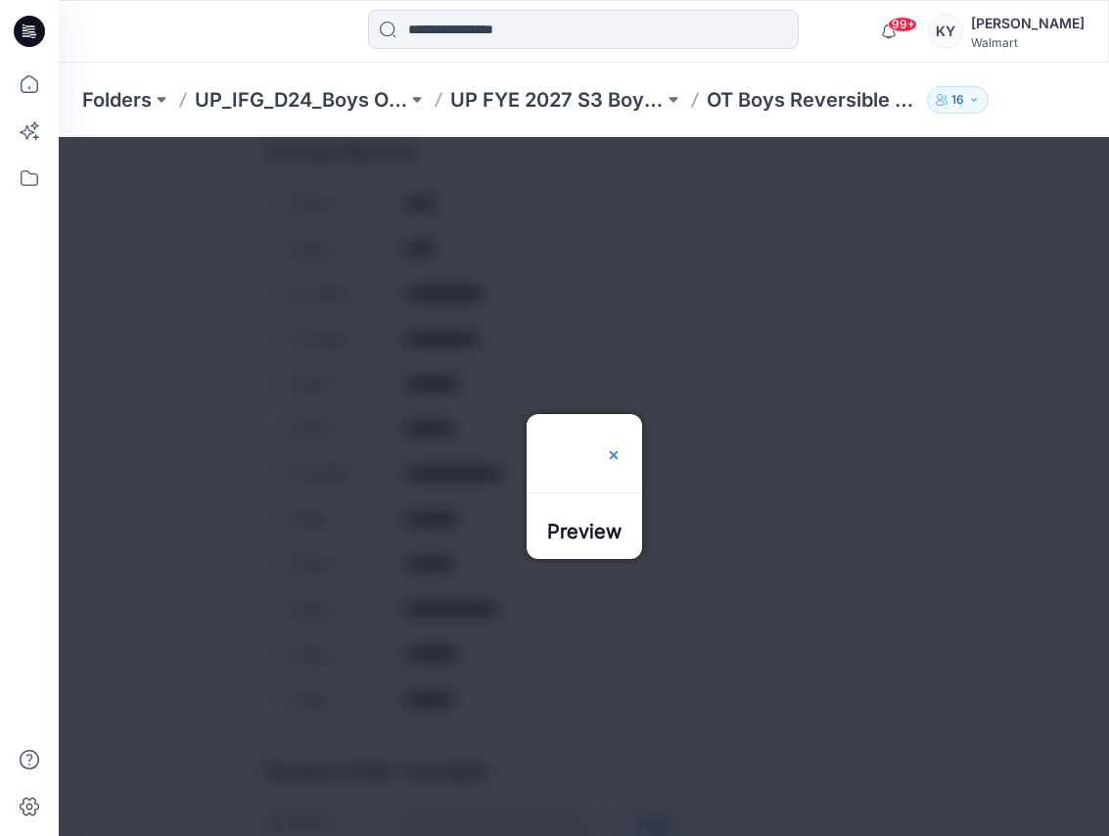
click at [622, 447] on img at bounding box center [614, 455] width 16 height 16
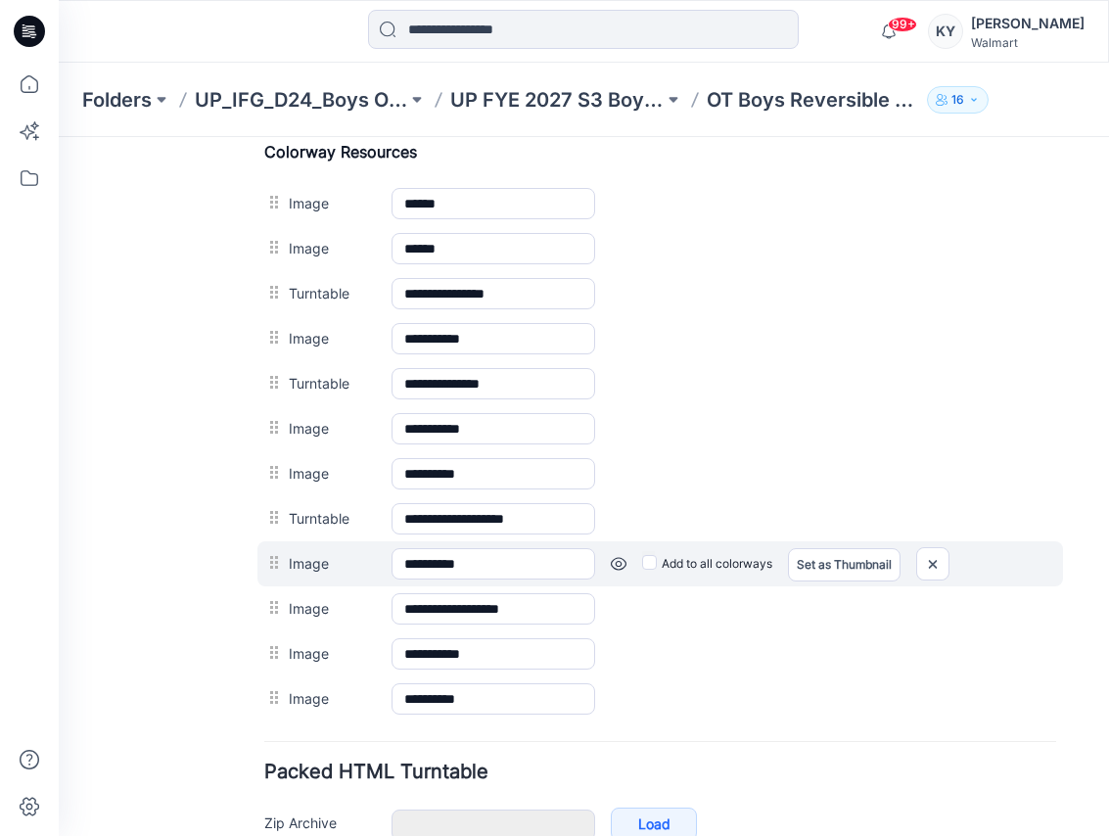
click at [614, 566] on link at bounding box center [619, 564] width 16 height 16
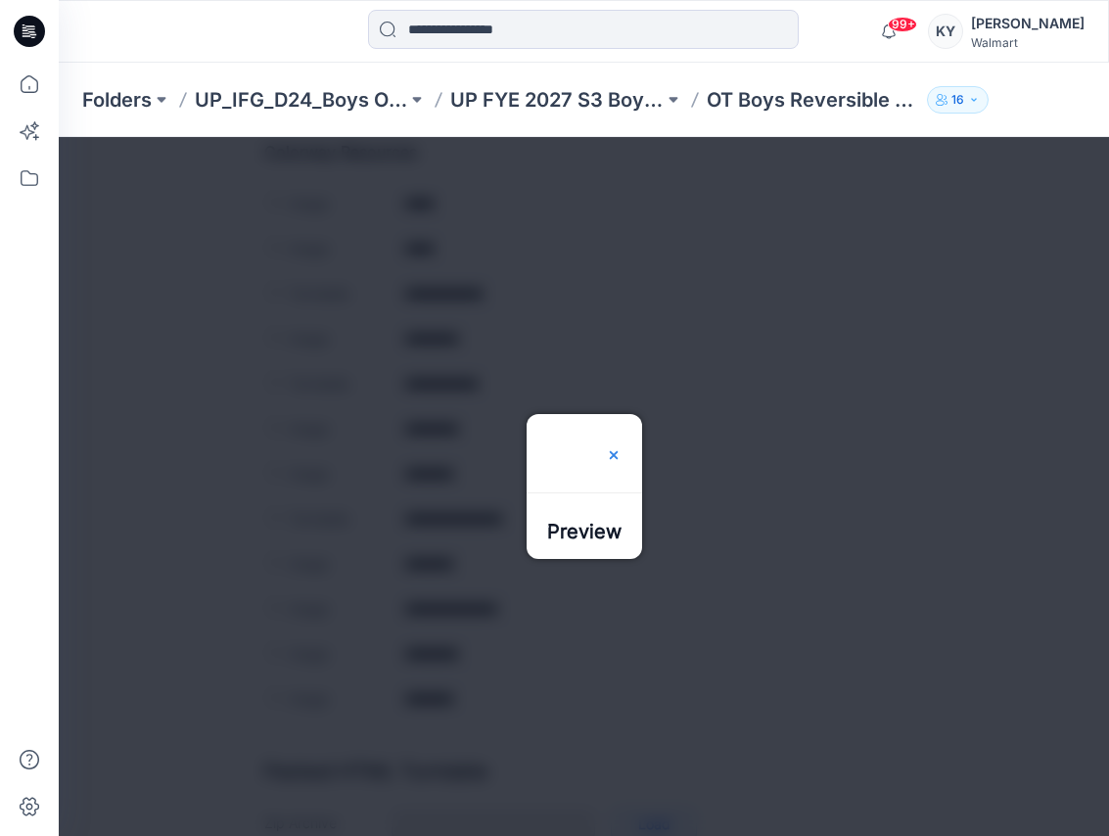
click at [622, 447] on img at bounding box center [614, 455] width 16 height 16
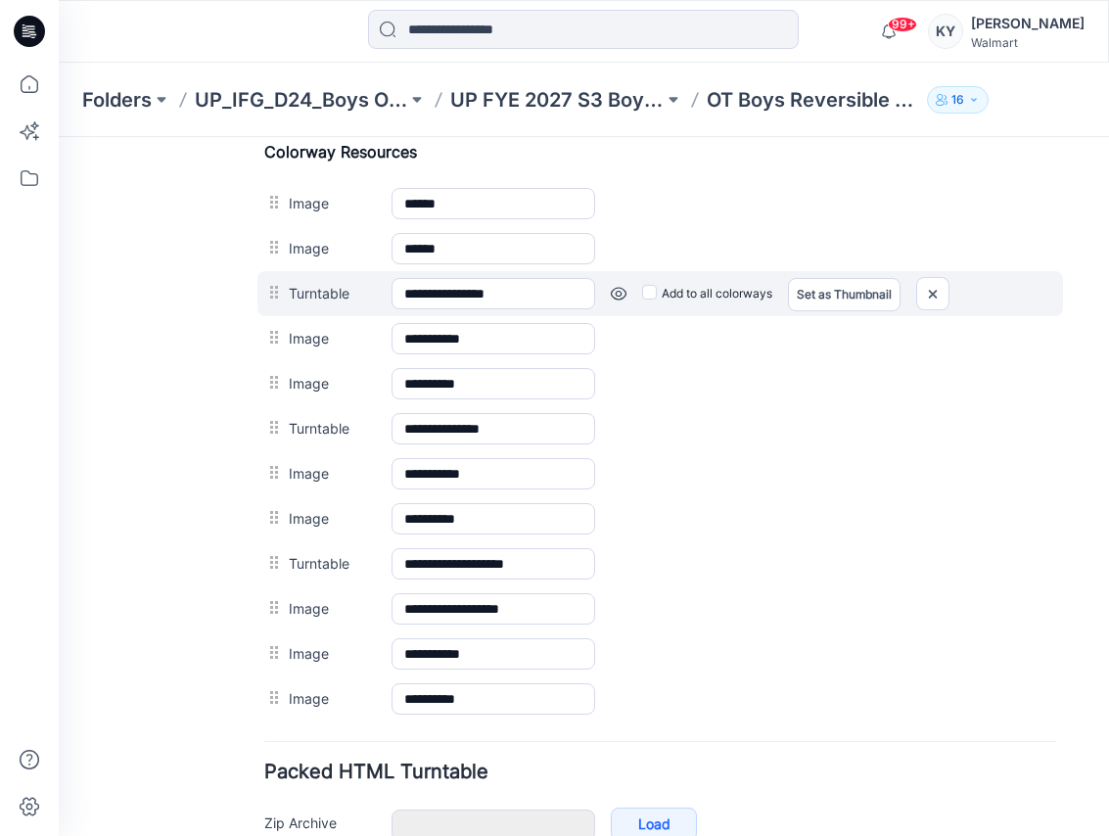
click at [617, 293] on link at bounding box center [619, 294] width 16 height 16
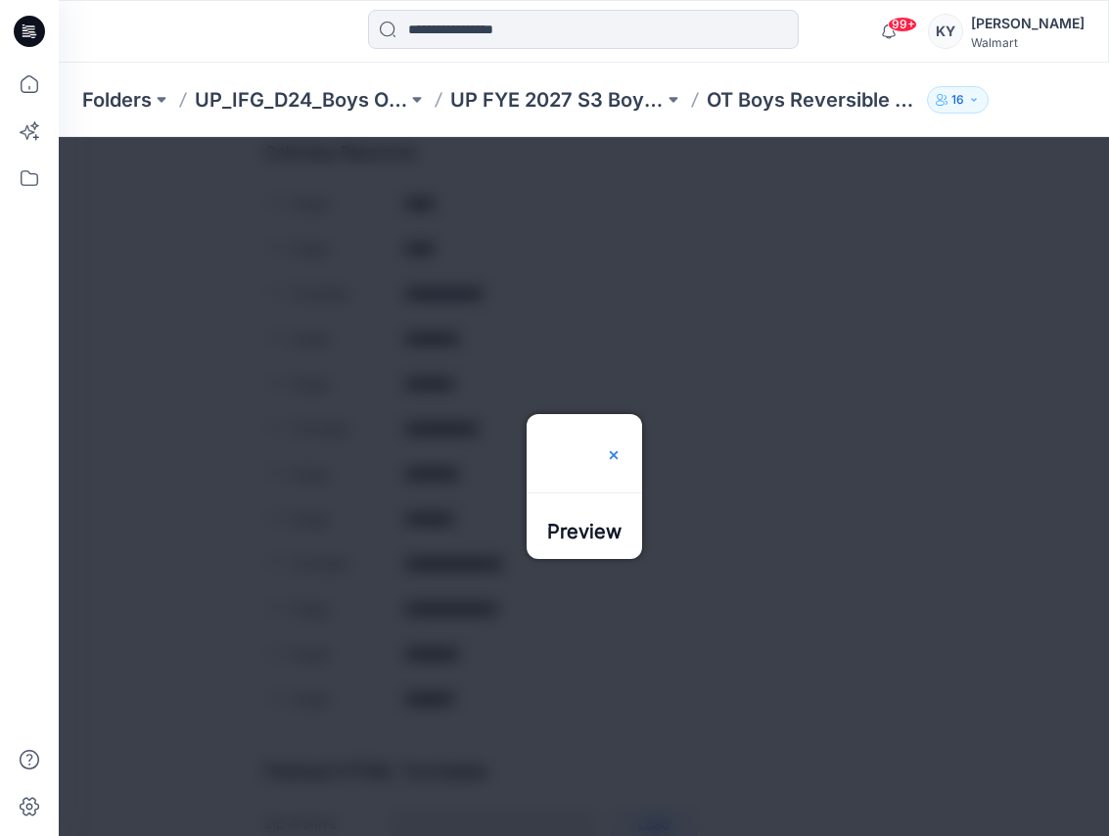
click at [622, 447] on img at bounding box center [614, 455] width 16 height 16
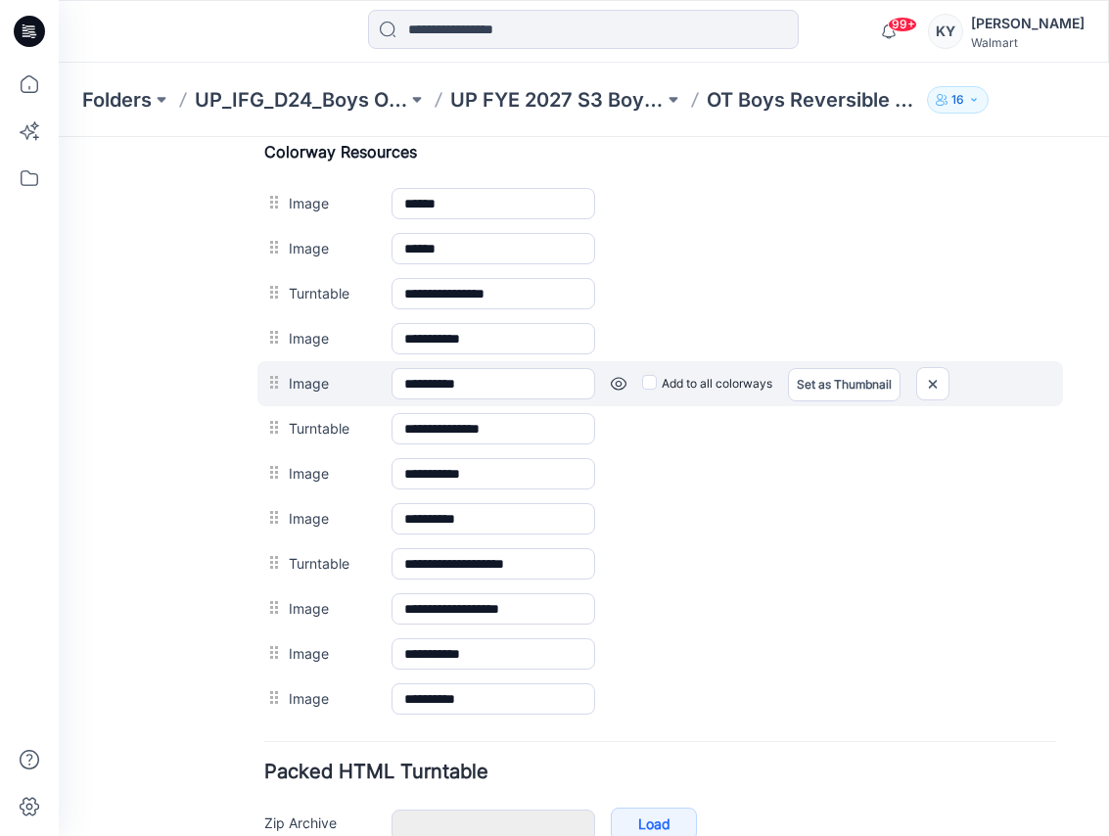
click at [617, 382] on link at bounding box center [619, 384] width 16 height 16
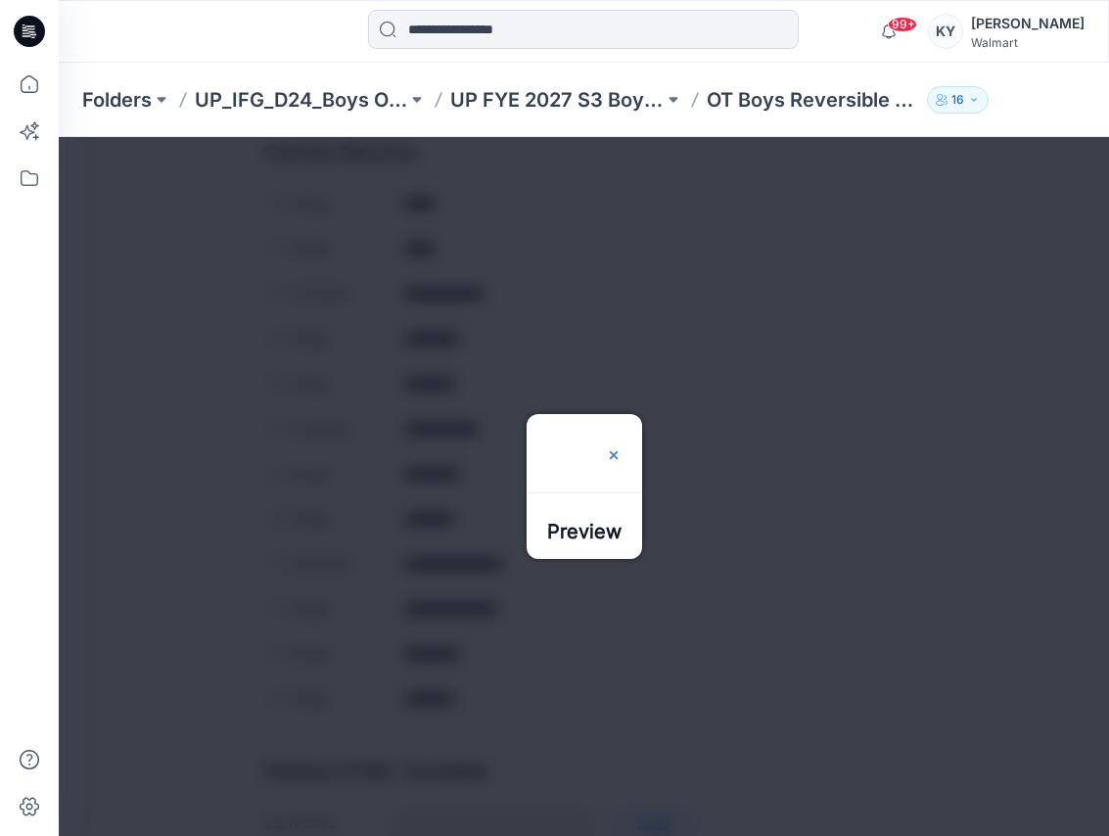
click at [622, 447] on img at bounding box center [614, 455] width 16 height 16
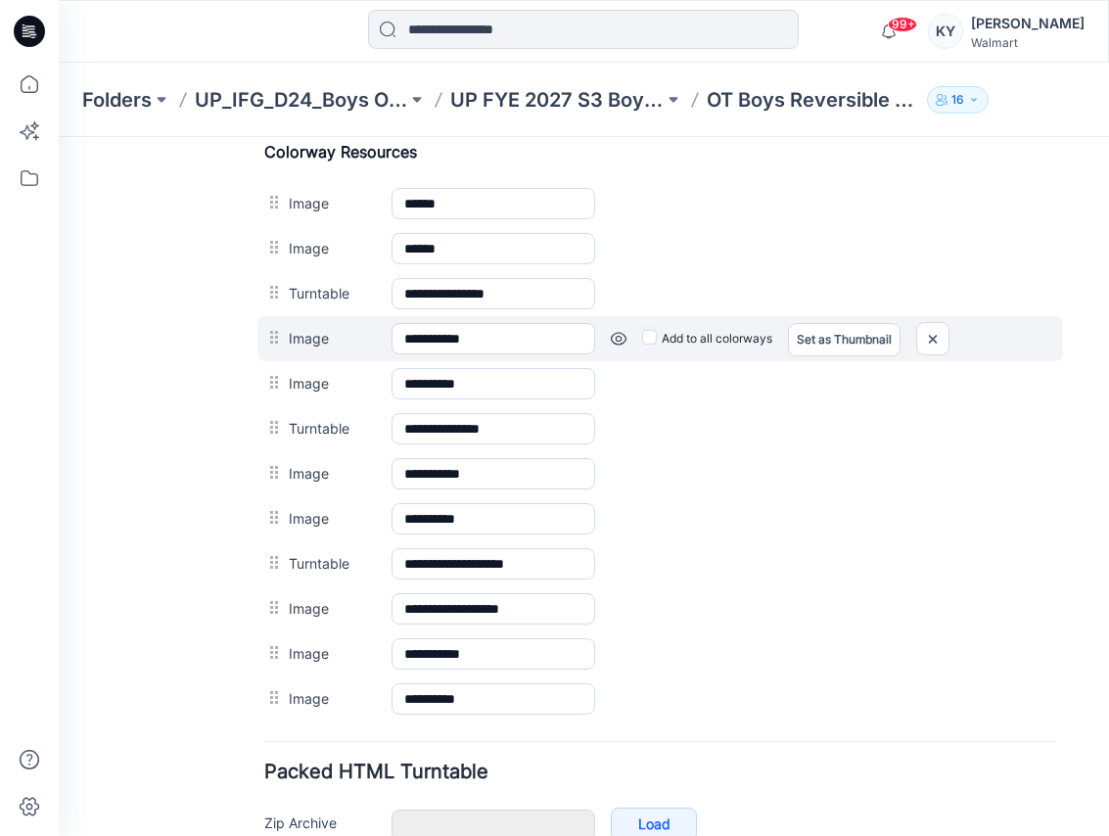
click at [623, 339] on link at bounding box center [619, 339] width 16 height 16
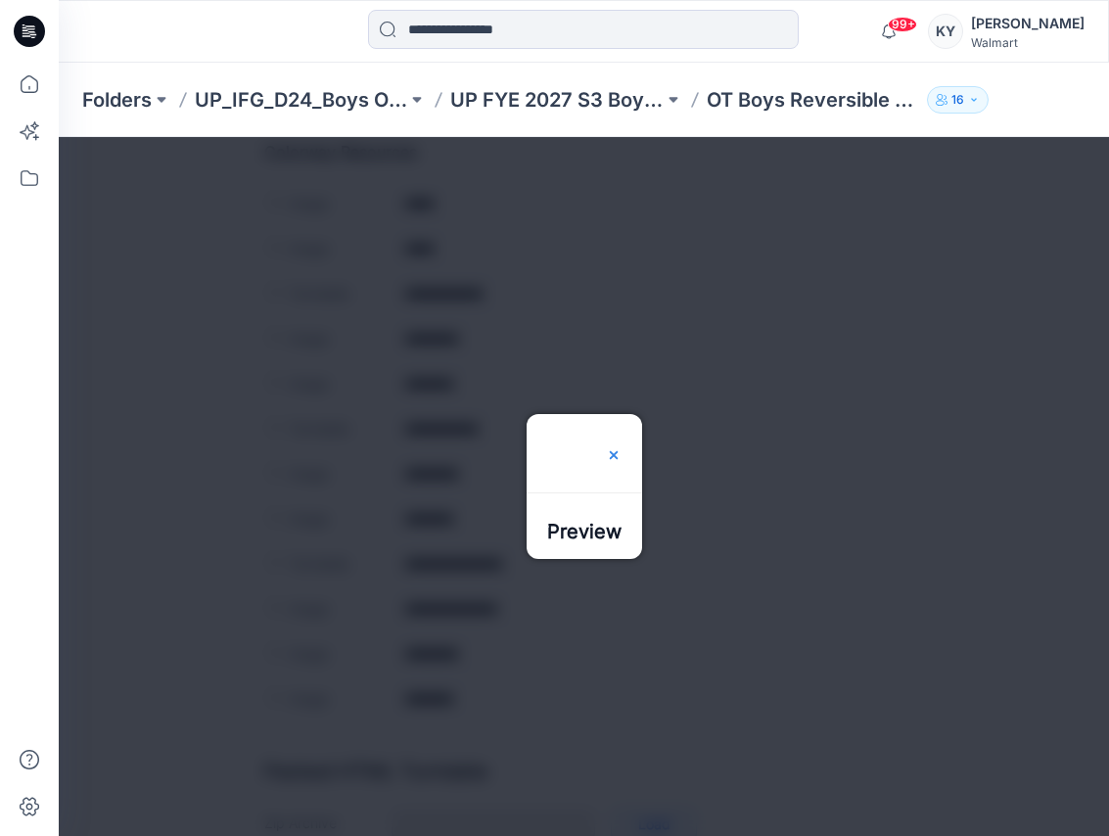
click at [622, 447] on img at bounding box center [614, 455] width 16 height 16
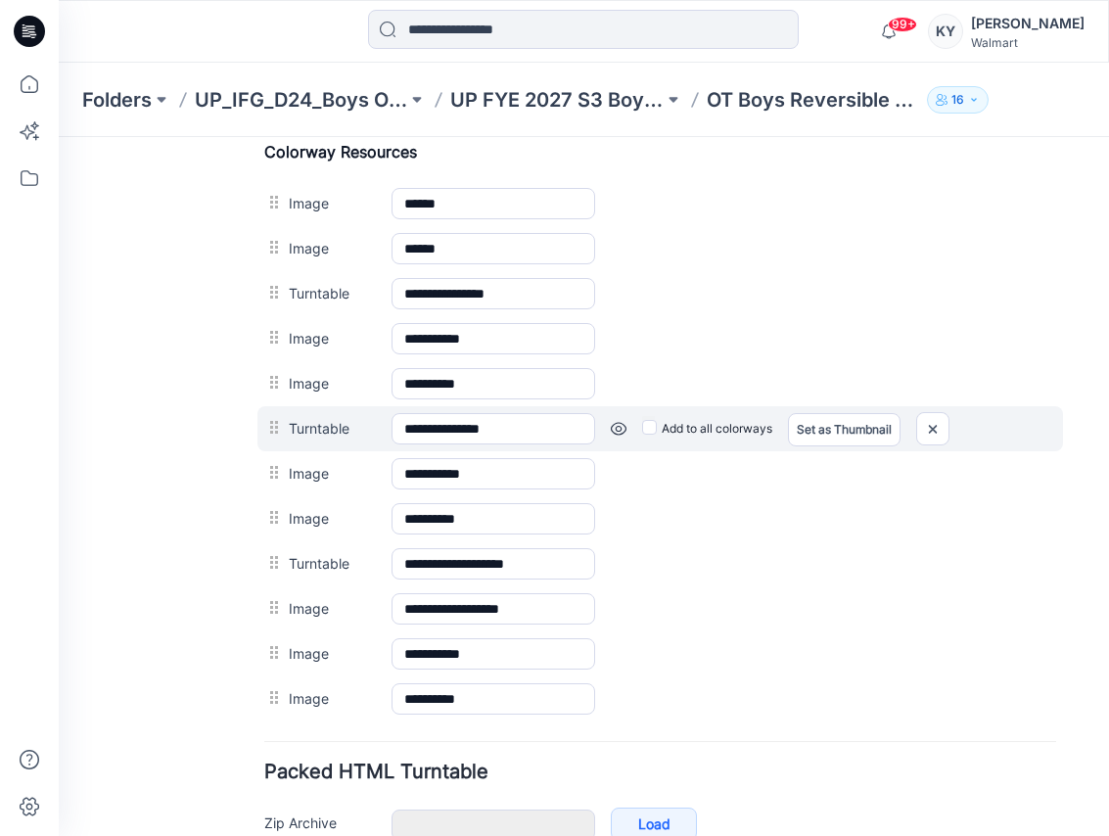
click at [615, 428] on link at bounding box center [619, 429] width 16 height 16
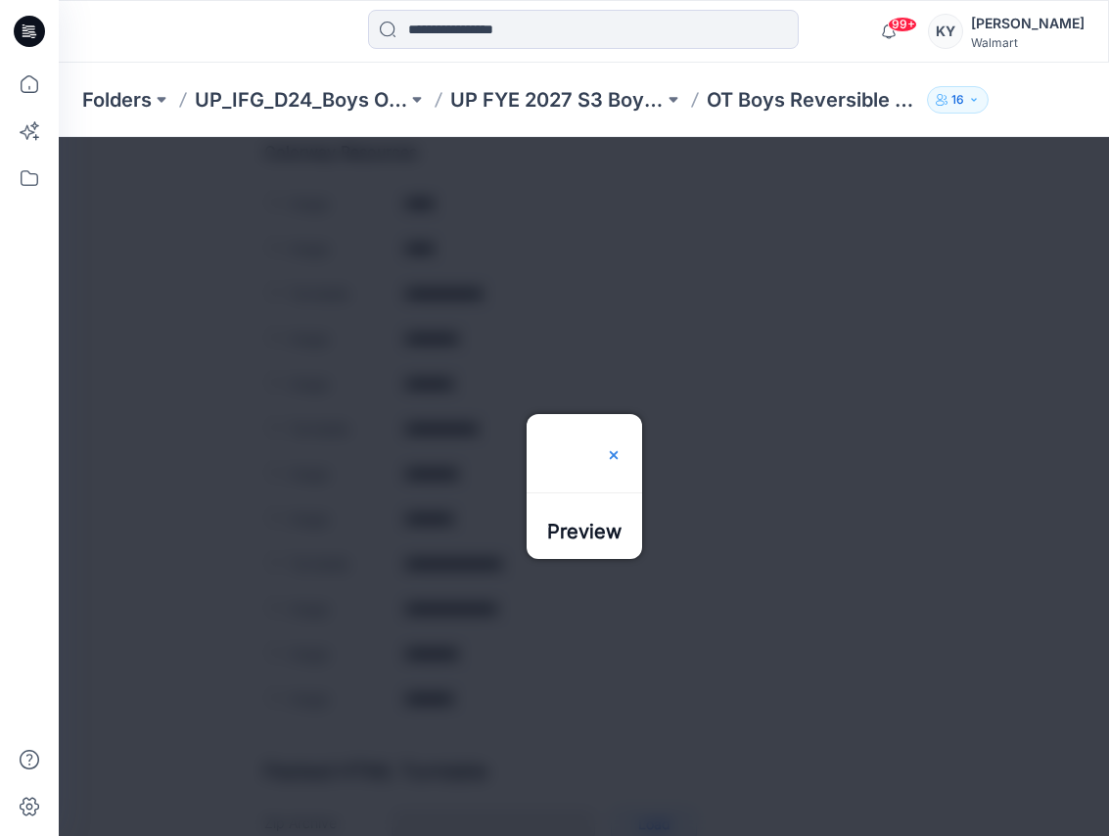
click at [622, 447] on img at bounding box center [614, 455] width 16 height 16
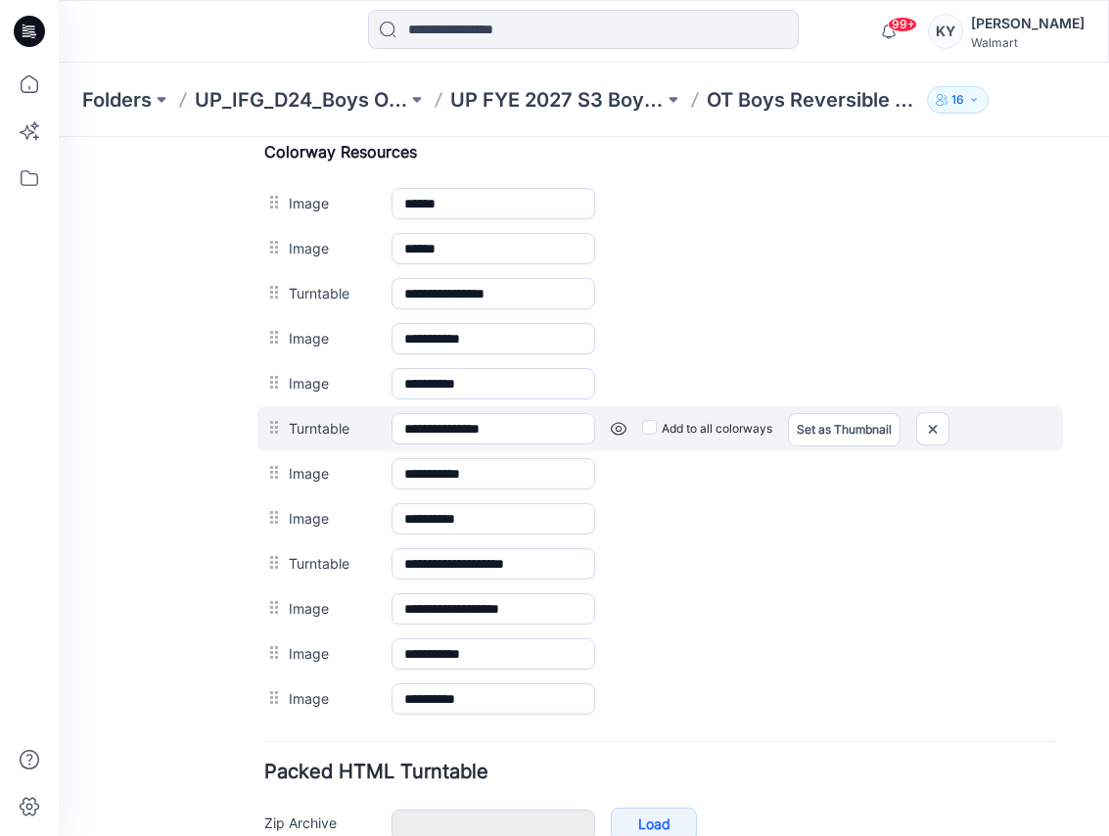
click at [619, 427] on link at bounding box center [619, 429] width 16 height 16
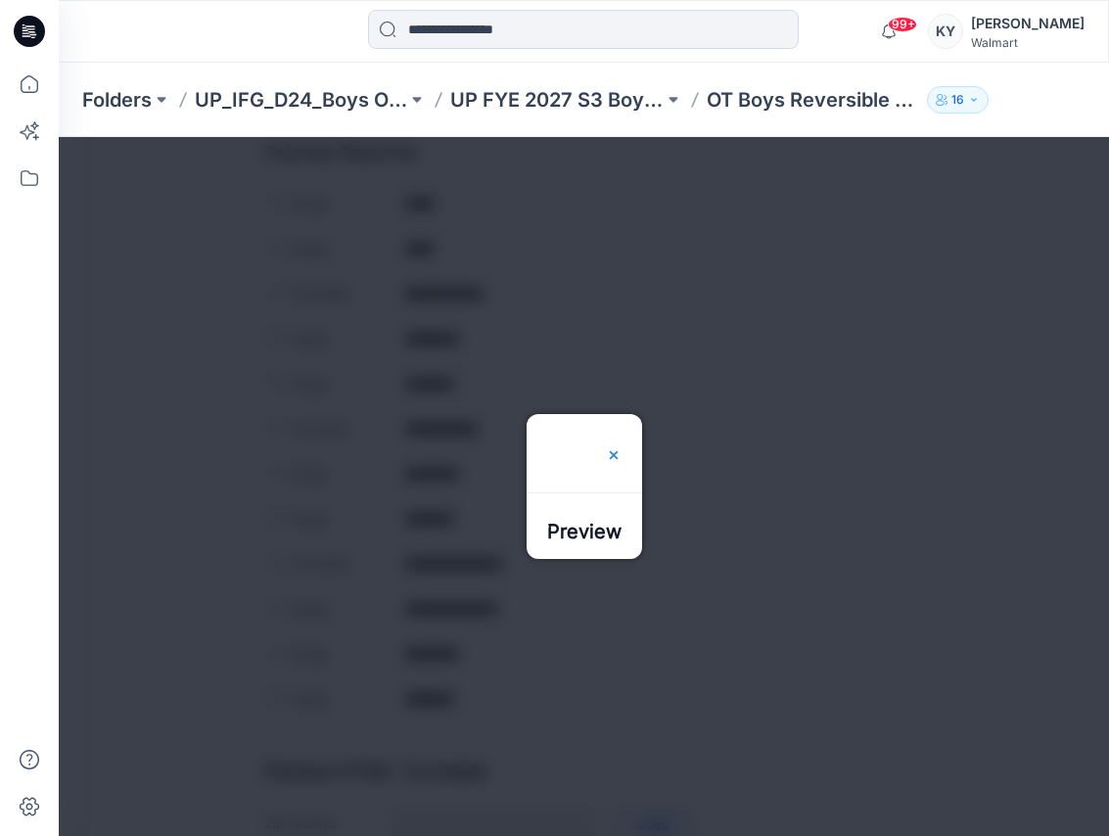
click at [622, 447] on img at bounding box center [614, 455] width 16 height 16
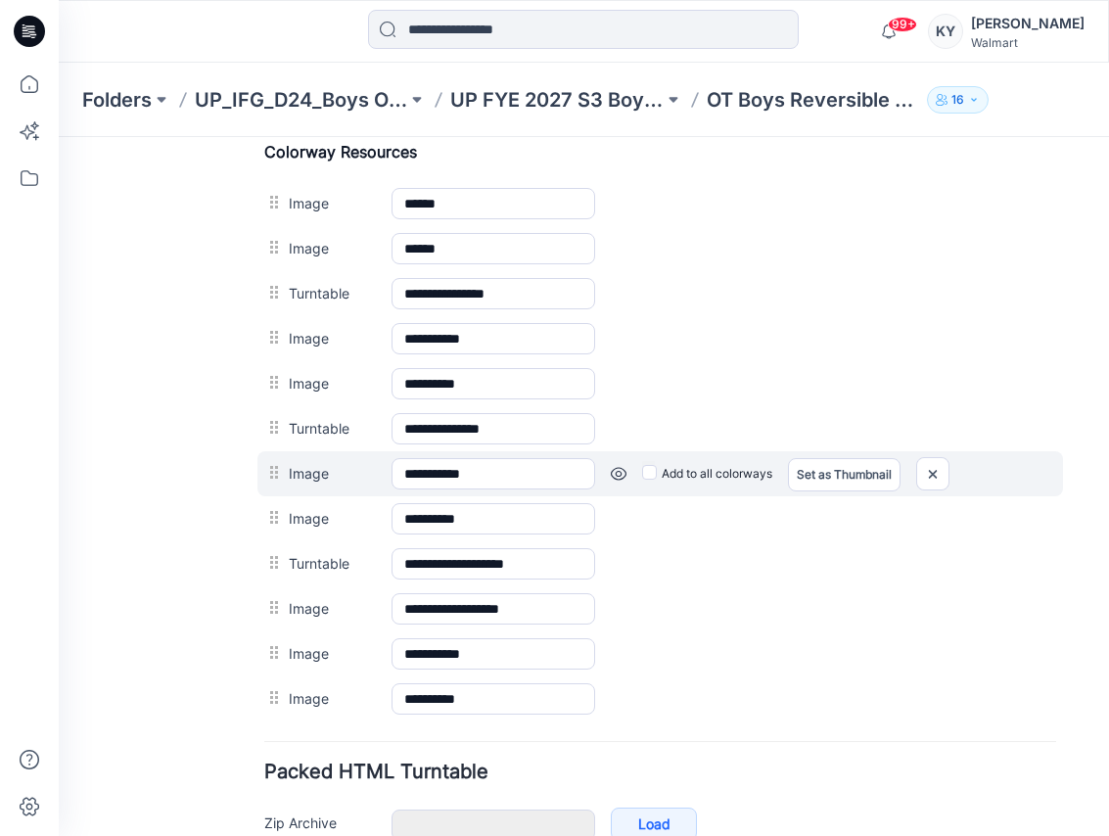
click at [617, 471] on link at bounding box center [619, 474] width 16 height 16
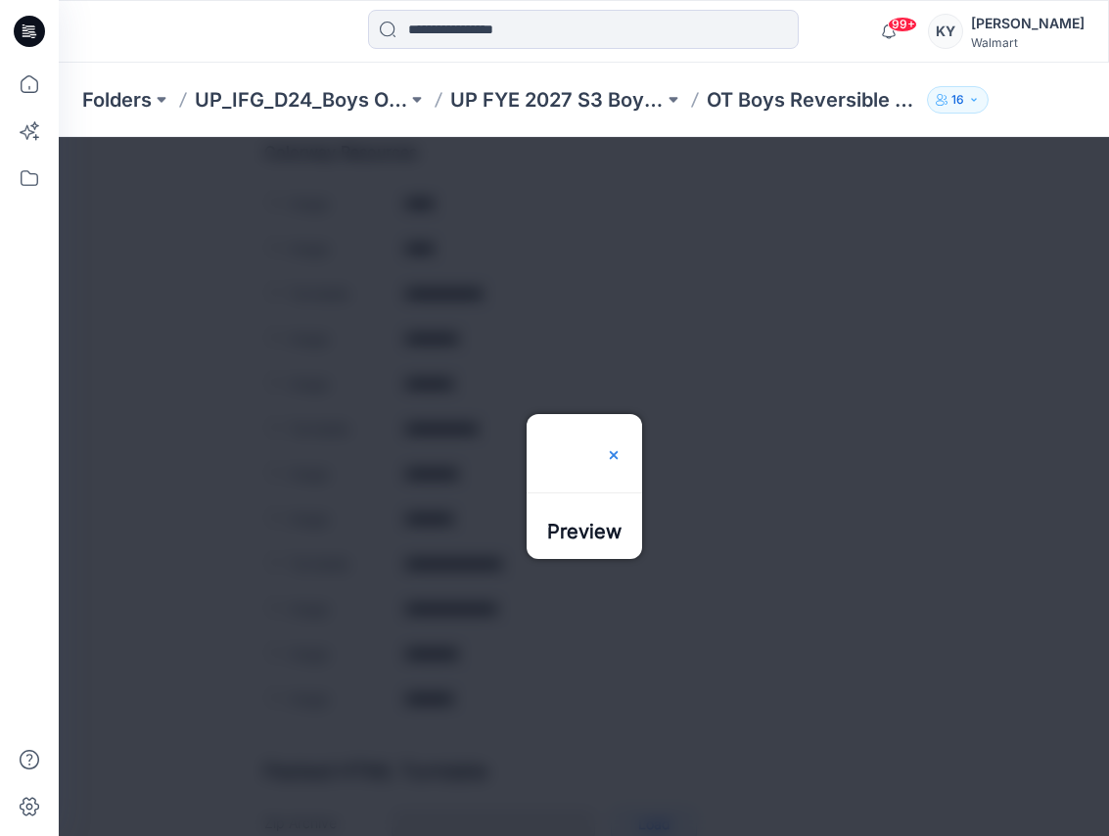
click at [622, 447] on img at bounding box center [614, 455] width 16 height 16
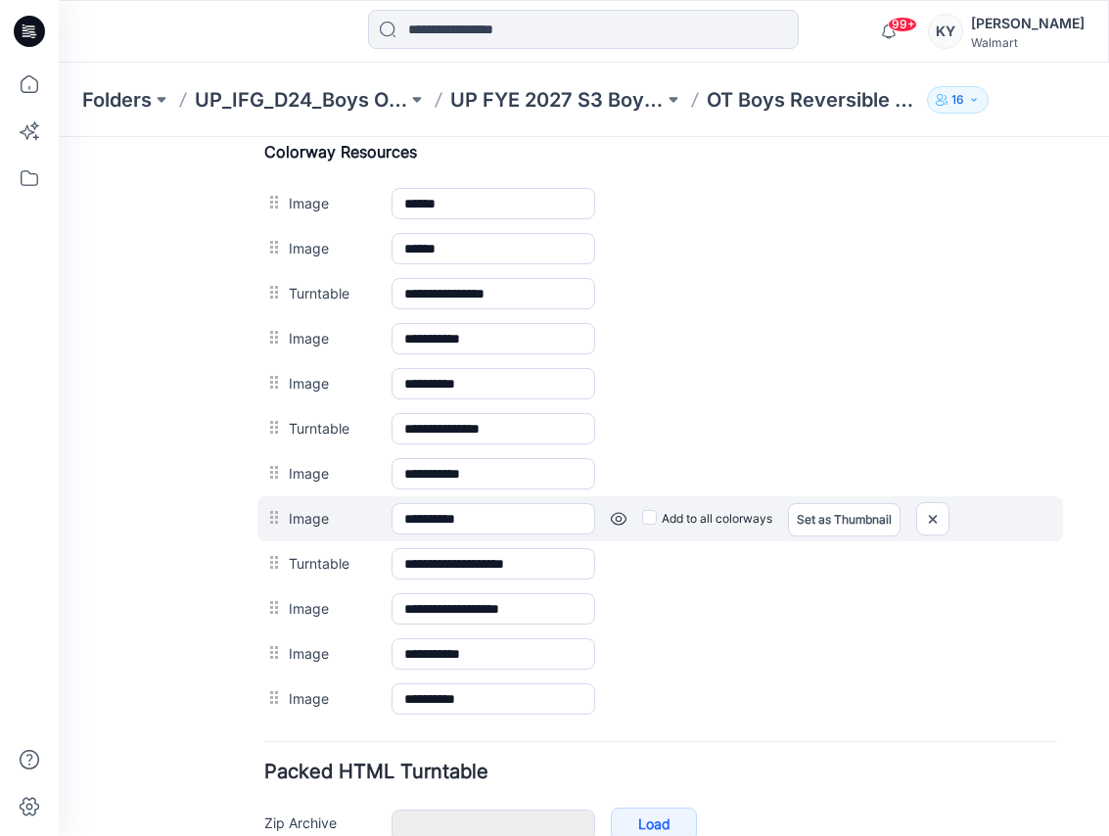
click at [620, 520] on link at bounding box center [619, 519] width 16 height 16
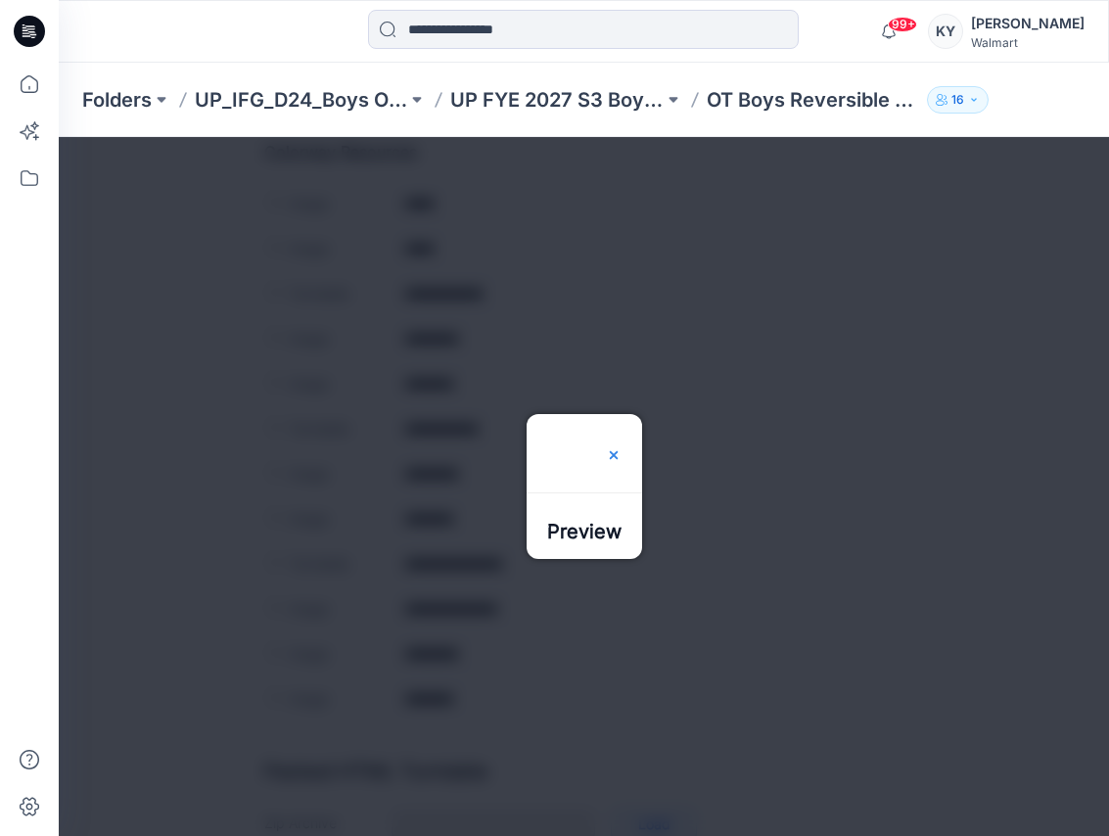
click at [622, 447] on img at bounding box center [614, 455] width 16 height 16
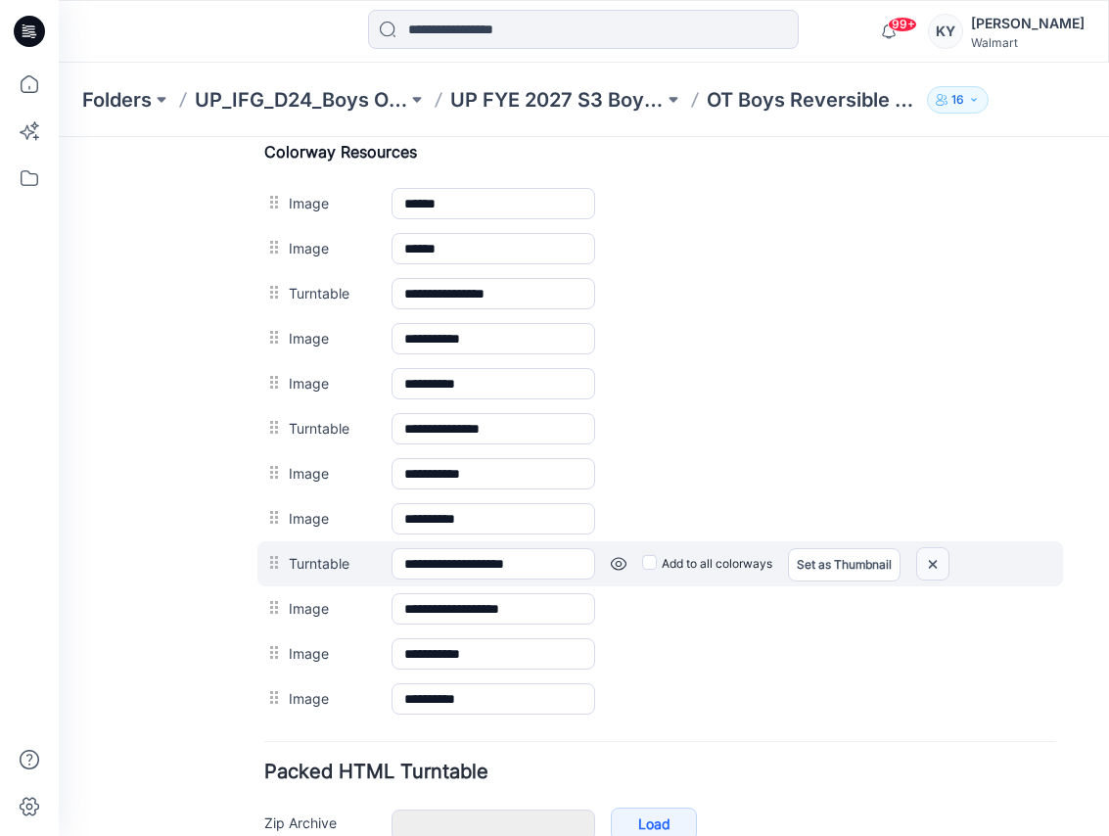
click at [933, 564] on img at bounding box center [932, 564] width 31 height 32
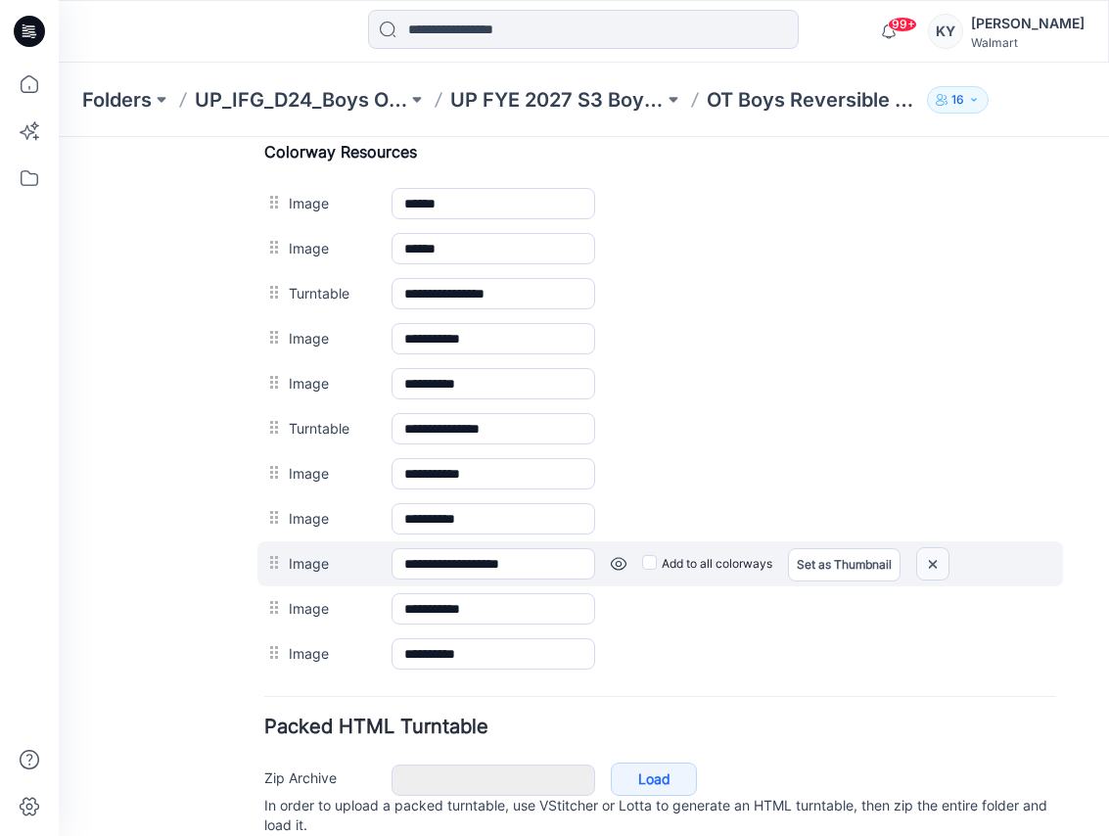
click at [935, 563] on img at bounding box center [932, 564] width 31 height 32
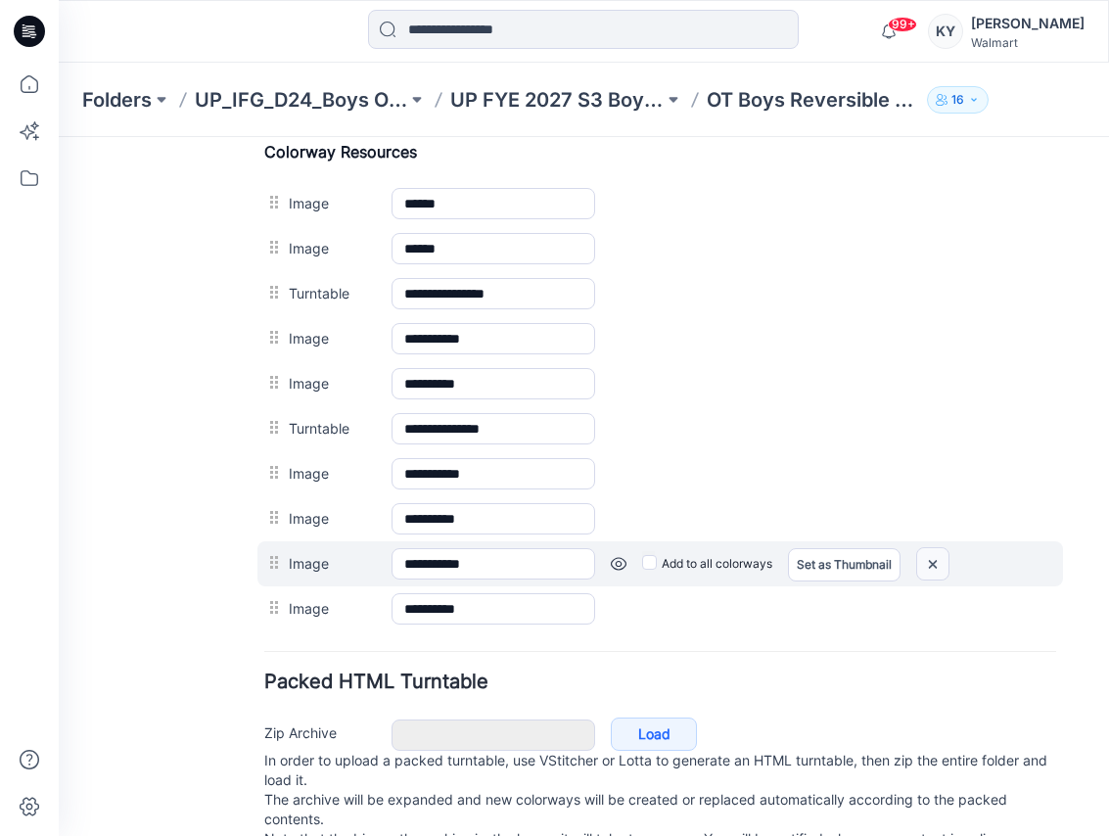
click at [935, 568] on img at bounding box center [932, 564] width 31 height 32
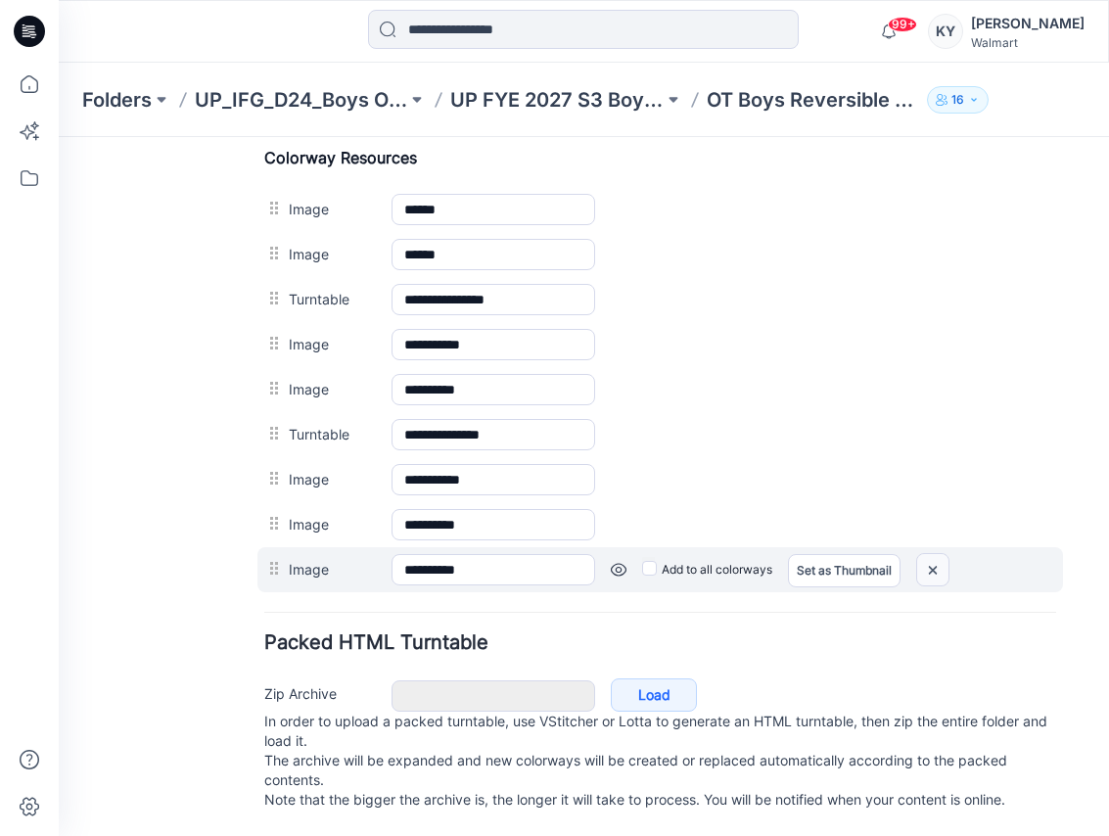
click at [937, 560] on img at bounding box center [932, 570] width 31 height 32
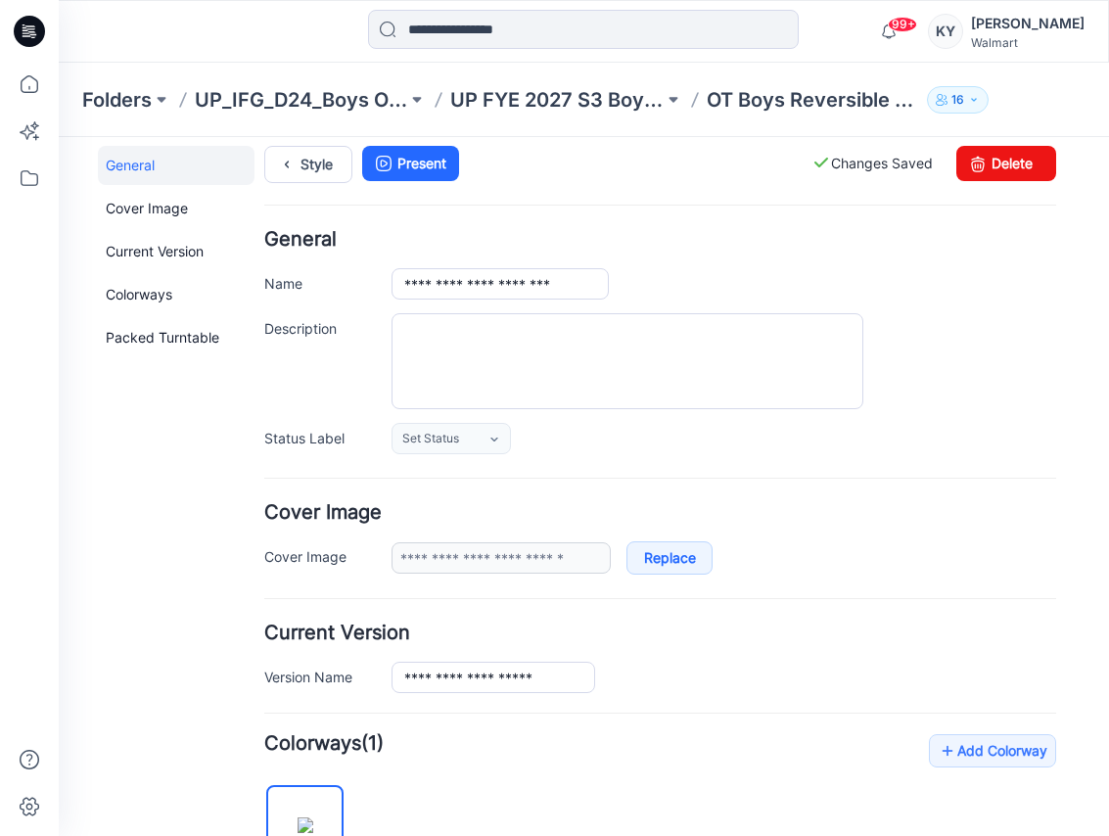
scroll to position [0, 0]
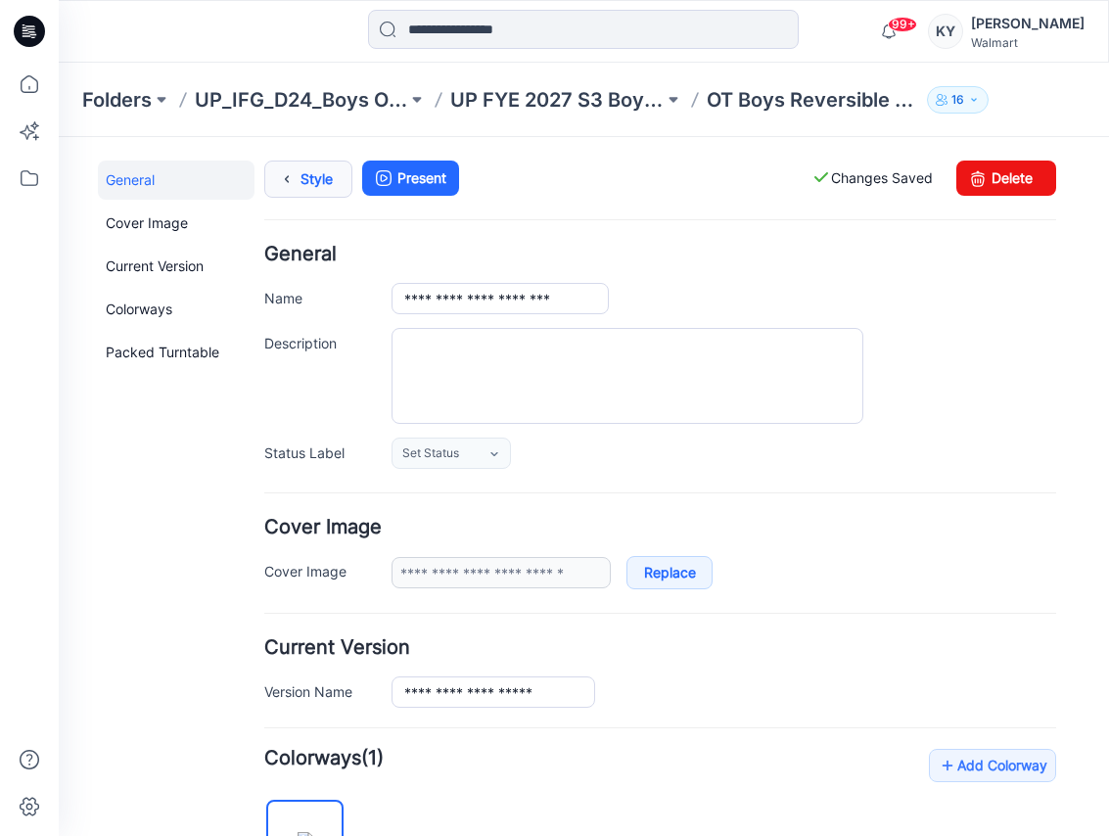
click at [311, 178] on link "Style" at bounding box center [308, 179] width 88 height 37
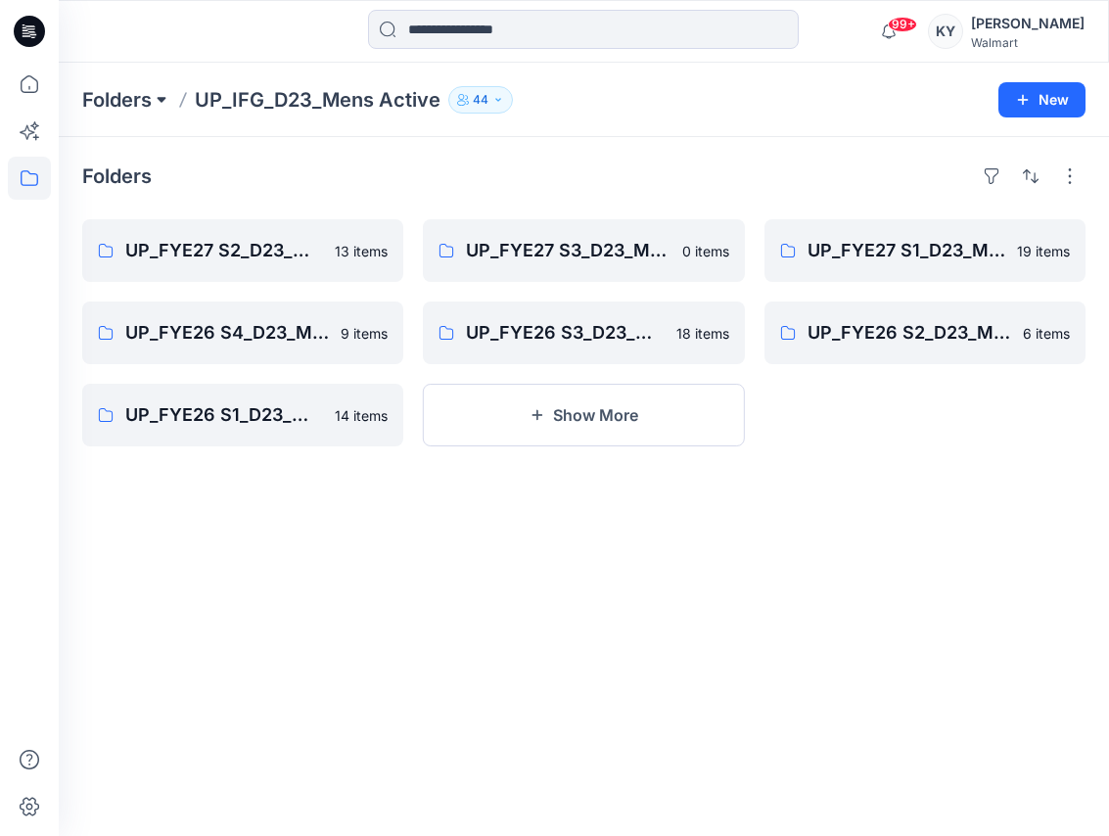
click at [157, 95] on button at bounding box center [162, 99] width 20 height 27
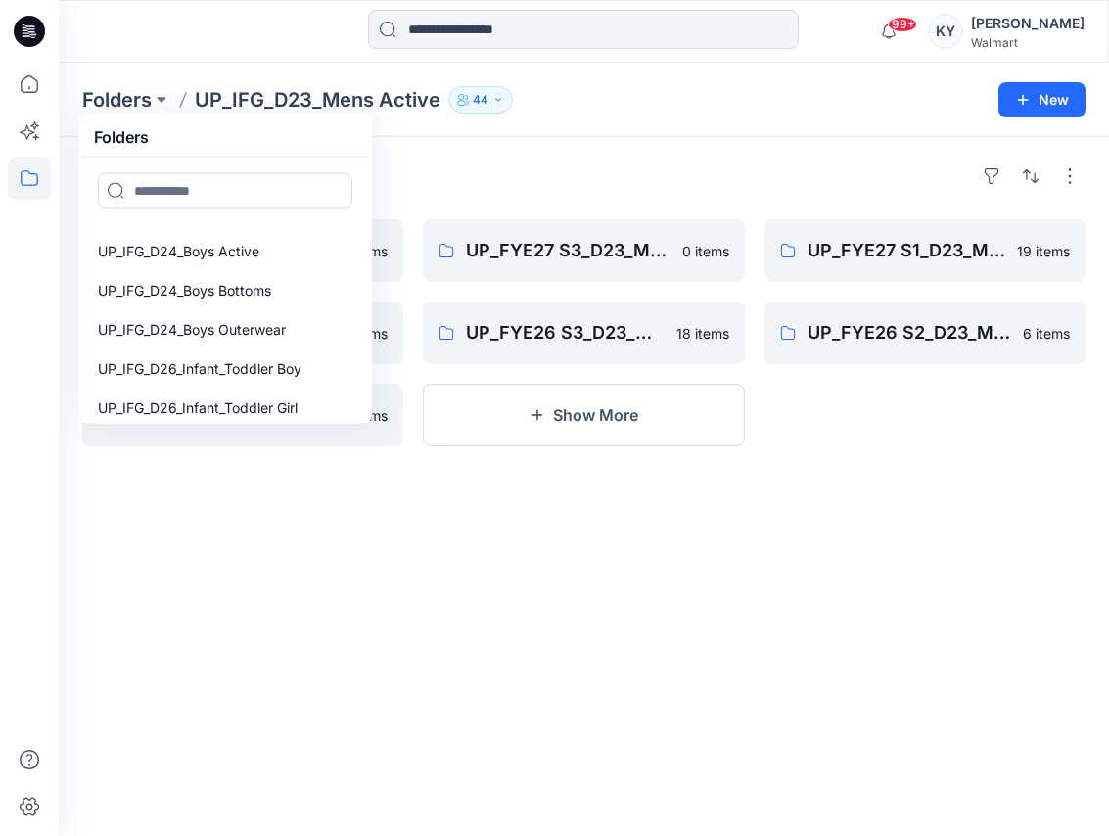
scroll to position [224, 0]
click at [213, 331] on p "UP_IFG_D24_Boys Outerwear" at bounding box center [192, 328] width 188 height 23
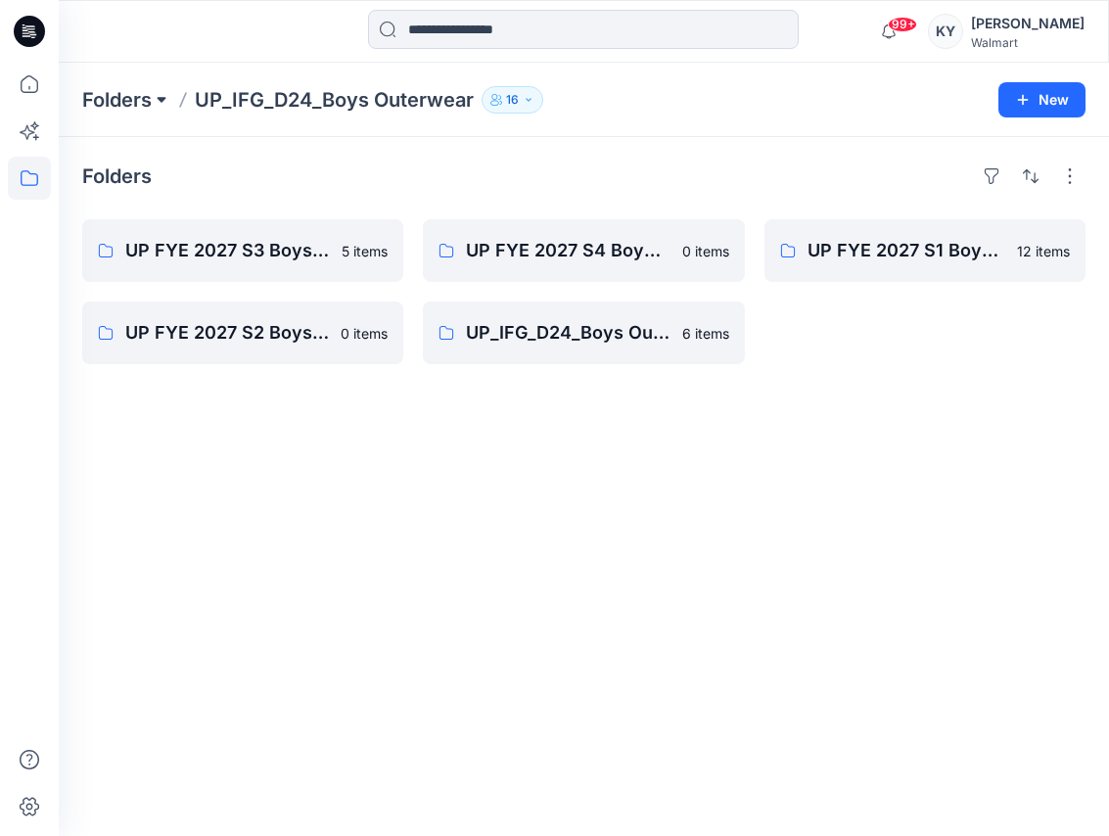
click at [159, 99] on button at bounding box center [162, 99] width 20 height 27
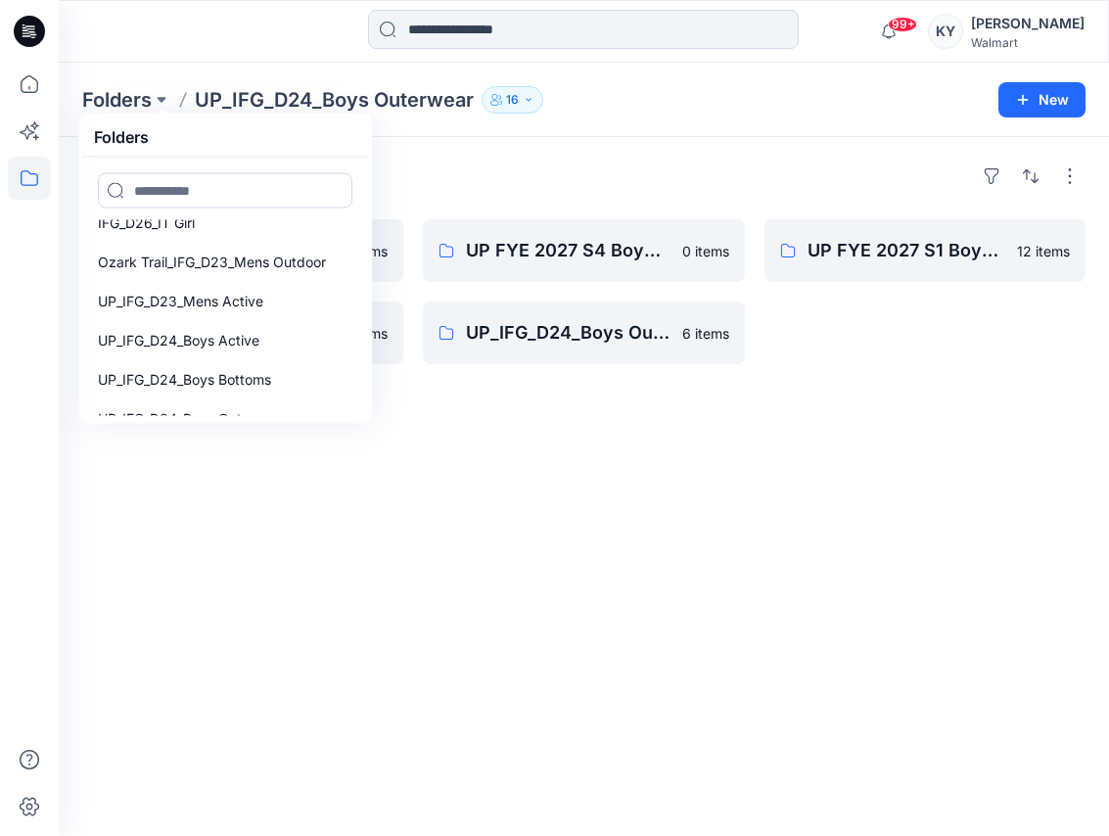
scroll to position [139, 0]
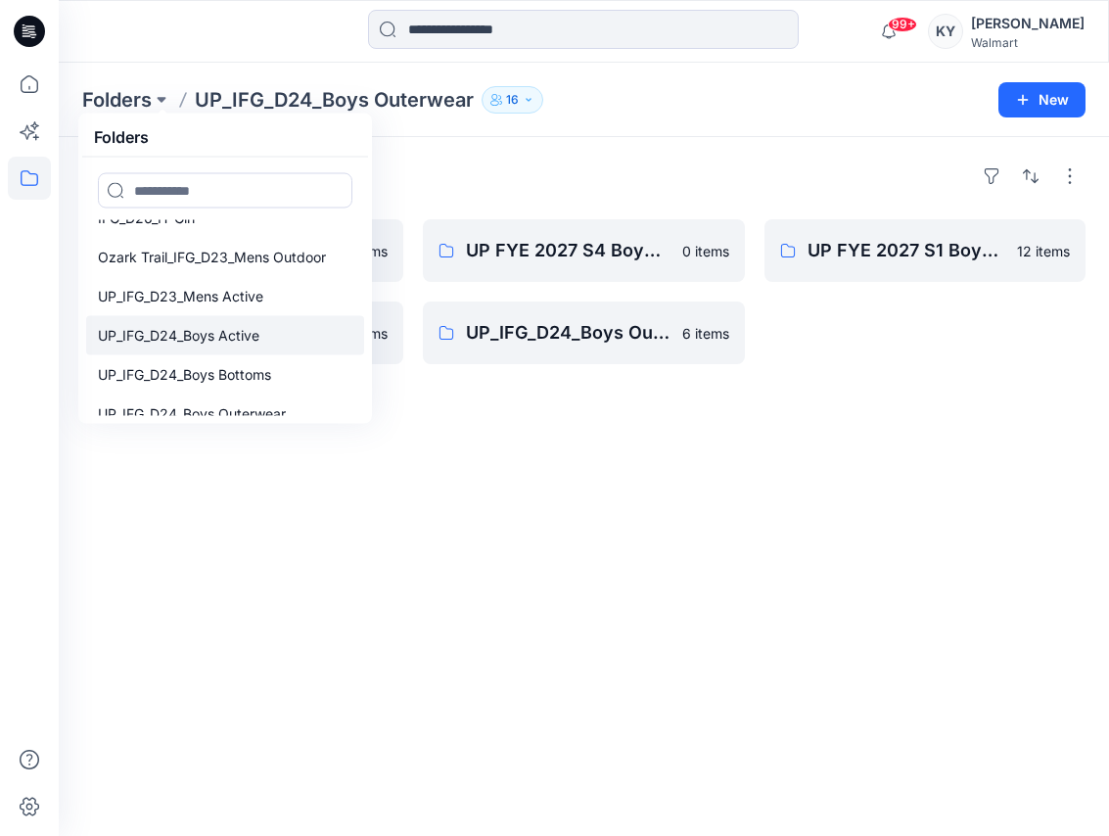
click at [229, 340] on p "UP_IFG_D24_Boys Active" at bounding box center [179, 335] width 162 height 23
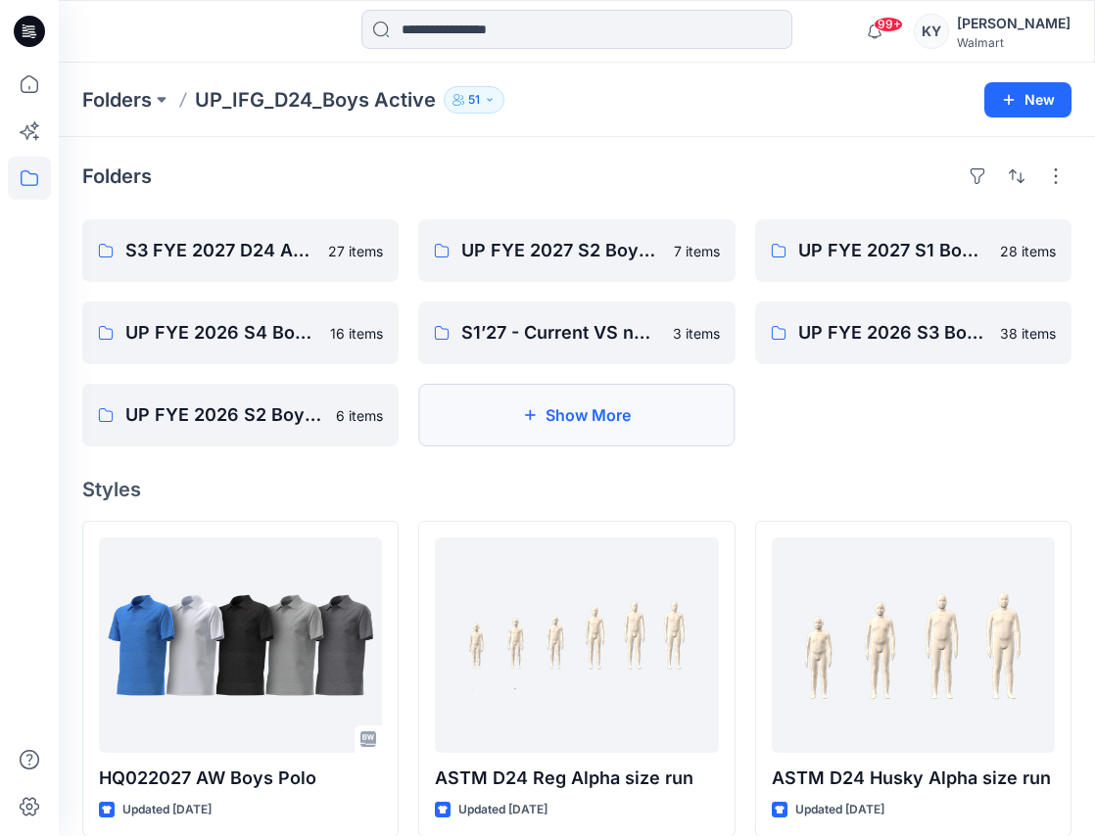
click at [622, 416] on button "Show More" at bounding box center [576, 415] width 316 height 63
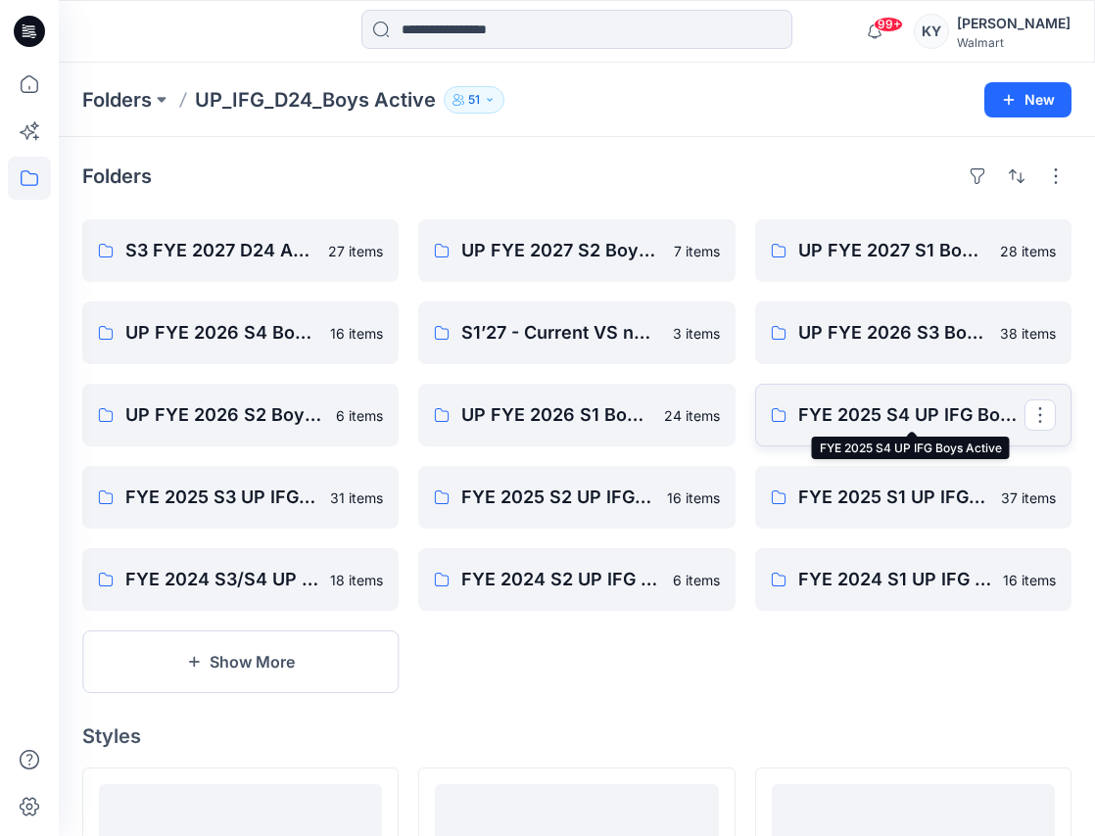
click at [907, 412] on p "FYE 2025 S4 UP IFG Boys Active" at bounding box center [911, 414] width 226 height 27
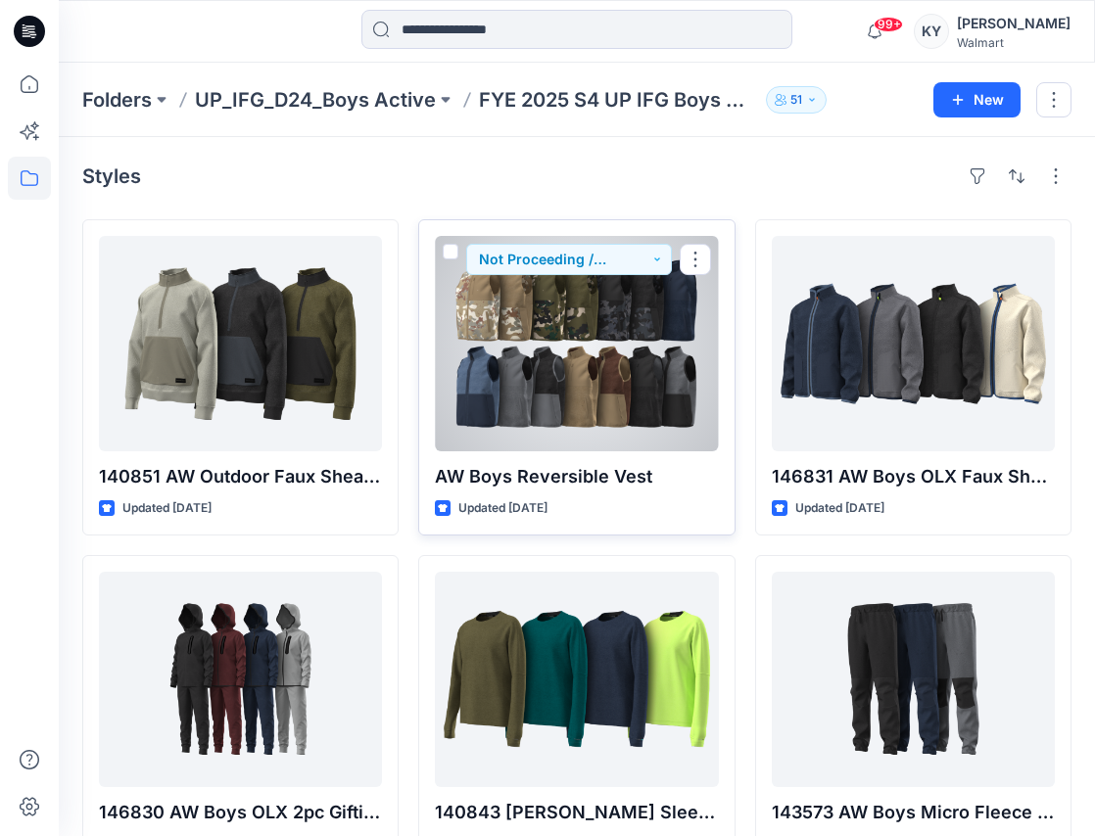
click at [609, 333] on div at bounding box center [576, 343] width 283 height 215
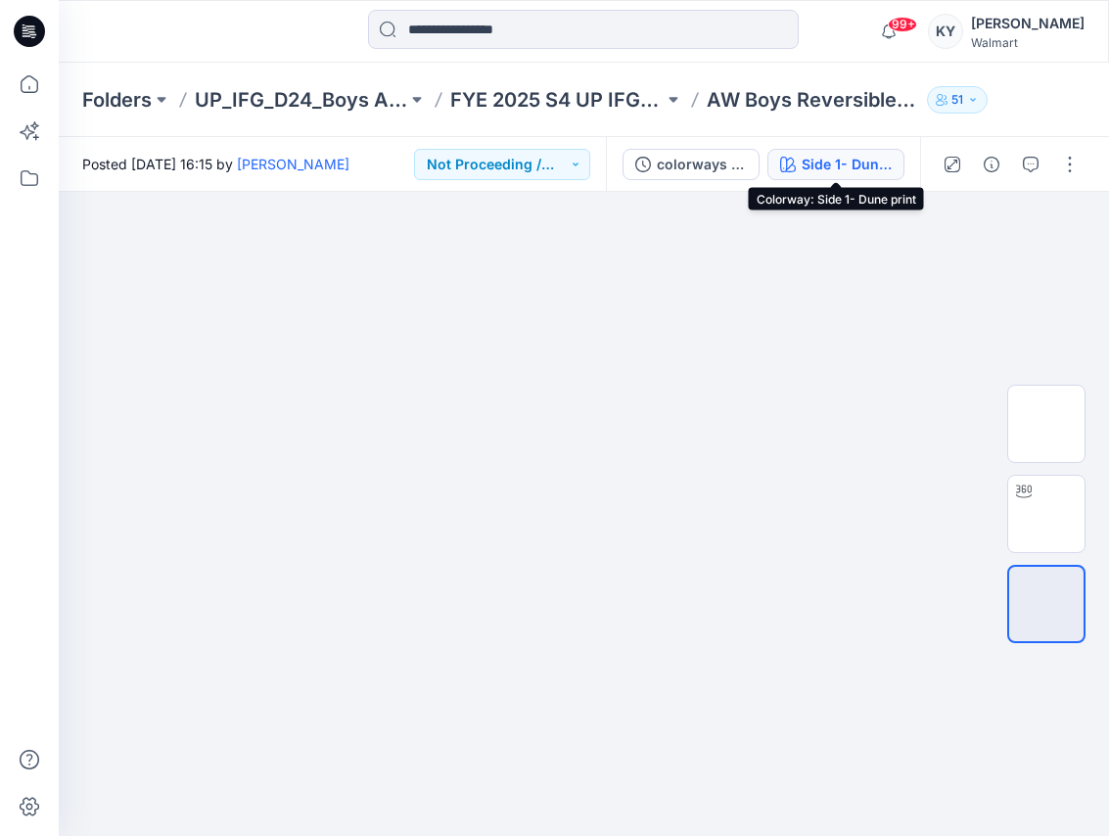
click at [833, 166] on div "Side 1- Dune print" at bounding box center [847, 165] width 90 height 22
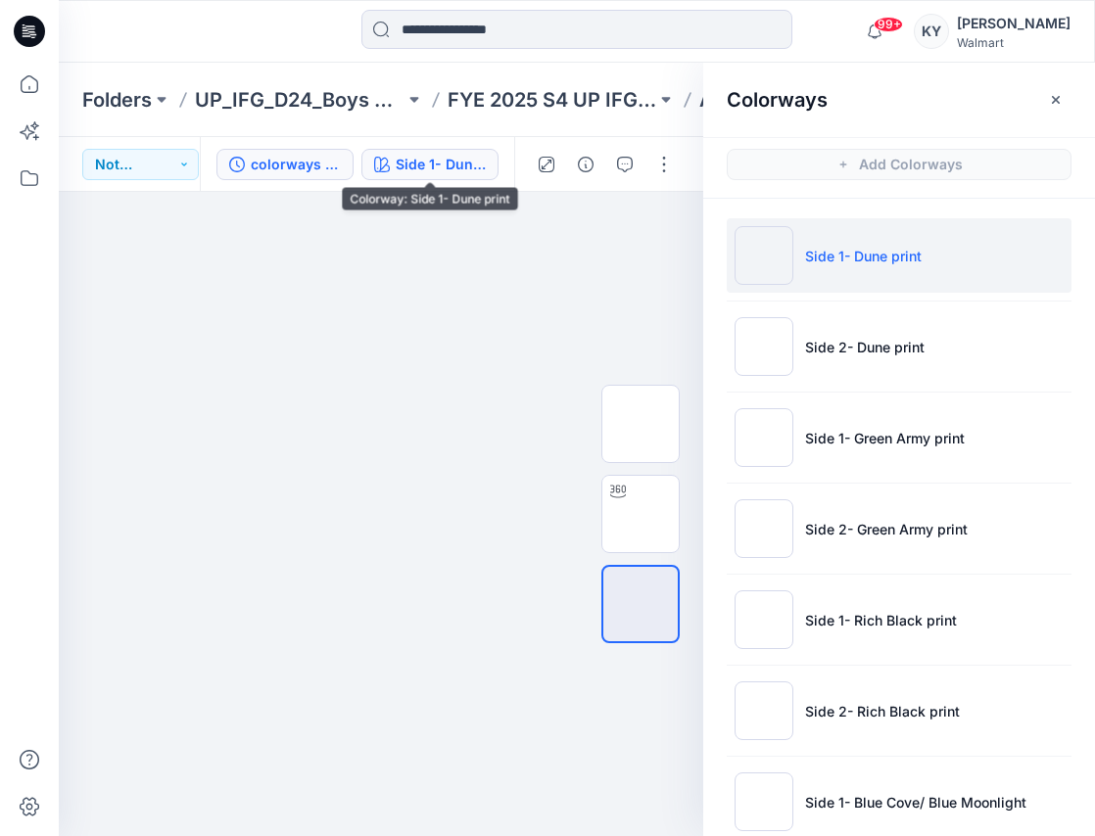
click at [326, 161] on div "colorways [DATE]" at bounding box center [296, 165] width 90 height 22
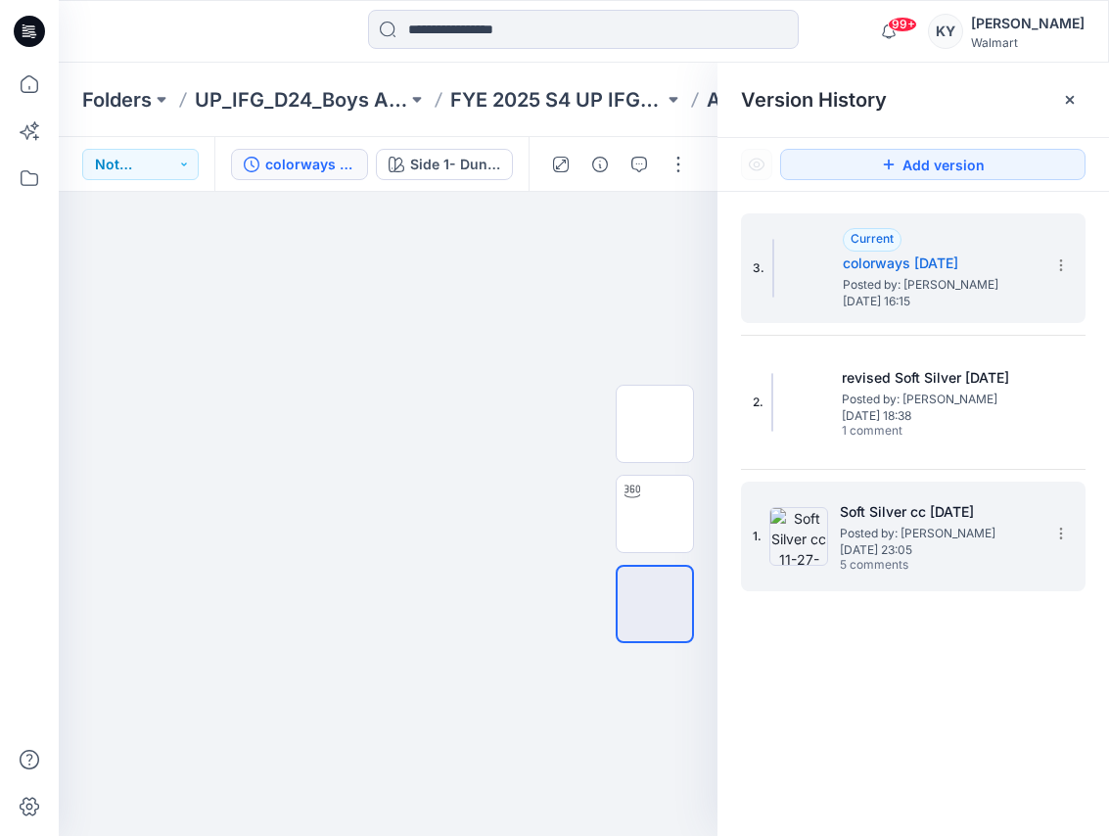
click at [878, 543] on span "[DATE] 23:05" at bounding box center [938, 550] width 196 height 14
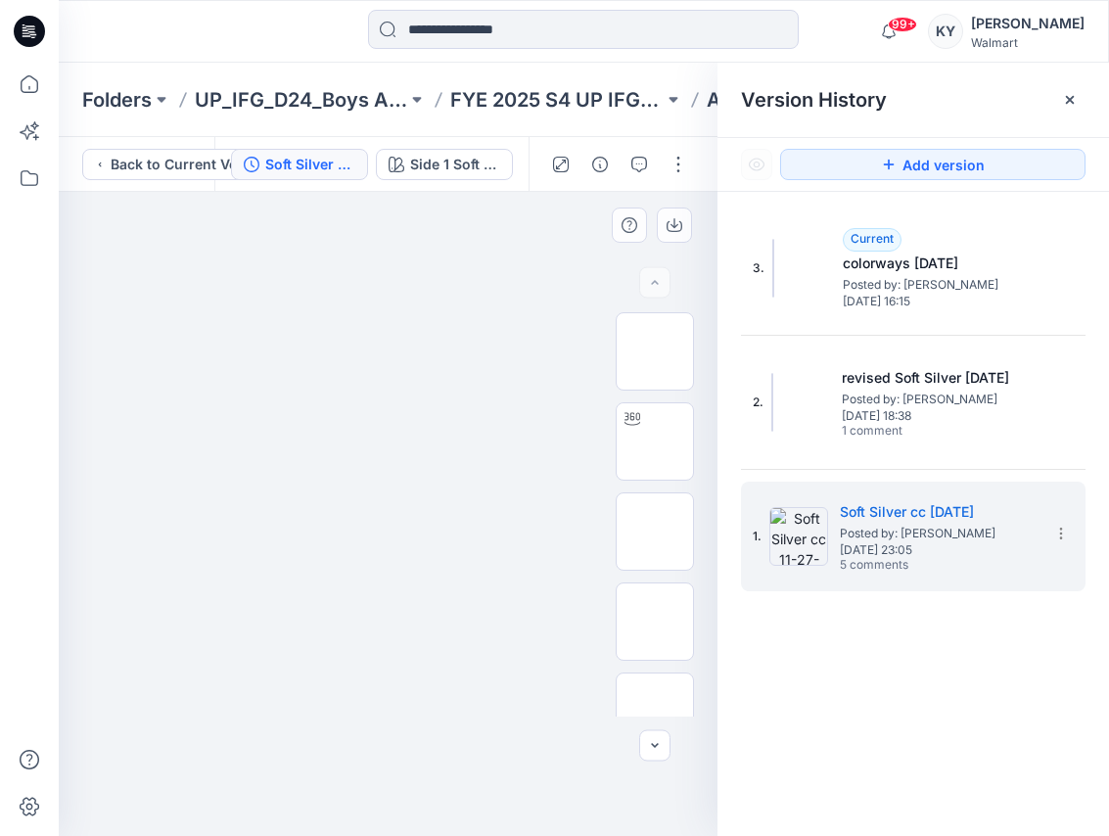
click at [570, 316] on img at bounding box center [388, 316] width 659 height 0
click at [575, 316] on img at bounding box center [388, 316] width 659 height 0
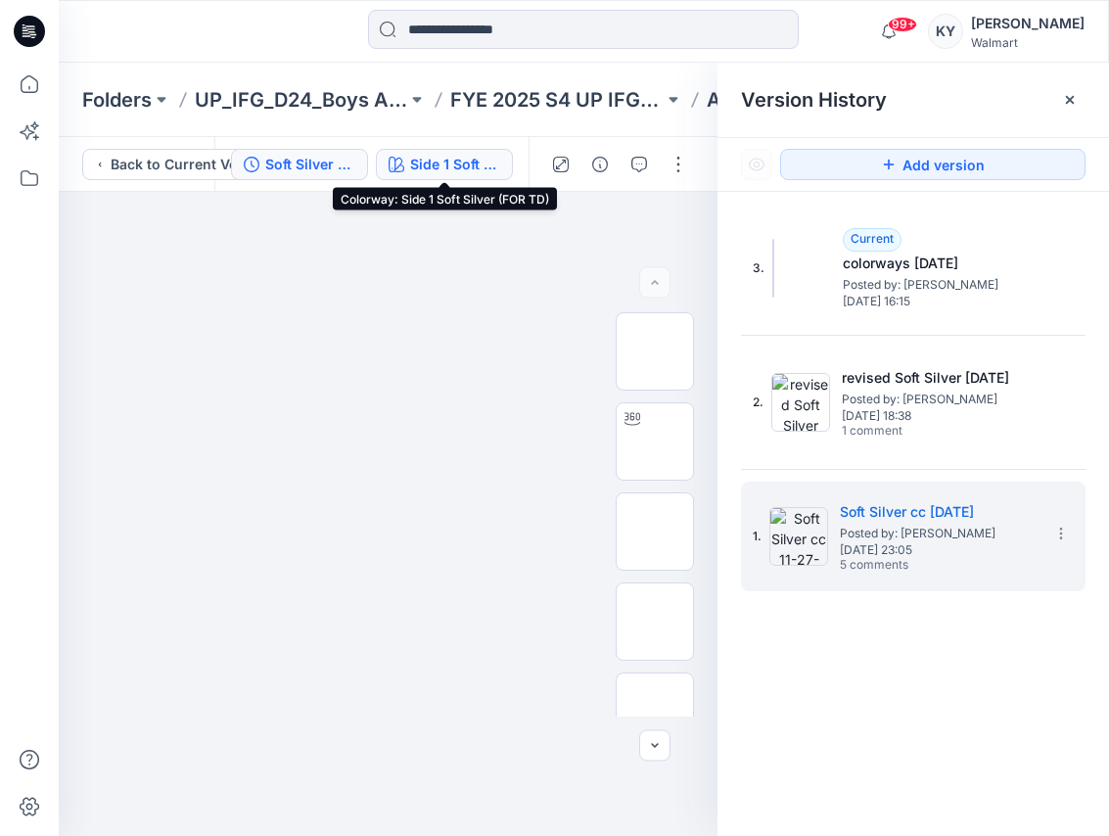
click at [495, 166] on div "Side 1 Soft Silver (FOR TD)" at bounding box center [455, 165] width 90 height 22
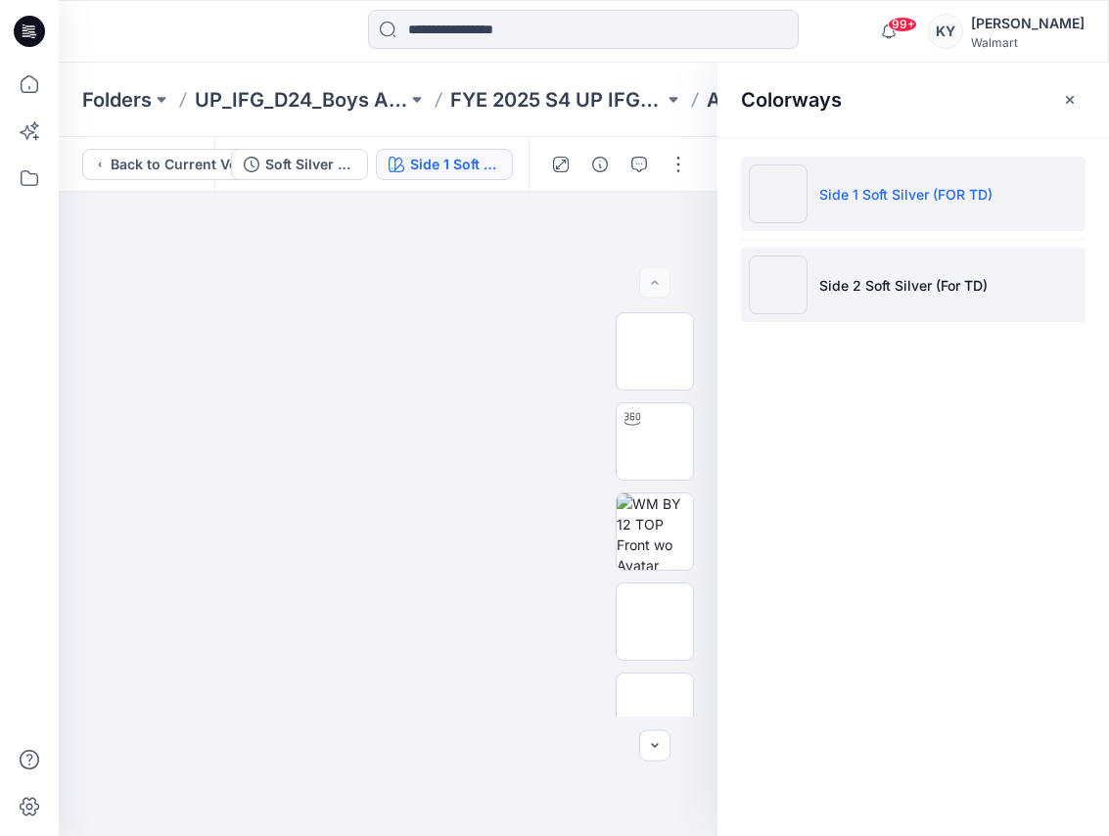
click at [889, 298] on li "Side 2 Soft Silver (For TD)" at bounding box center [913, 285] width 345 height 74
